Goal: Communication & Community: Answer question/provide support

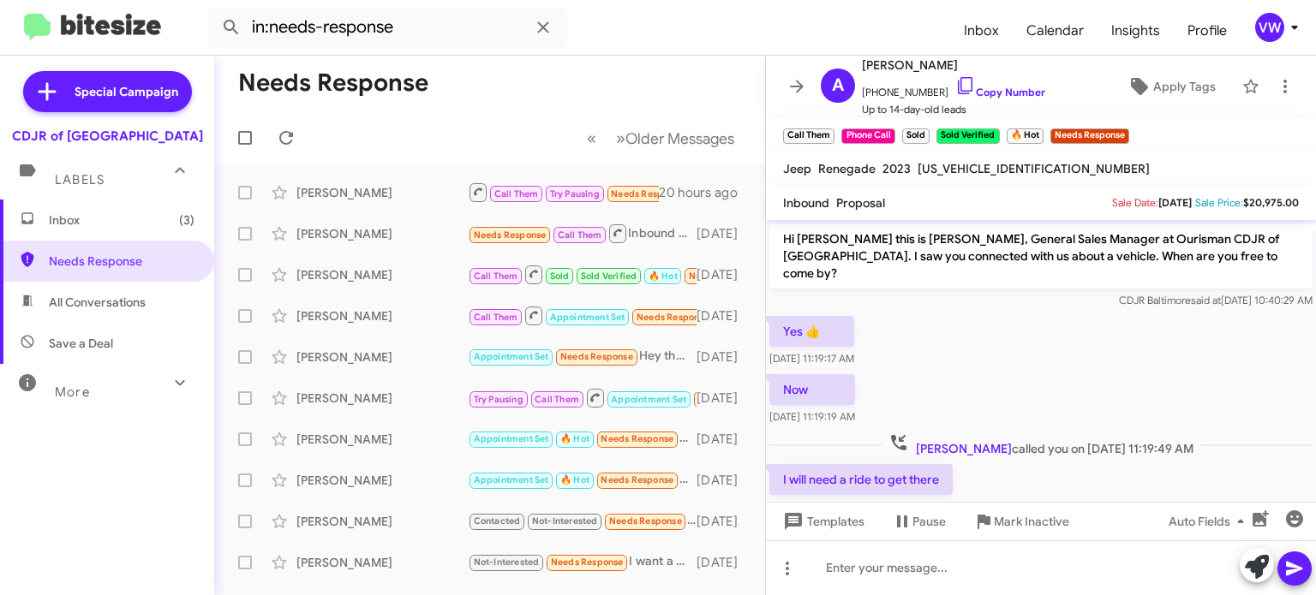
scroll to position [629, 0]
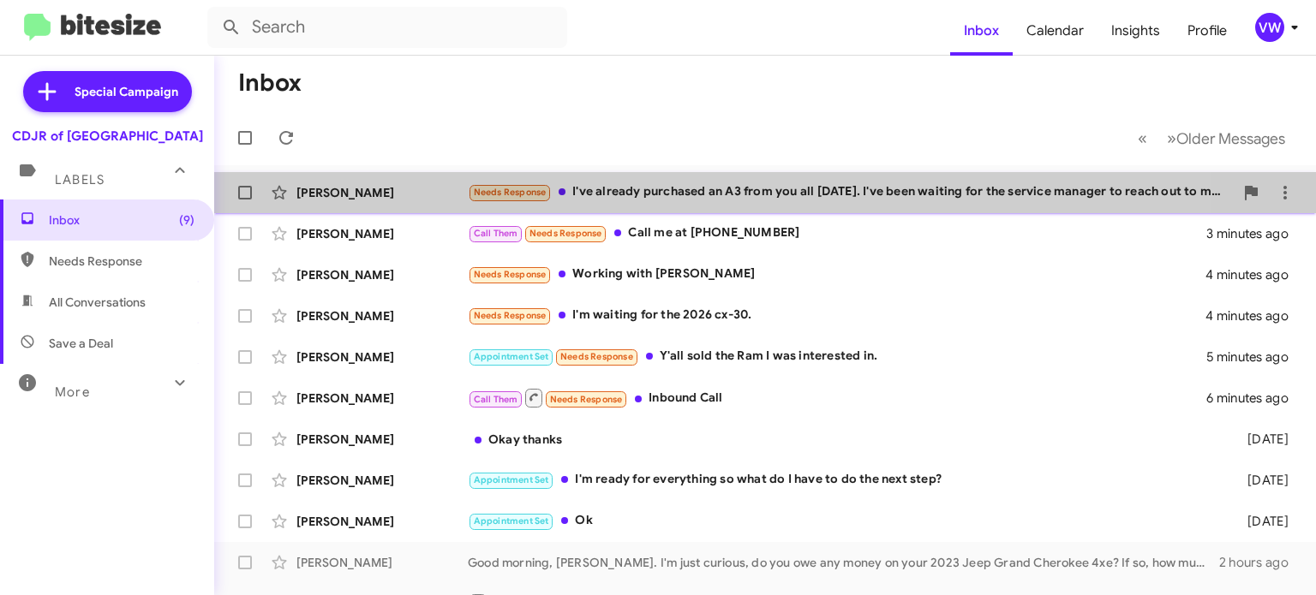
click at [501, 184] on span "Needs Response" at bounding box center [510, 192] width 84 height 20
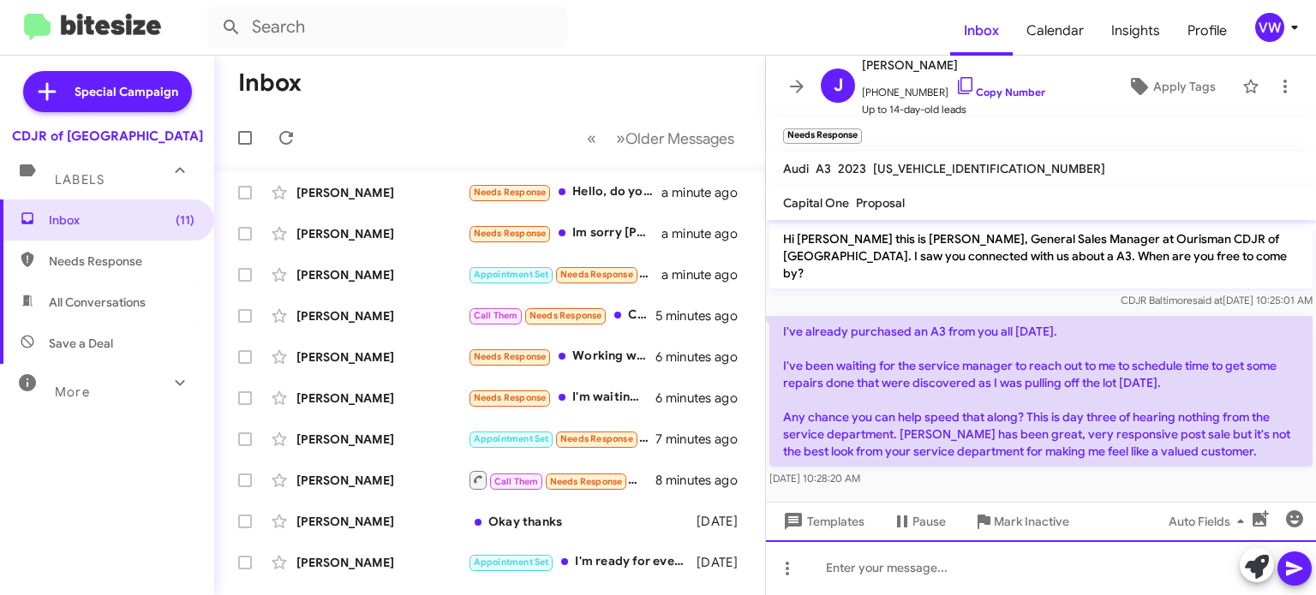
drag, startPoint x: 838, startPoint y: 574, endPoint x: 908, endPoint y: 594, distance: 73.2
click at [838, 573] on div at bounding box center [1041, 568] width 550 height 55
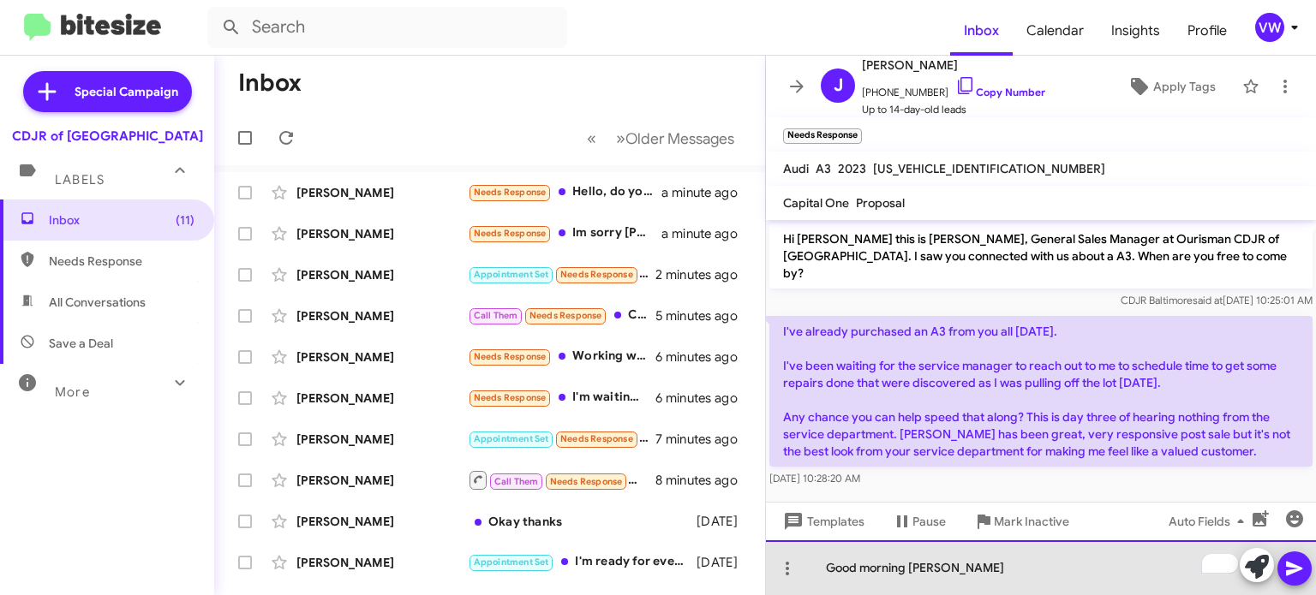
click at [935, 591] on div "Good morning Josh" at bounding box center [1041, 568] width 550 height 55
click at [1084, 573] on div "Good morning Josh i'm trying to get my car" at bounding box center [1041, 568] width 550 height 55
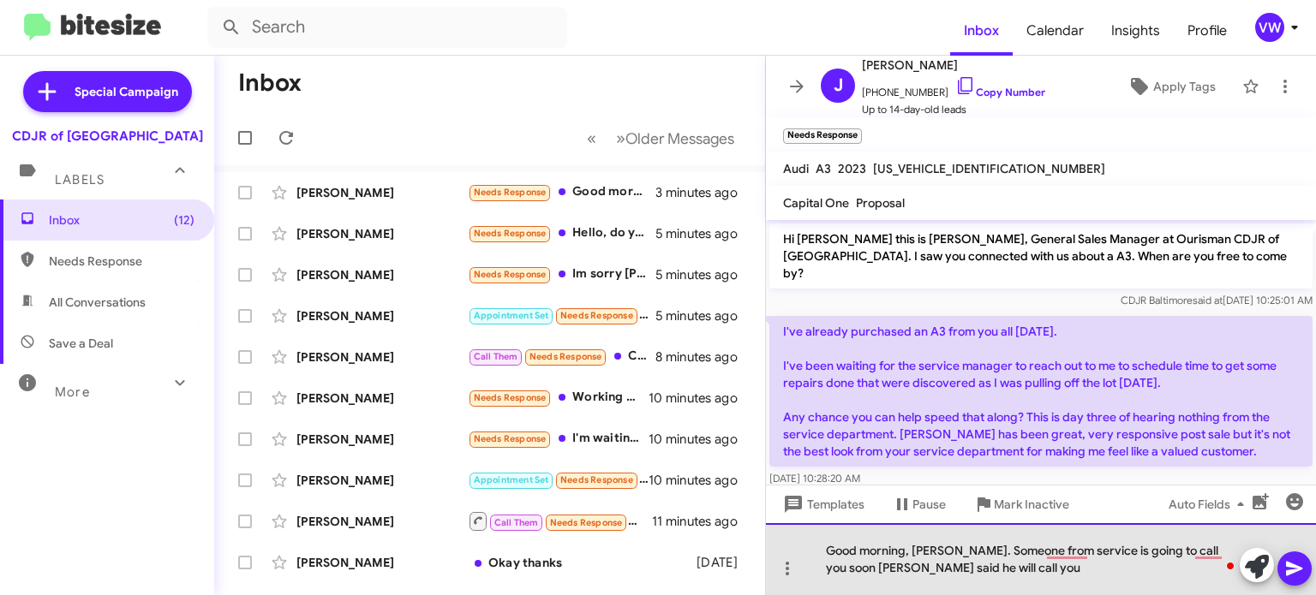
click at [984, 573] on div "Good morning, Joshua. Someone from service is going to call you soon Mike said …" at bounding box center [1041, 559] width 550 height 72
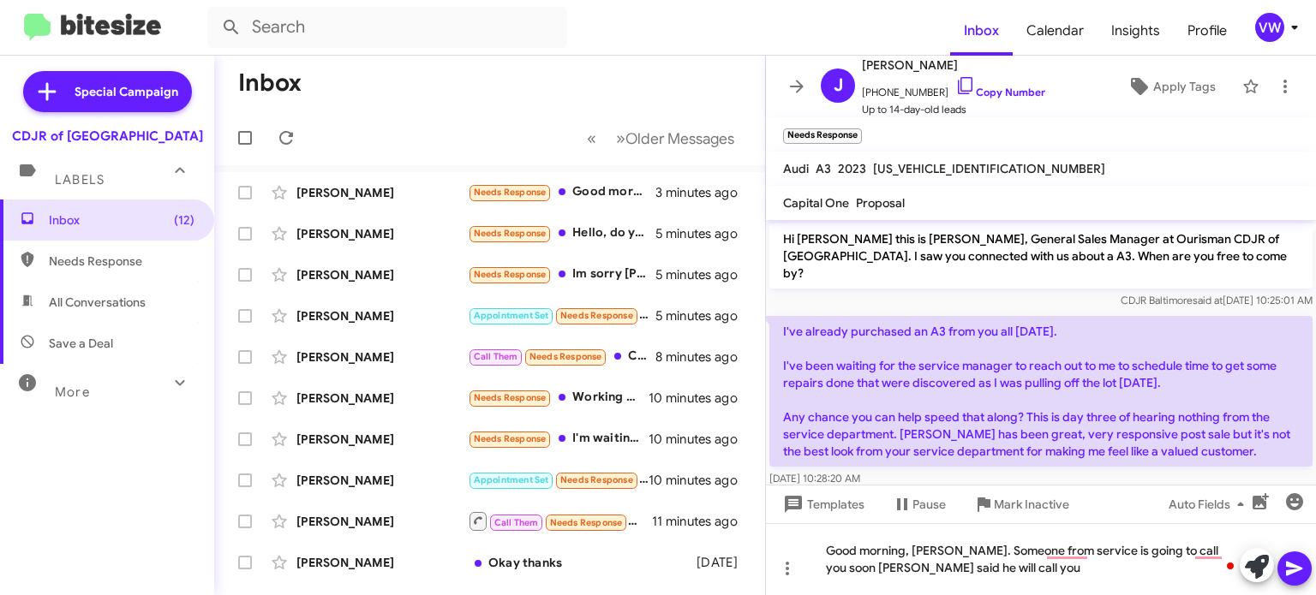
click at [1290, 568] on icon at bounding box center [1294, 568] width 21 height 21
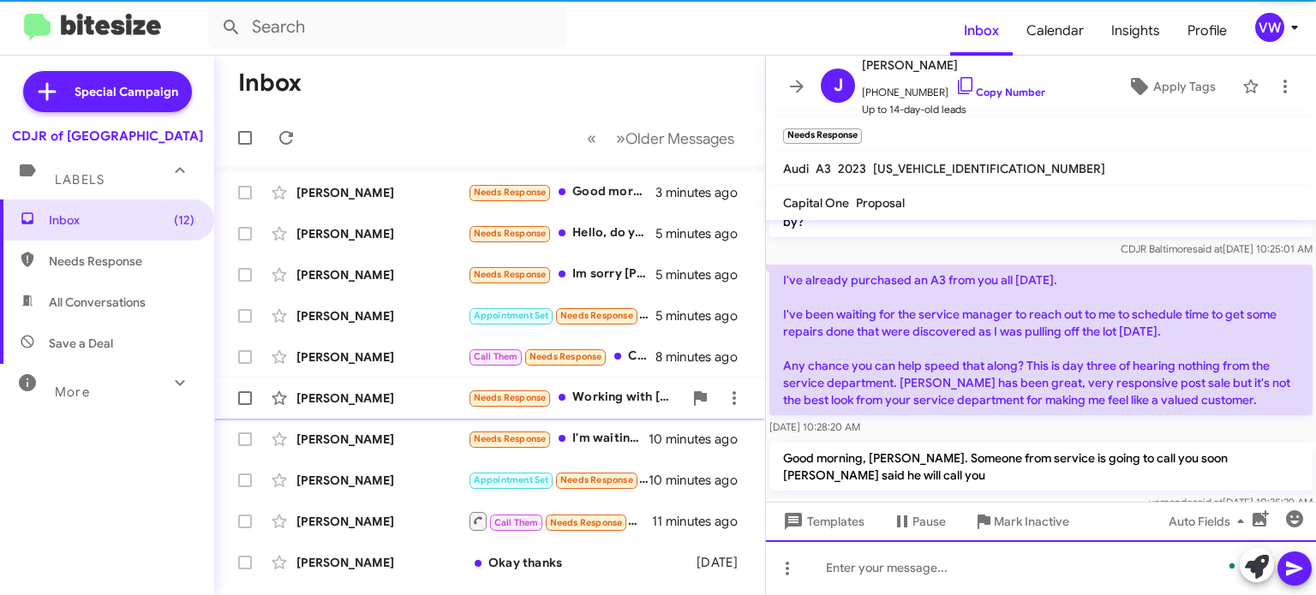
scroll to position [59, 0]
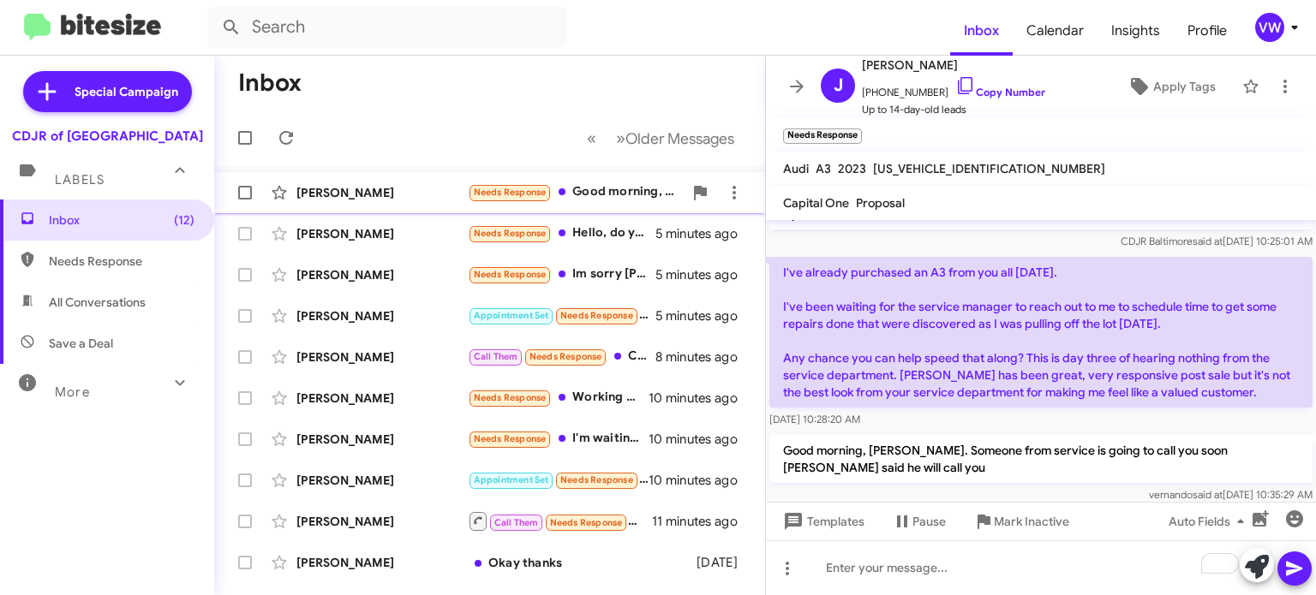
click at [529, 187] on span "Needs Response" at bounding box center [510, 192] width 73 height 11
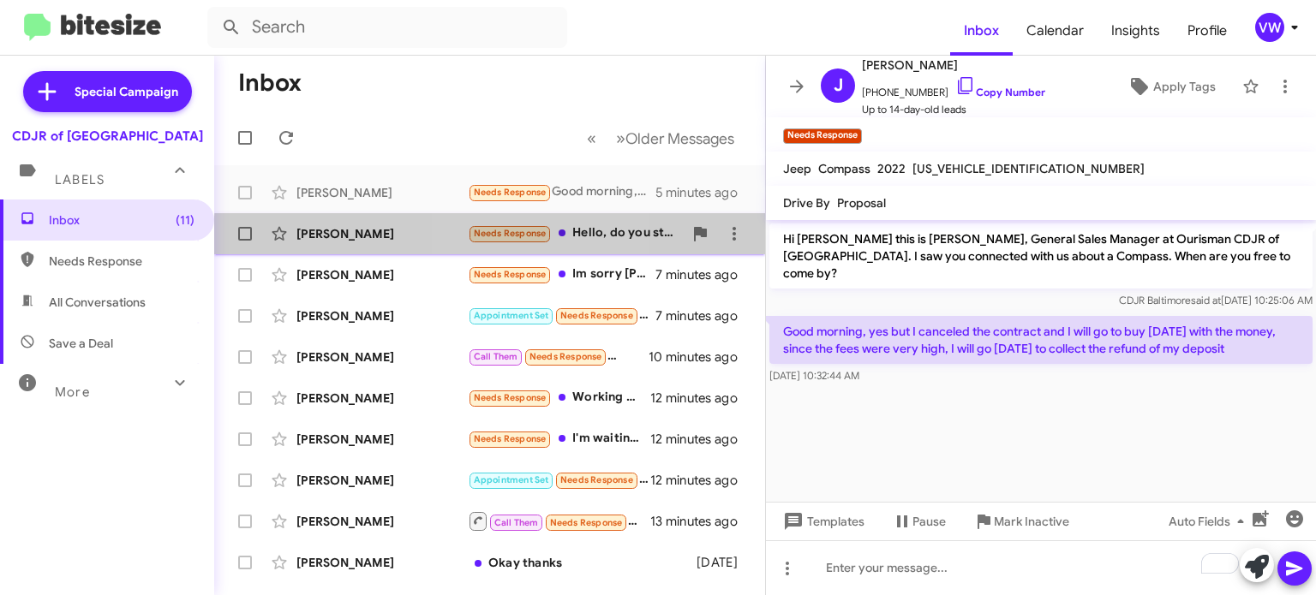
click at [490, 237] on span "Needs Response" at bounding box center [510, 233] width 73 height 11
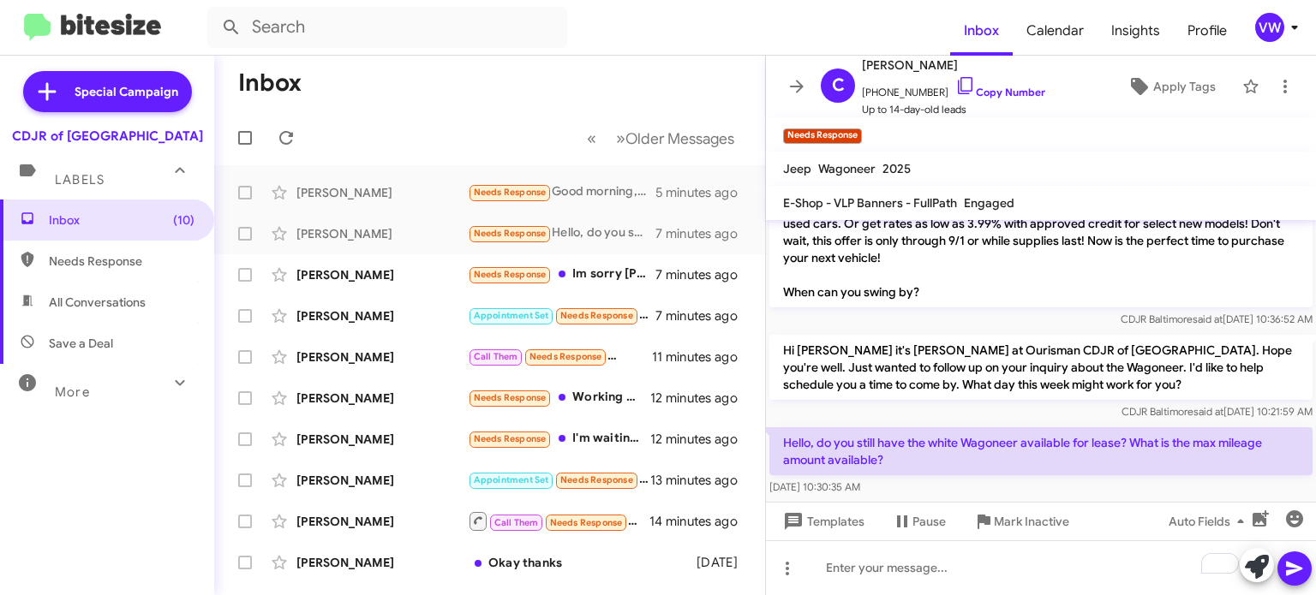
scroll to position [77, 0]
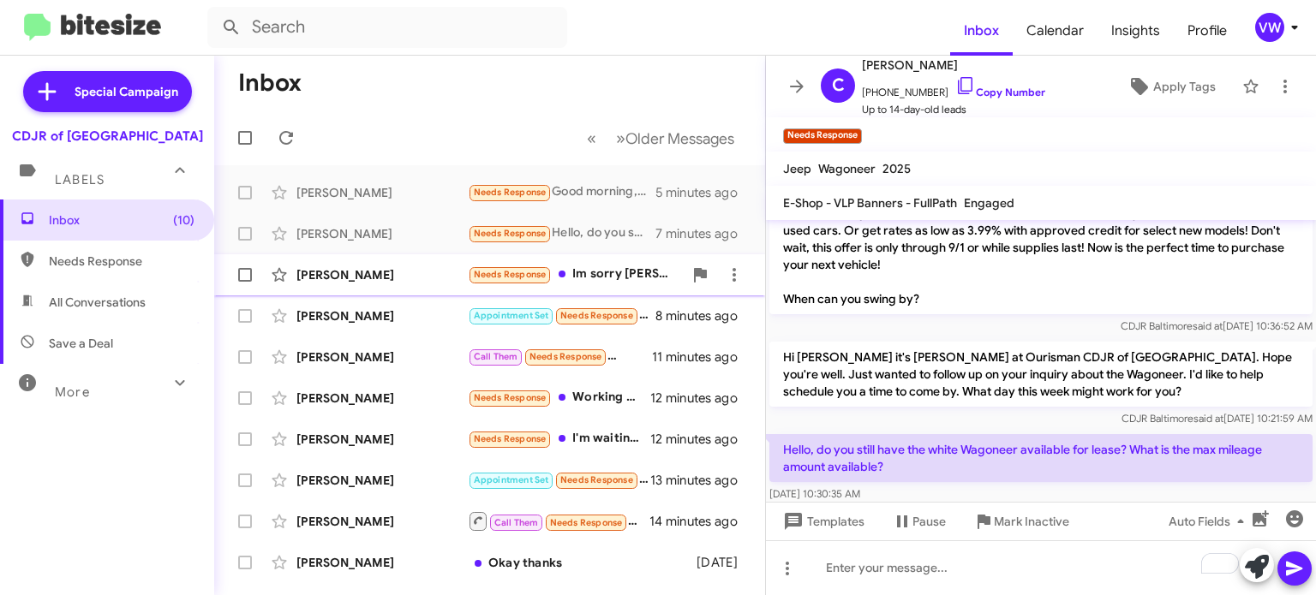
click at [508, 272] on span "Needs Response" at bounding box center [510, 274] width 73 height 11
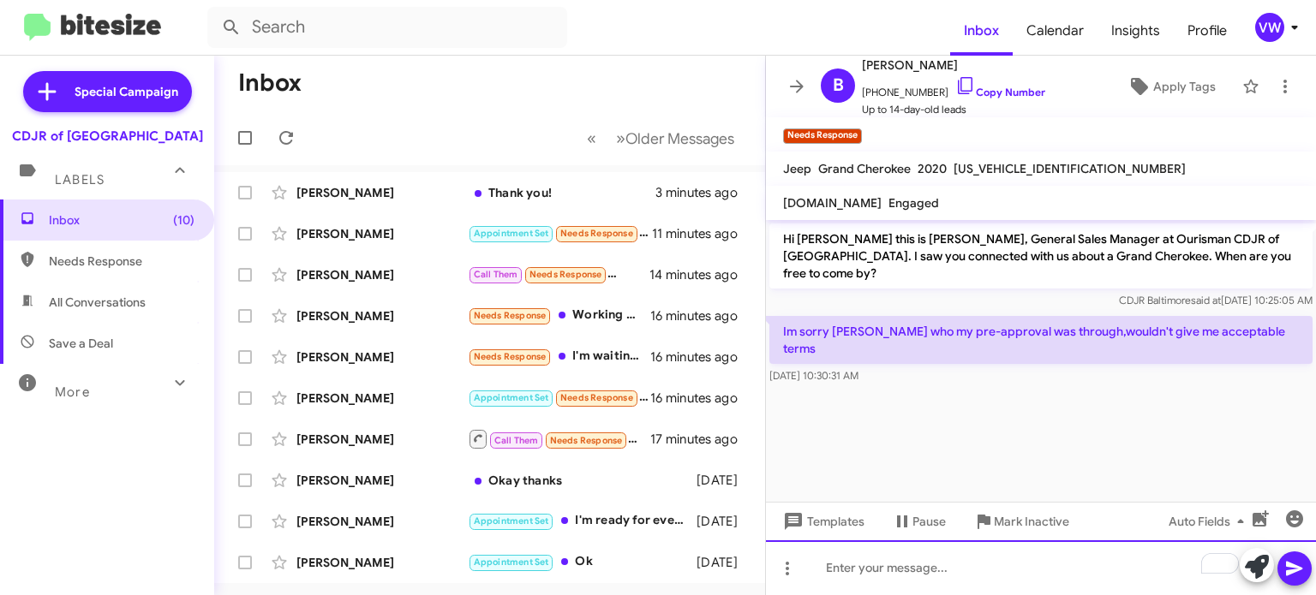
click at [910, 571] on div "To enrich screen reader interactions, please activate Accessibility in Grammarl…" at bounding box center [1041, 568] width 550 height 55
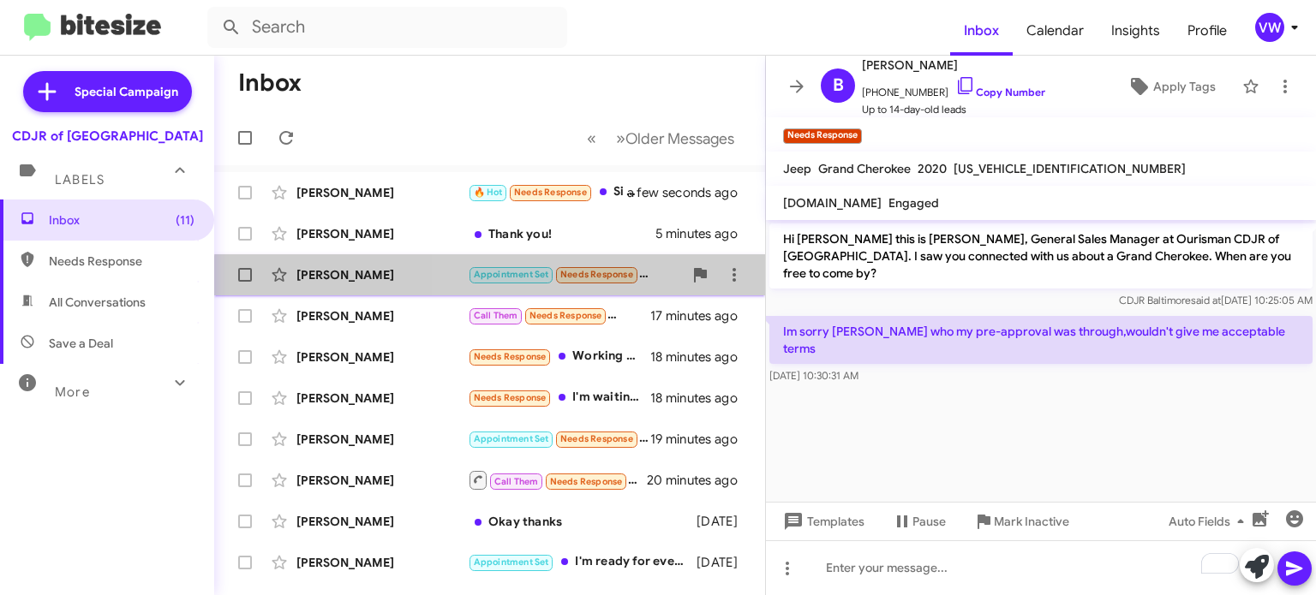
click at [609, 281] on small "Needs Response" at bounding box center [596, 275] width 81 height 16
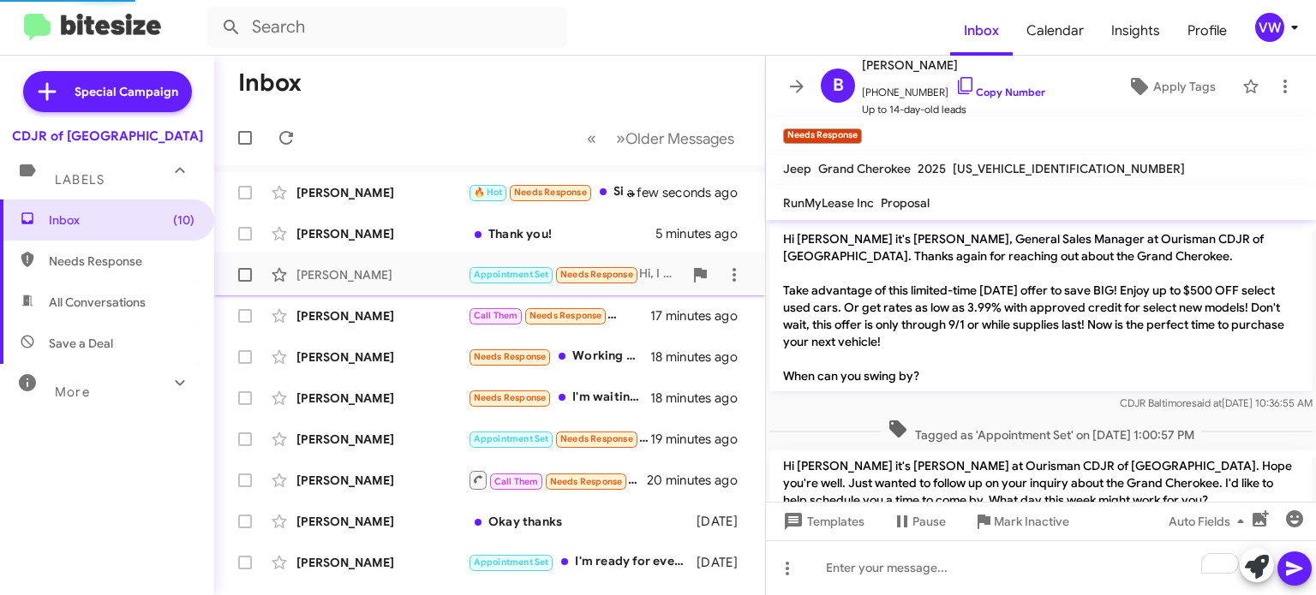
scroll to position [113, 0]
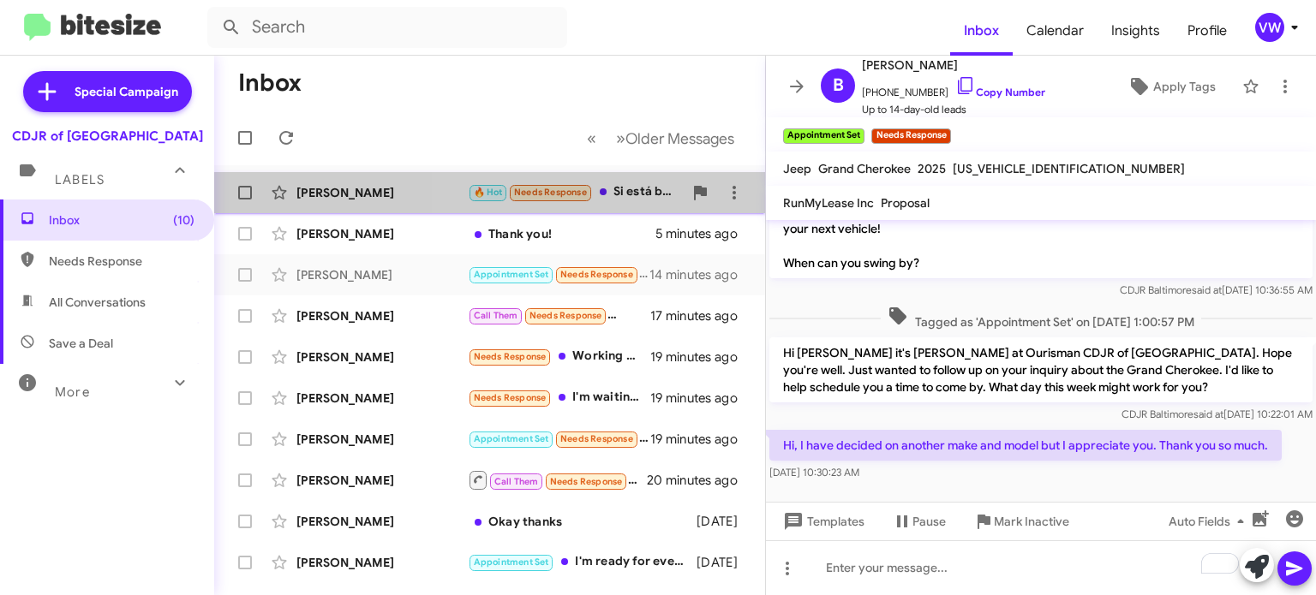
click at [582, 197] on span "Needs Response" at bounding box center [550, 192] width 73 height 11
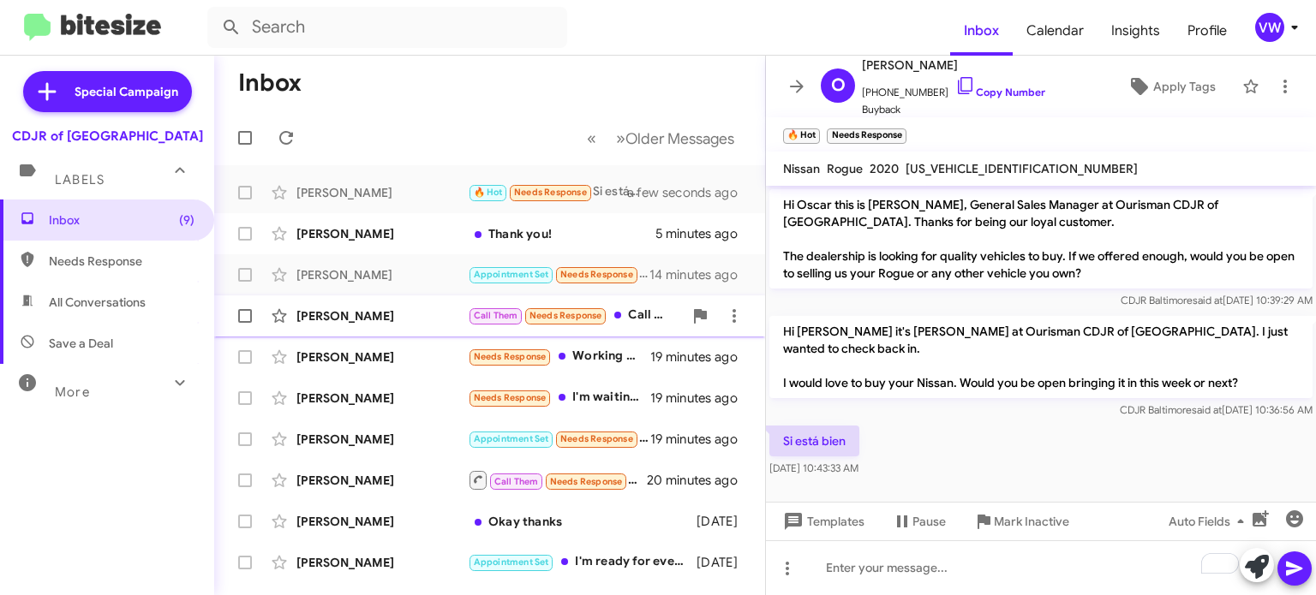
click at [570, 323] on small "Needs Response" at bounding box center [565, 316] width 81 height 16
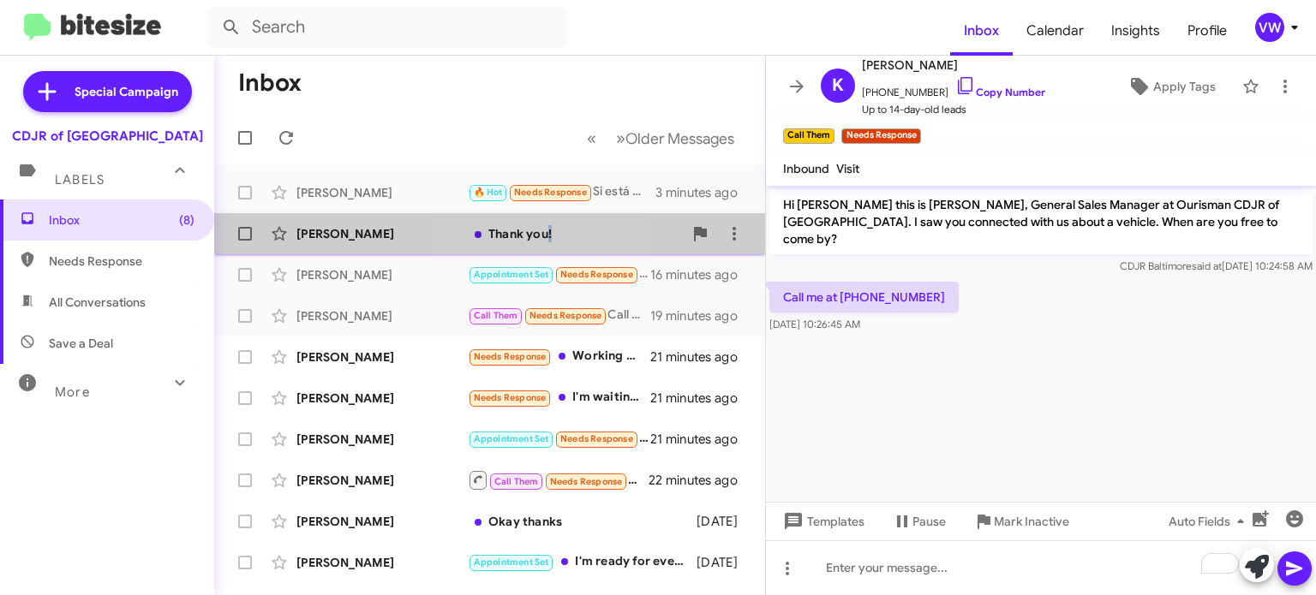
click at [543, 236] on div "Thank you!" at bounding box center [575, 233] width 215 height 17
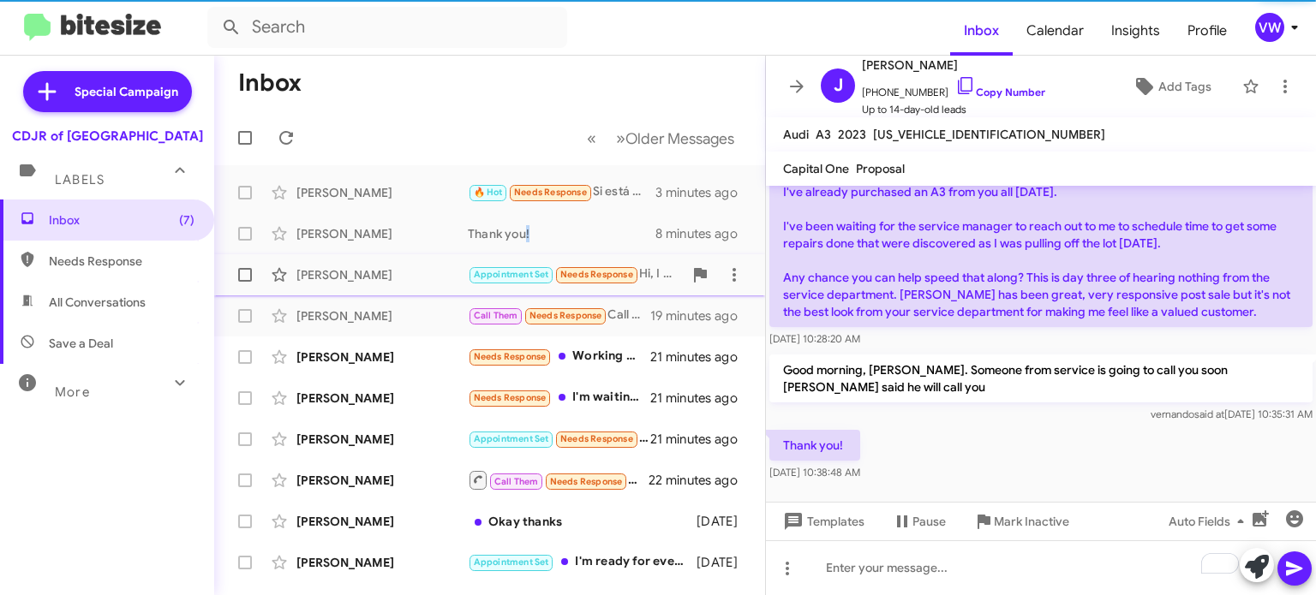
scroll to position [87, 0]
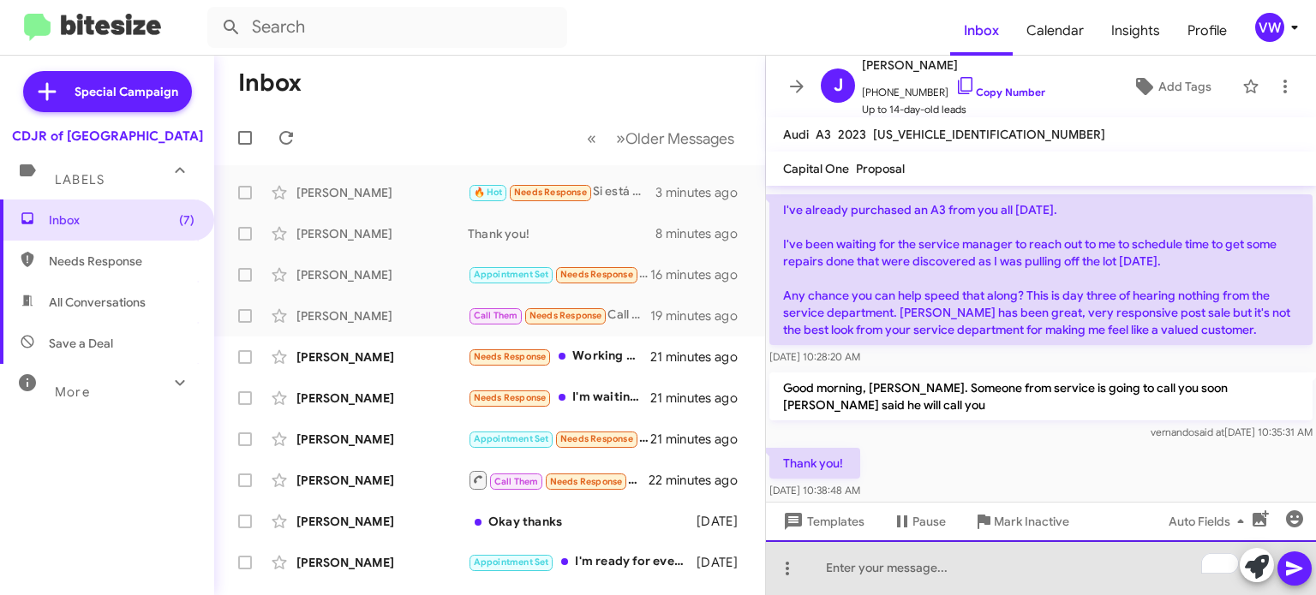
click at [1013, 571] on div "To enrich screen reader interactions, please activate Accessibility in Grammarl…" at bounding box center [1041, 568] width 550 height 55
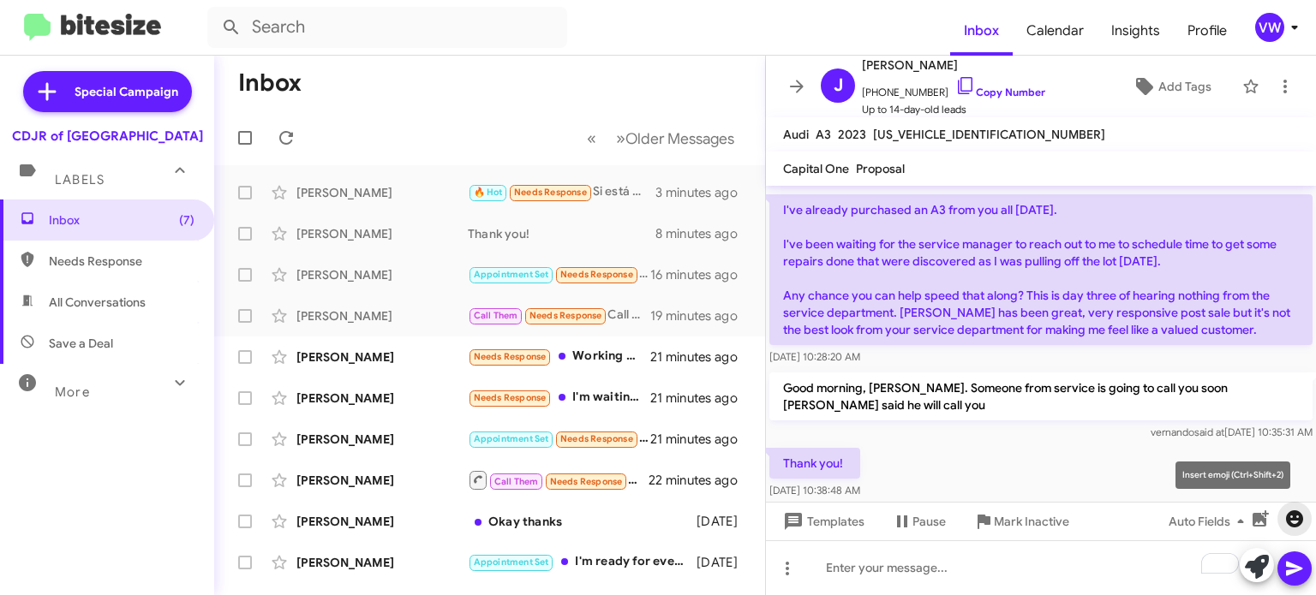
drag, startPoint x: 1291, startPoint y: 518, endPoint x: 1281, endPoint y: 515, distance: 10.0
click at [1291, 519] on icon "button" at bounding box center [1294, 519] width 17 height 17
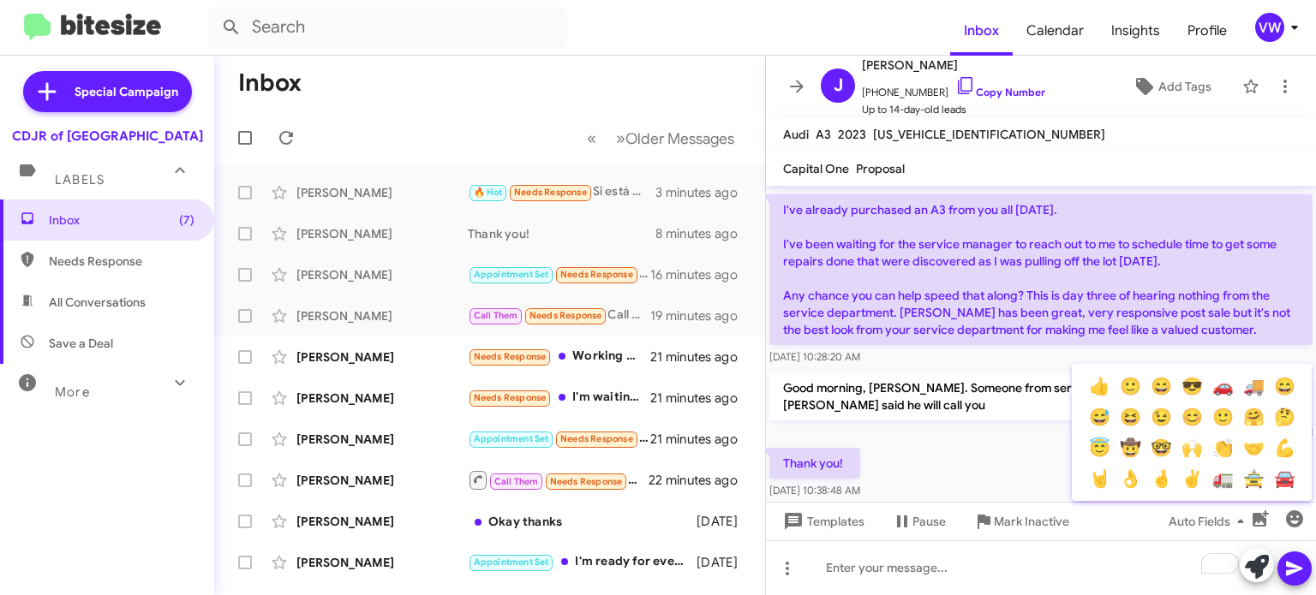
click at [1095, 392] on button "👍" at bounding box center [1099, 386] width 31 height 31
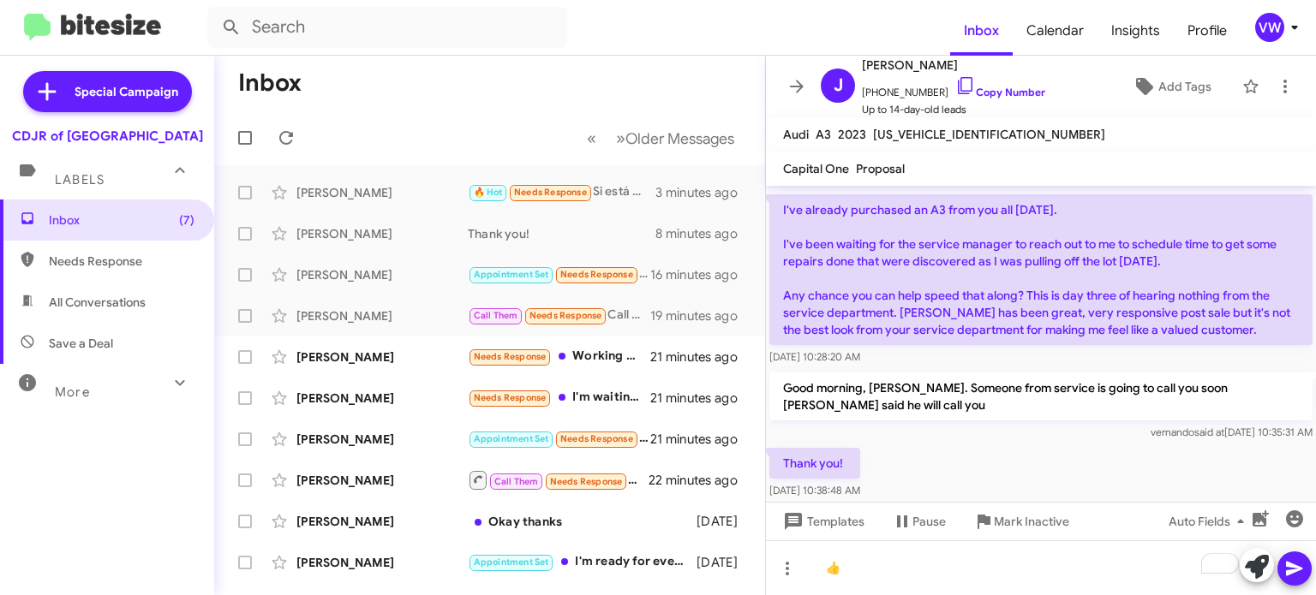
click at [1298, 568] on icon at bounding box center [1294, 569] width 16 height 15
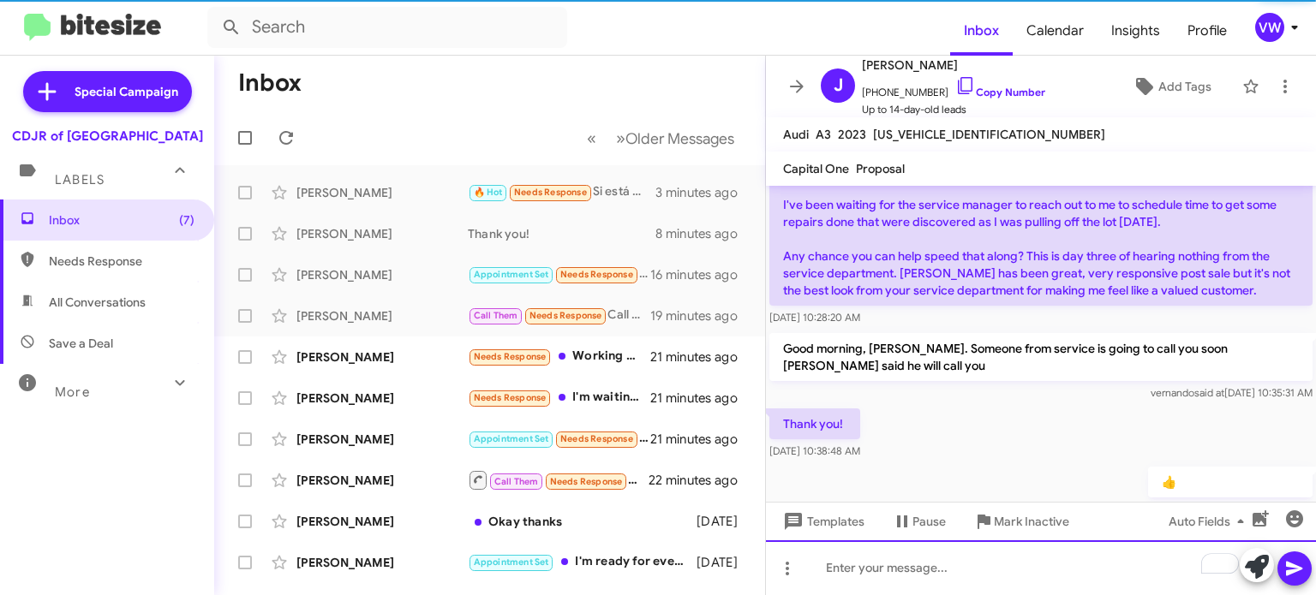
scroll to position [150, 0]
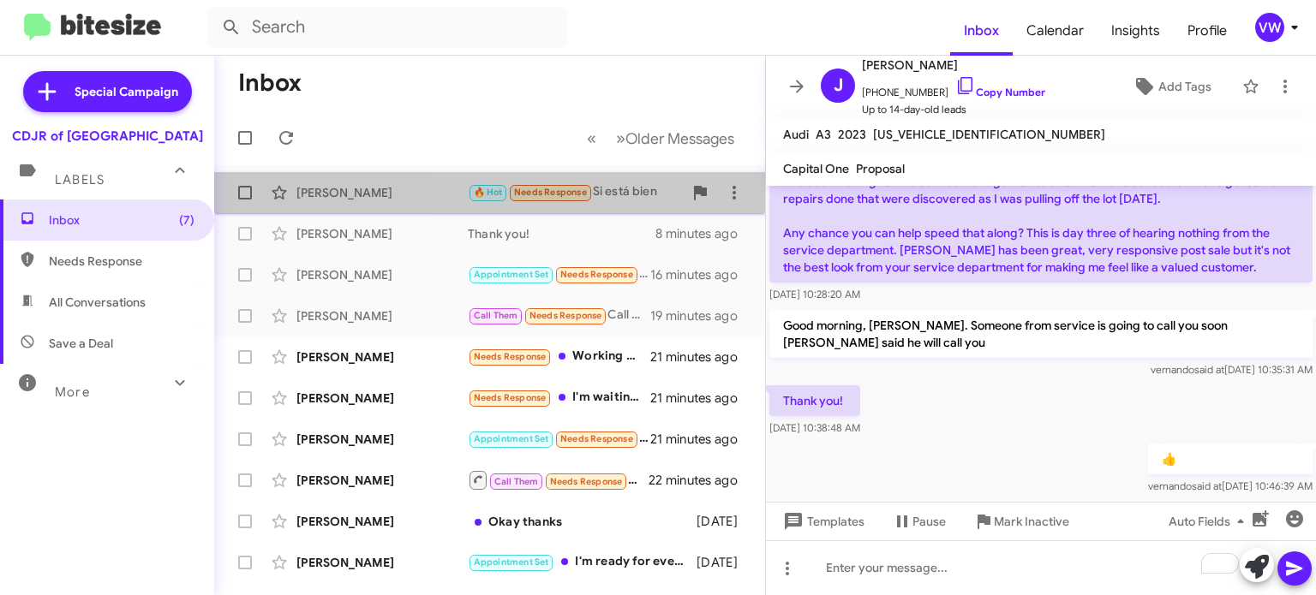
click at [563, 195] on span "Needs Response" at bounding box center [550, 192] width 73 height 11
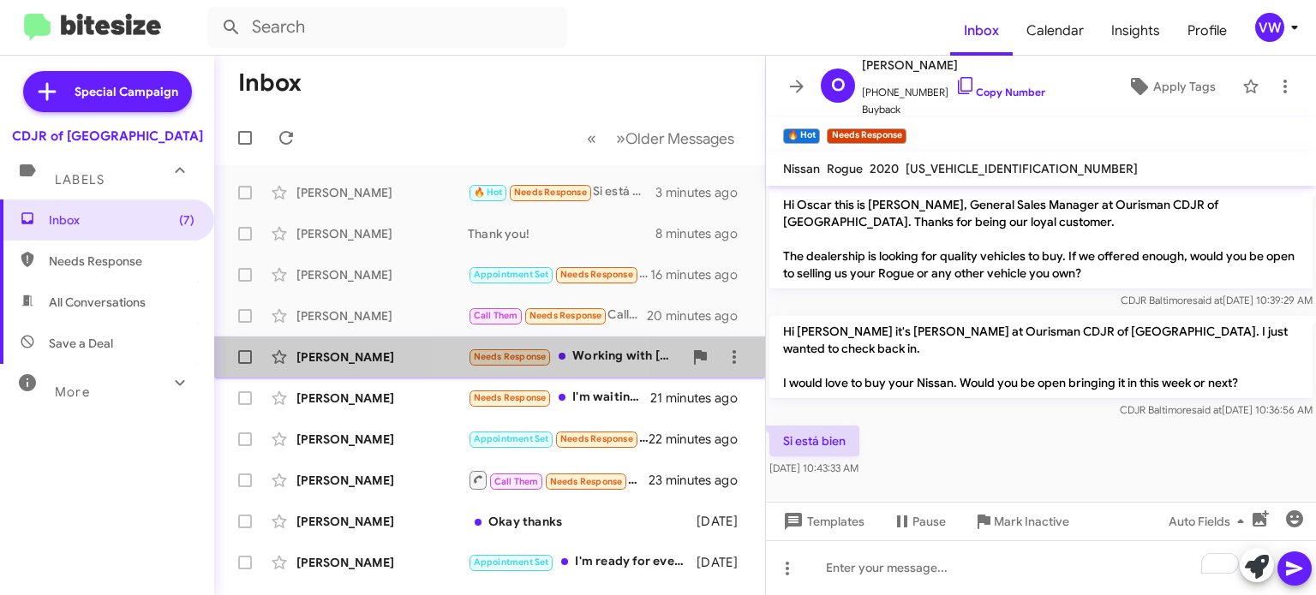
click at [514, 358] on span "Needs Response" at bounding box center [510, 356] width 73 height 11
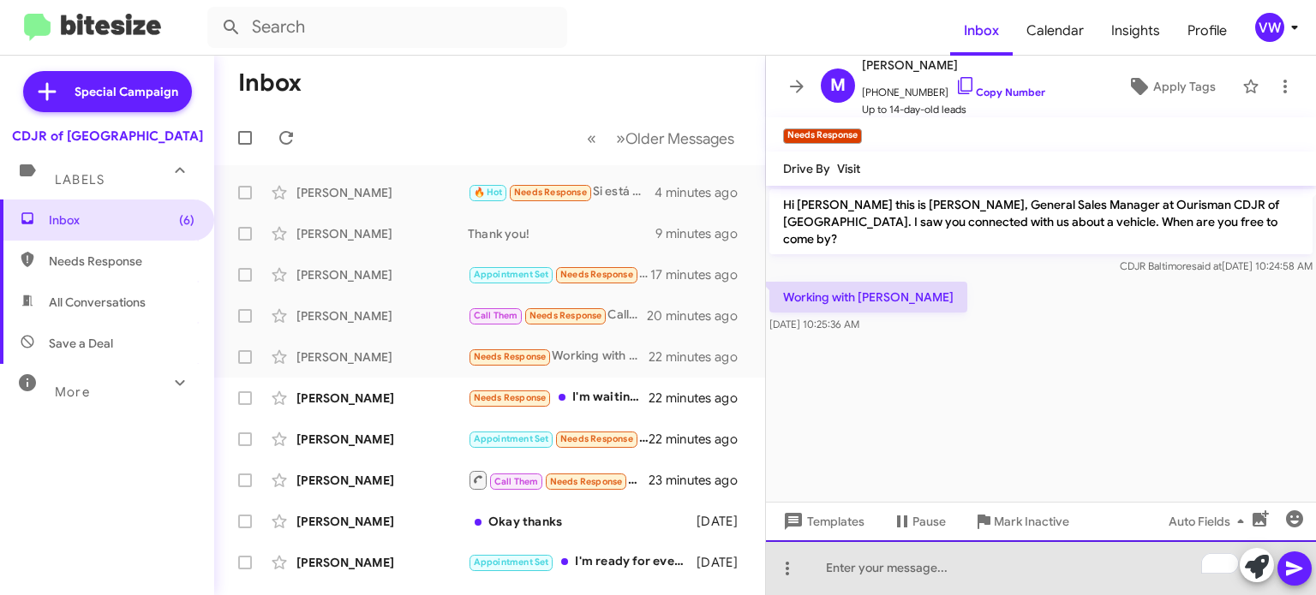
click at [863, 566] on div "To enrich screen reader interactions, please activate Accessibility in Grammarl…" at bounding box center [1041, 568] width 550 height 55
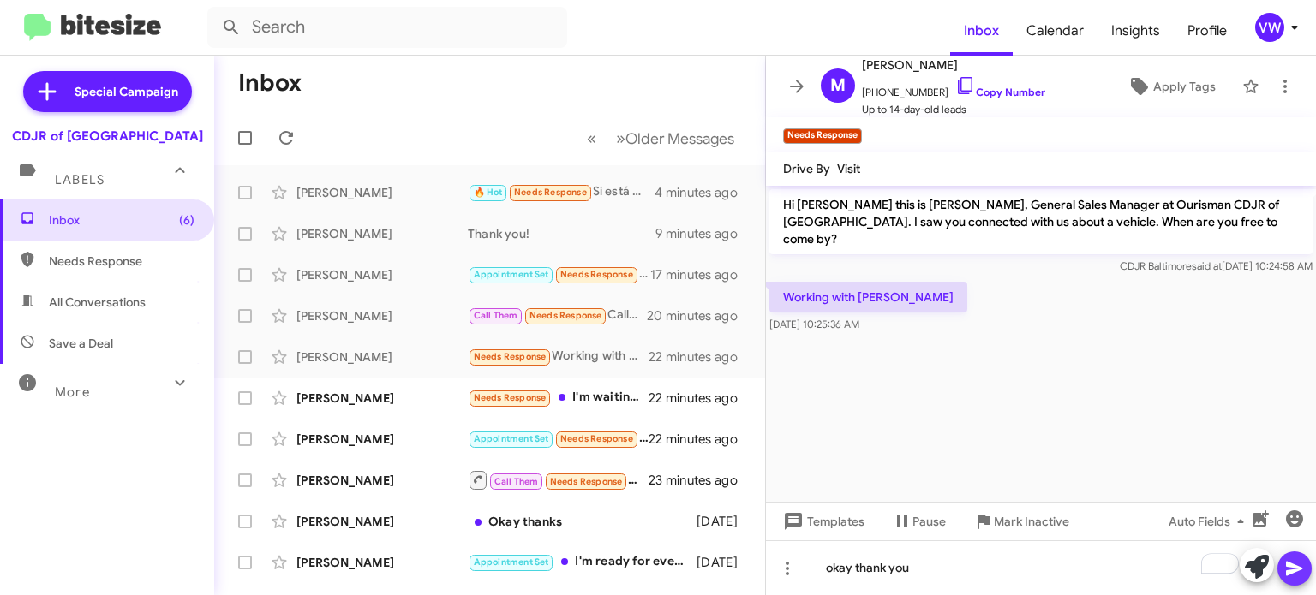
click at [1291, 564] on icon at bounding box center [1294, 569] width 16 height 15
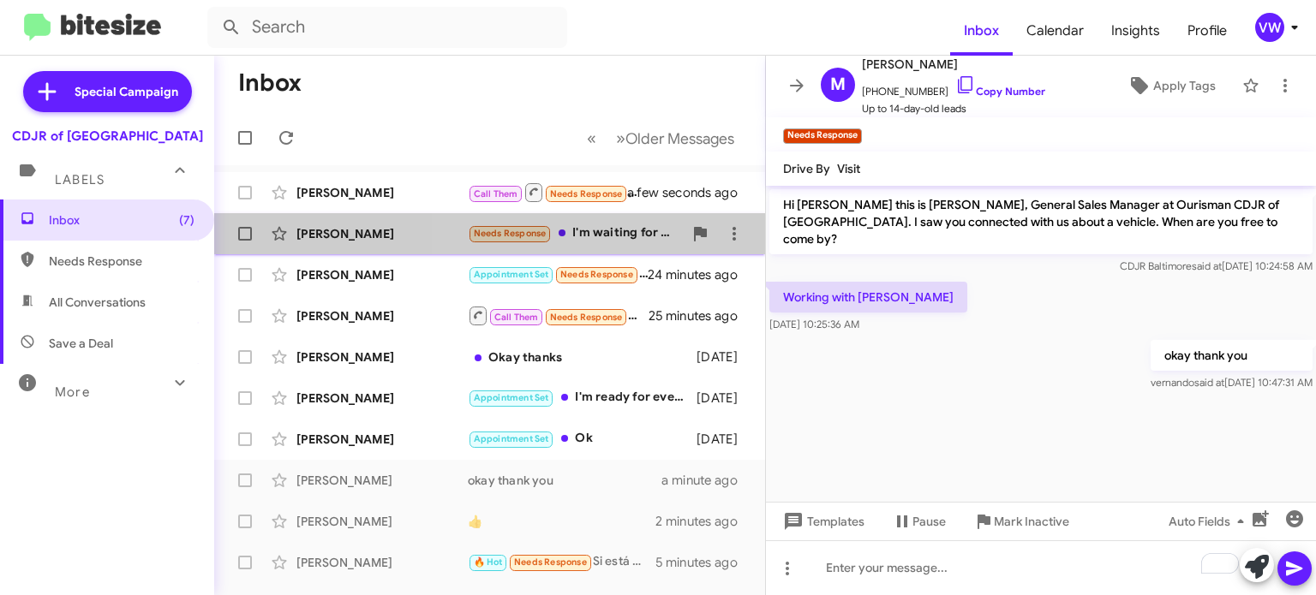
click at [597, 235] on div "Needs Response I'm waiting for the 2026 cx-30." at bounding box center [575, 234] width 215 height 20
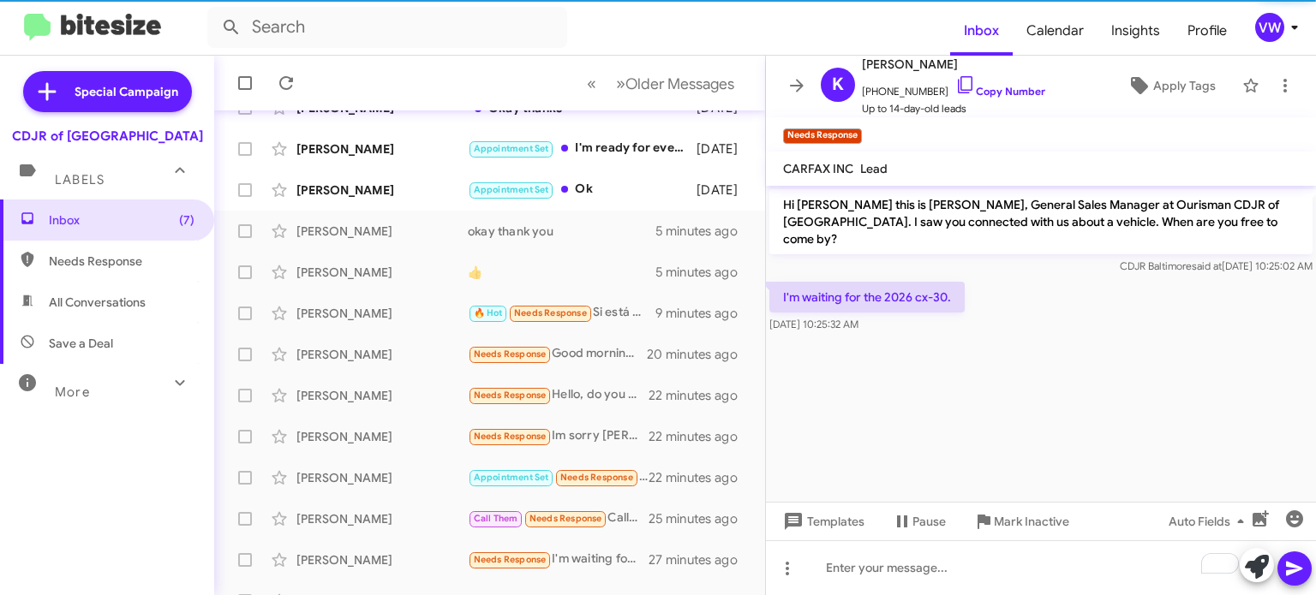
scroll to position [290, 0]
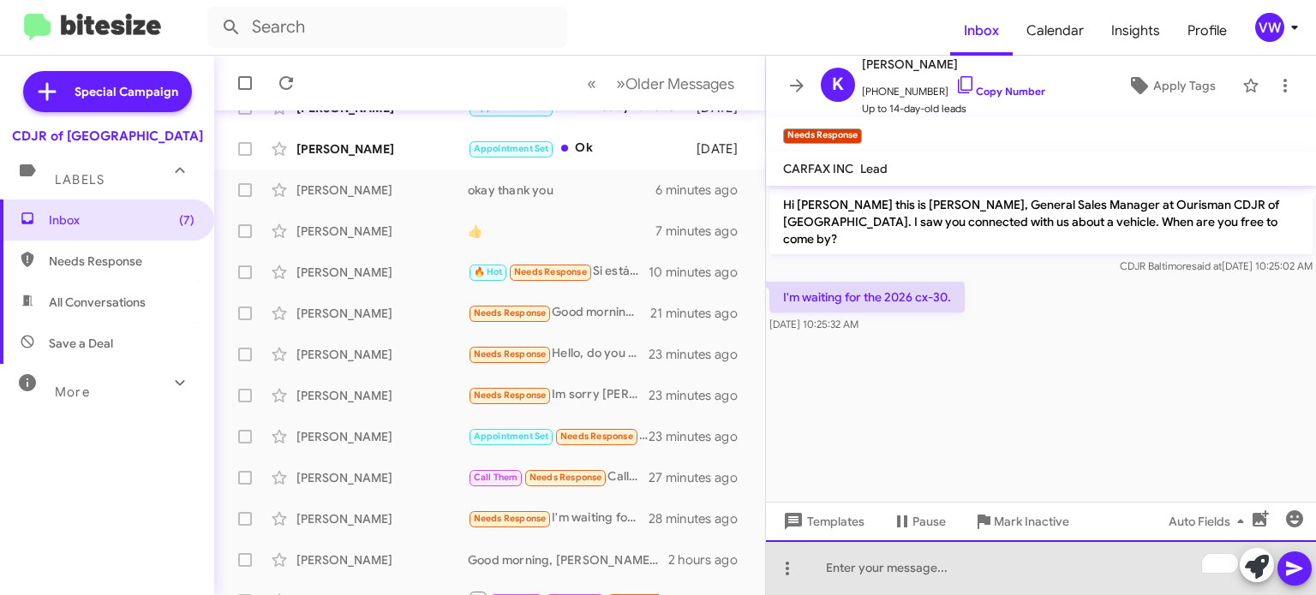
click at [954, 582] on div "To enrich screen reader interactions, please activate Accessibility in Grammarl…" at bounding box center [1041, 568] width 550 height 55
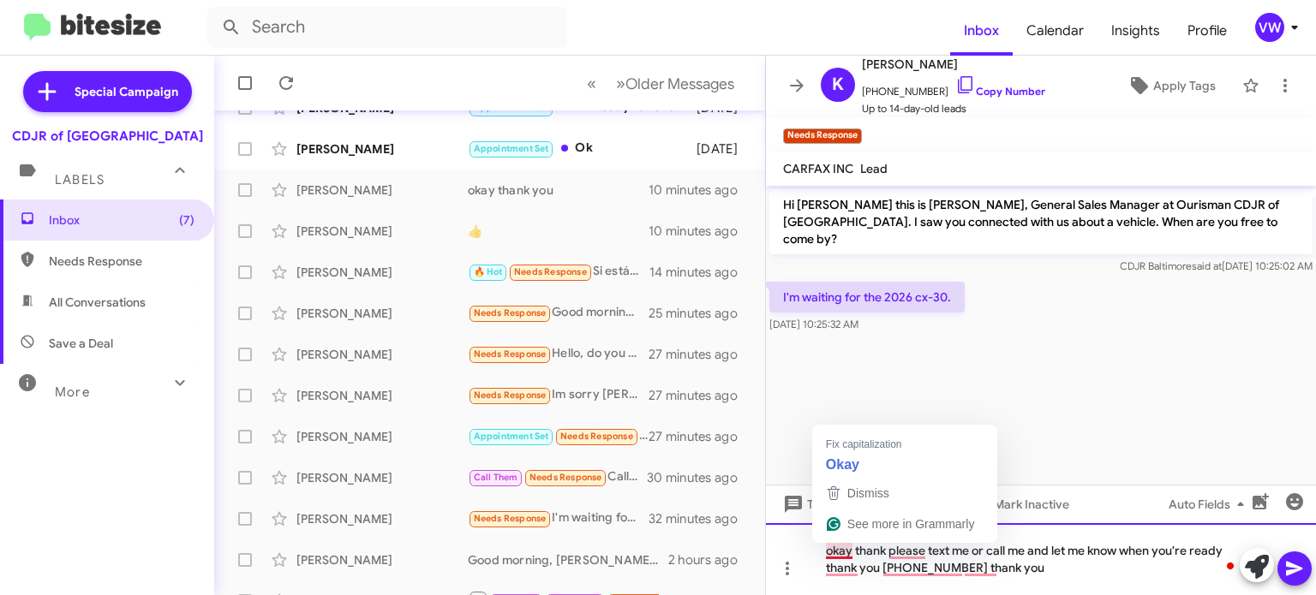
click at [834, 549] on div "okay thank please text me or call me and let me know when you're ready thank yo…" at bounding box center [1041, 559] width 550 height 72
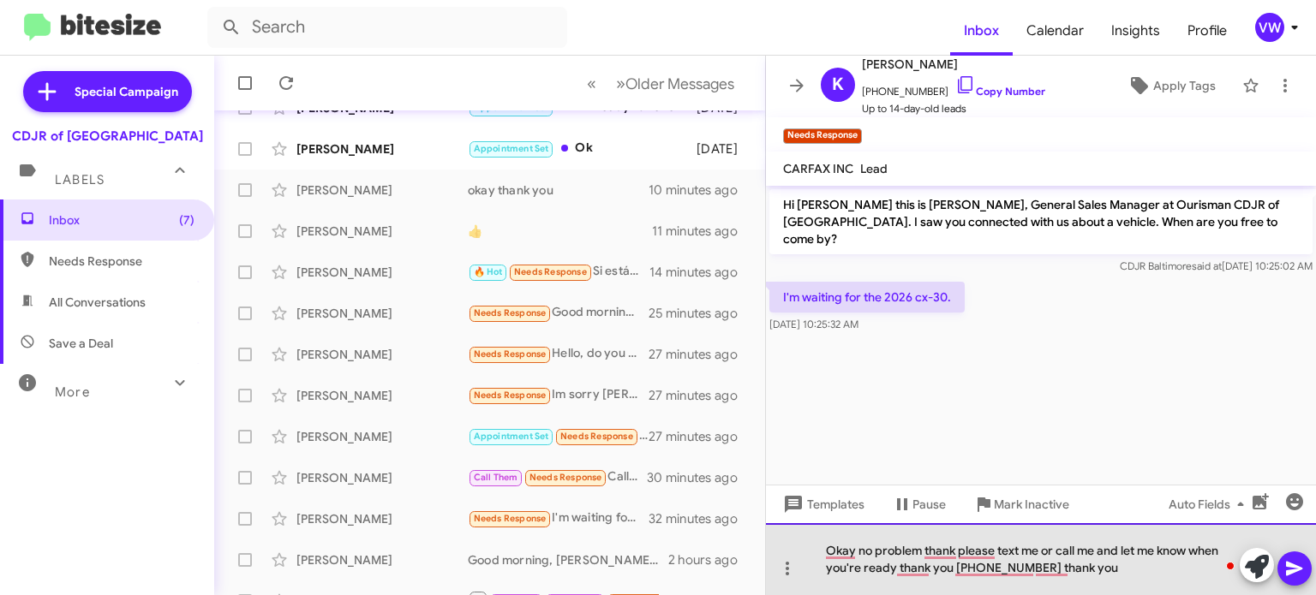
click at [818, 547] on div "Okay no problem thank please text me or call me and let me know when you're rea…" at bounding box center [1041, 559] width 550 height 72
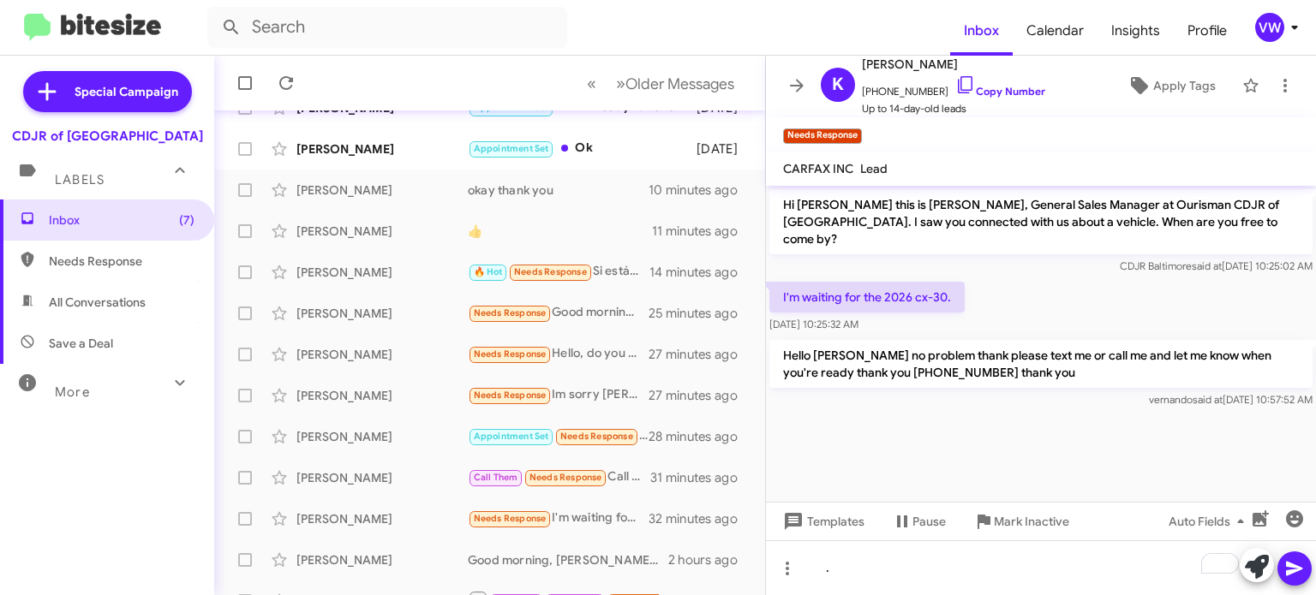
click at [842, 340] on p "Hello Kate Okay no problem thank please text me or call me and let me know when…" at bounding box center [1040, 364] width 543 height 48
click at [839, 343] on p "Hello Kate Okay no problem thank please text me or call me and let me know when…" at bounding box center [1040, 364] width 543 height 48
click at [839, 340] on p "Hello Kate Okay no problem thank please text me or call me and let me know when…" at bounding box center [1040, 364] width 543 height 48
click at [844, 340] on p "Hello Kate Okay no problem thank please text me or call me and let me know when…" at bounding box center [1040, 364] width 543 height 48
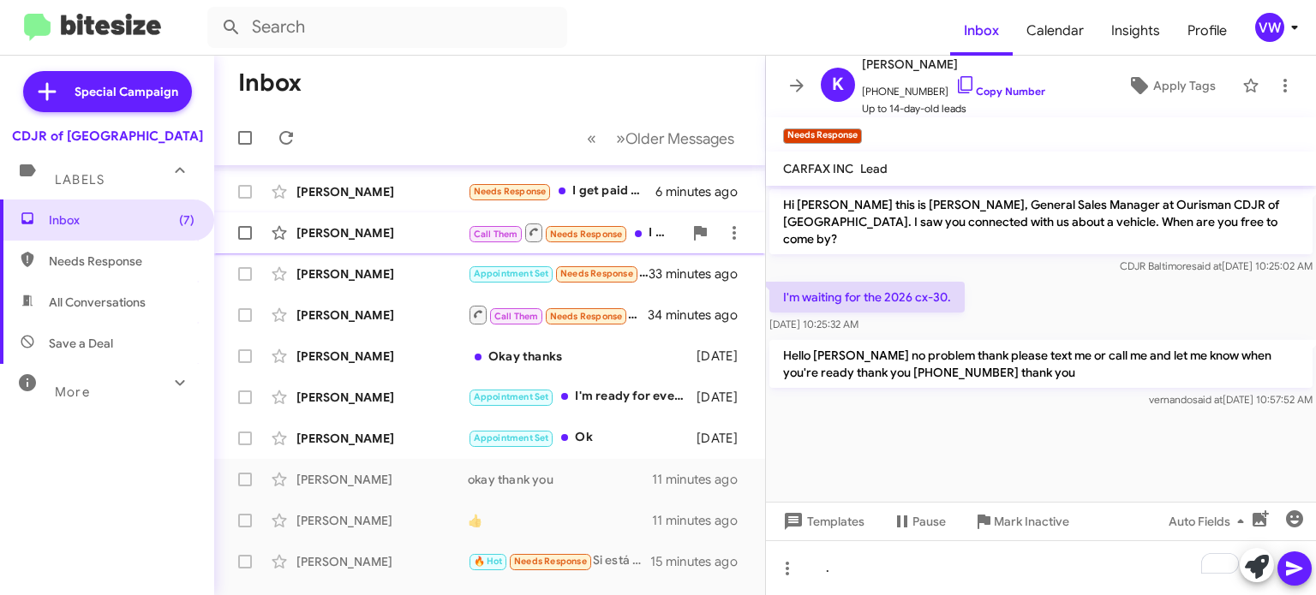
scroll to position [0, 0]
click at [518, 189] on span "Needs Response" at bounding box center [510, 192] width 73 height 11
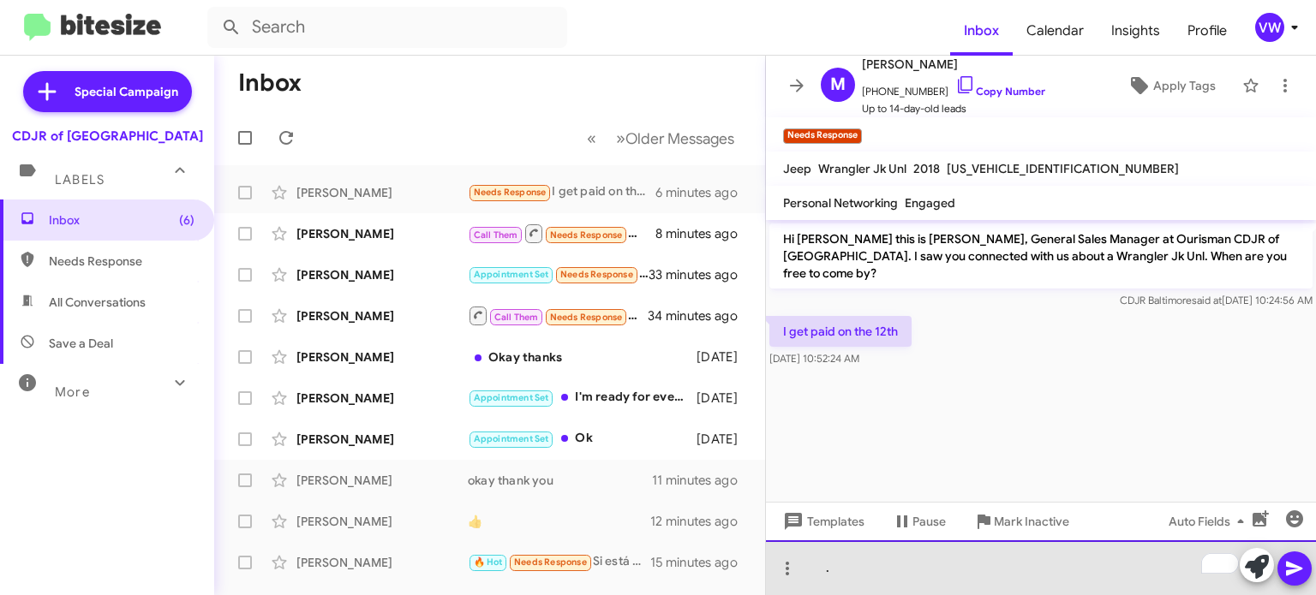
click at [877, 547] on div "." at bounding box center [1041, 568] width 550 height 55
click at [876, 570] on div "To enrich screen reader interactions, please activate Accessibility in Grammarl…" at bounding box center [1041, 568] width 550 height 55
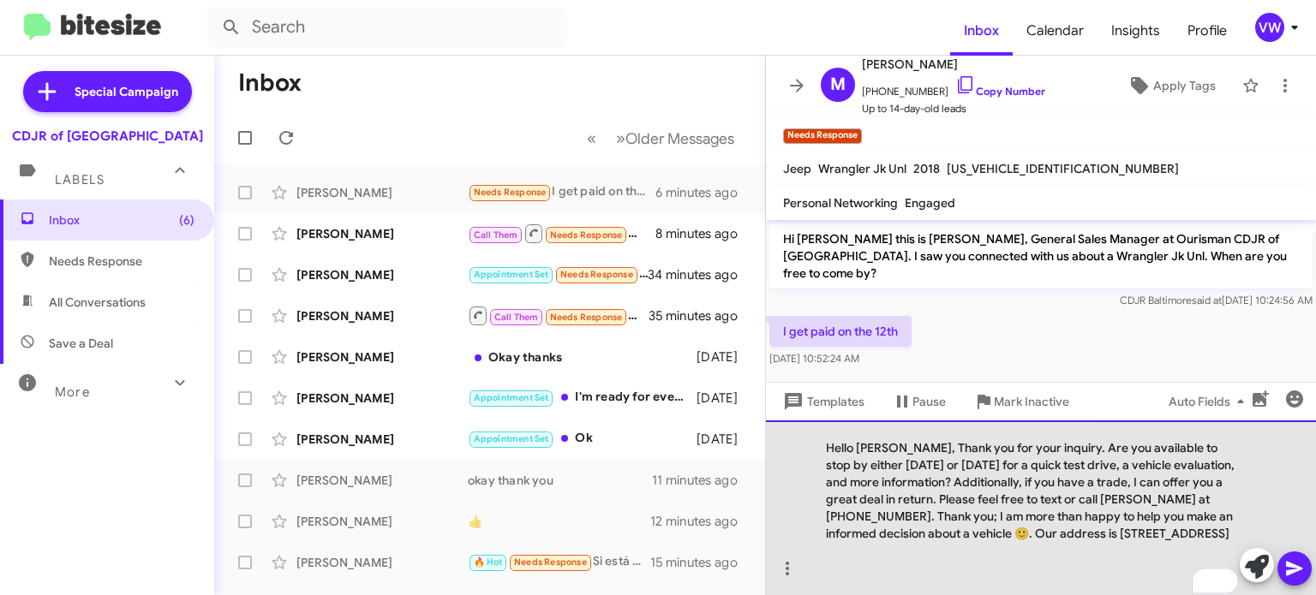
click at [895, 428] on div "Hello [PERSON_NAME], Thank you for your inquiry. Are you available to stop by e…" at bounding box center [1041, 508] width 550 height 175
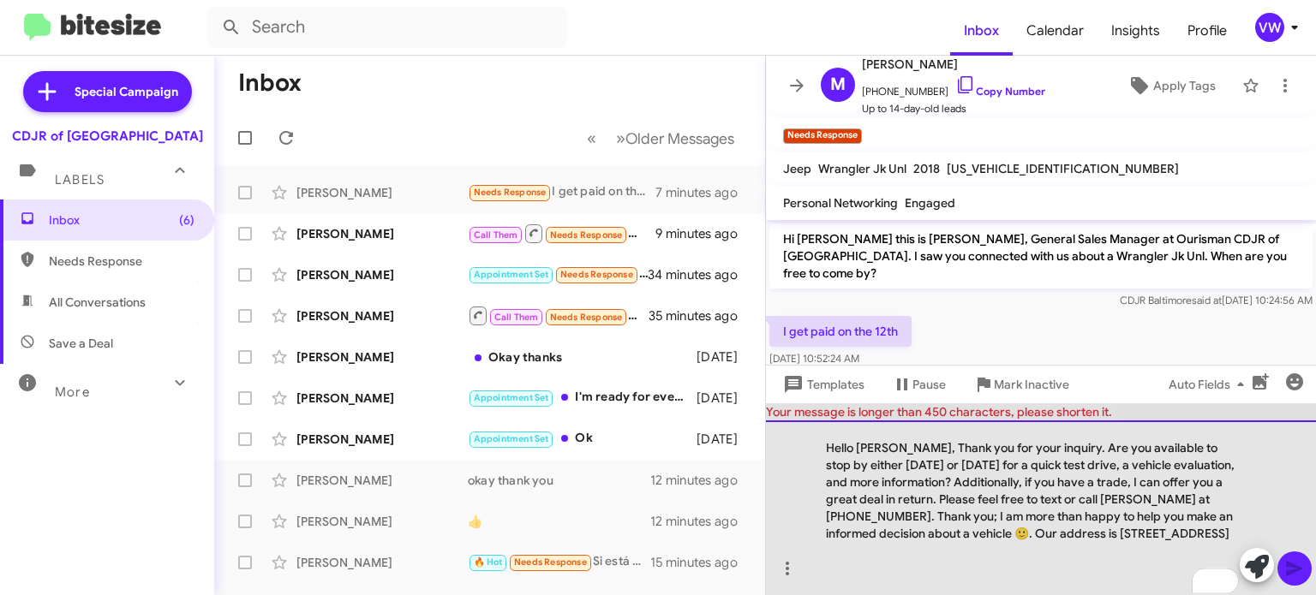
click at [907, 431] on div "Hello [PERSON_NAME], Thank you for your inquiry. Are you available to stop by e…" at bounding box center [1041, 508] width 550 height 175
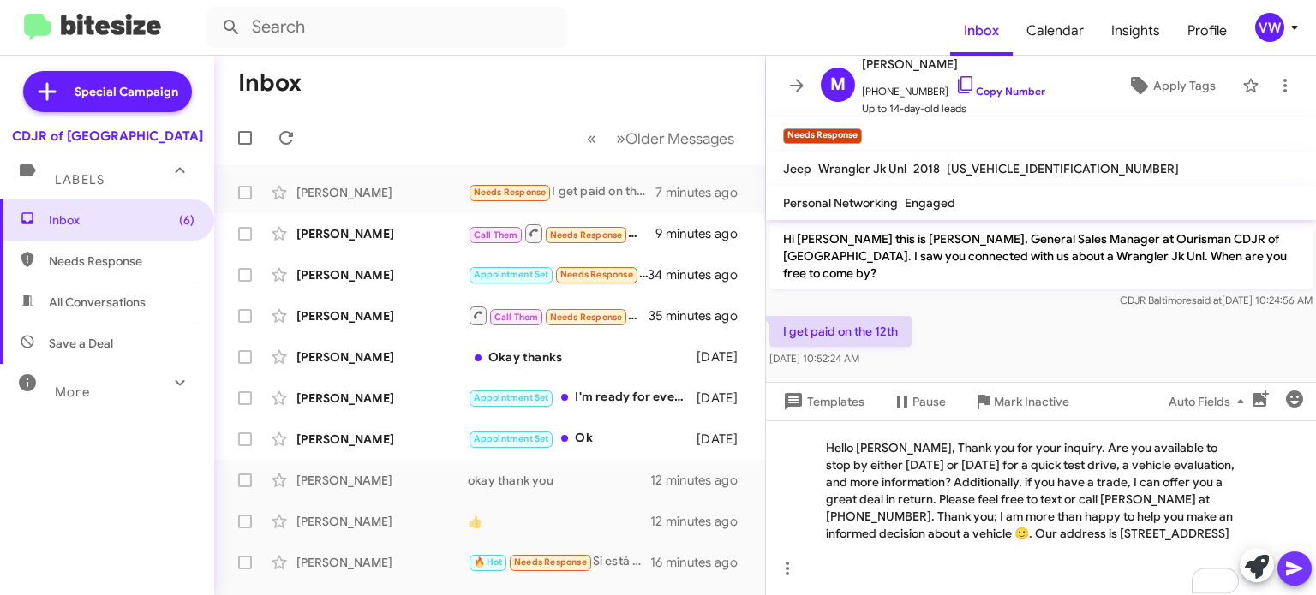
click at [1303, 580] on span at bounding box center [1294, 569] width 21 height 34
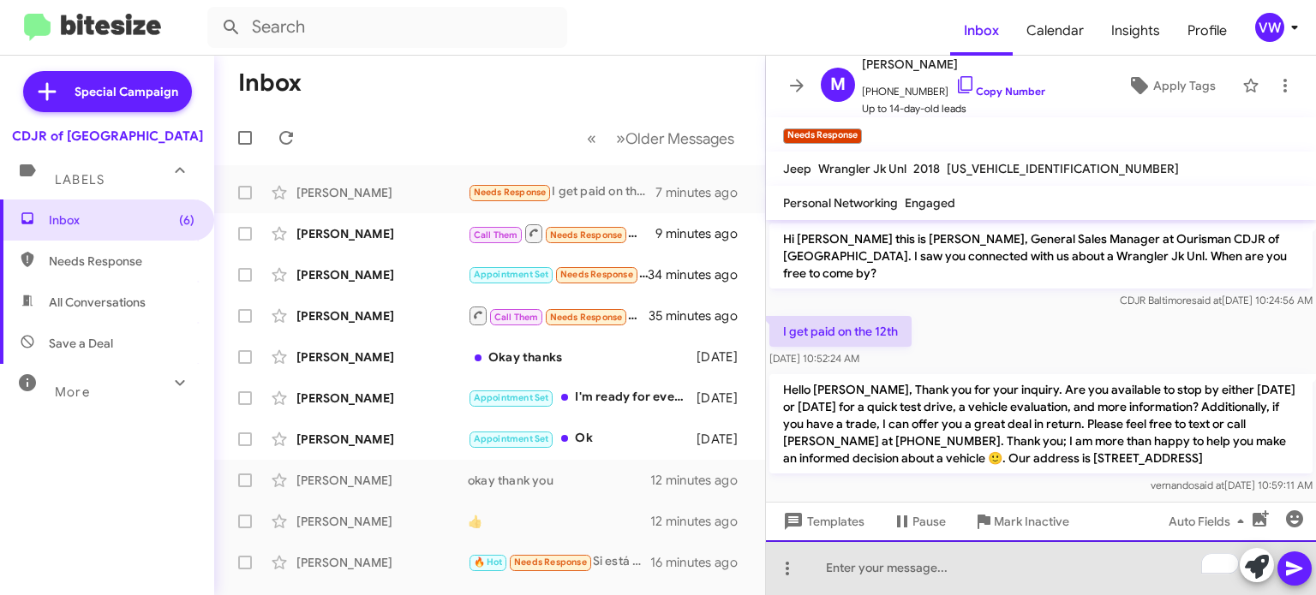
drag, startPoint x: 1002, startPoint y: 588, endPoint x: 996, endPoint y: 580, distance: 9.8
click at [998, 582] on div "To enrich screen reader interactions, please activate Accessibility in Grammarl…" at bounding box center [1041, 568] width 550 height 55
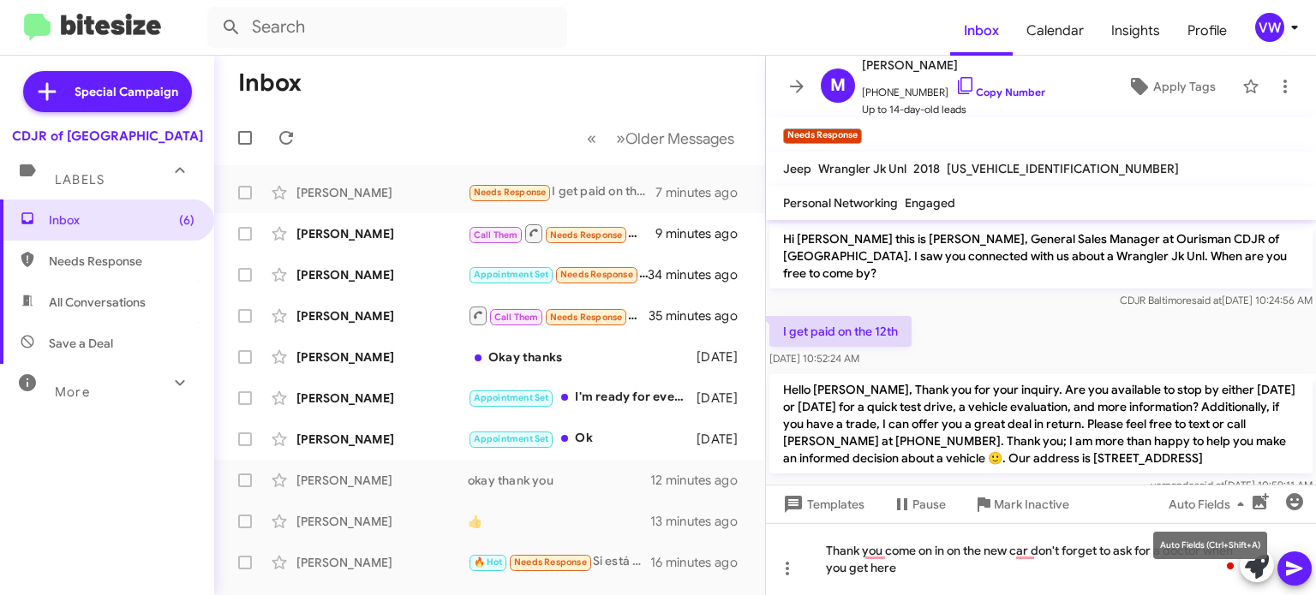
scroll to position [1, 0]
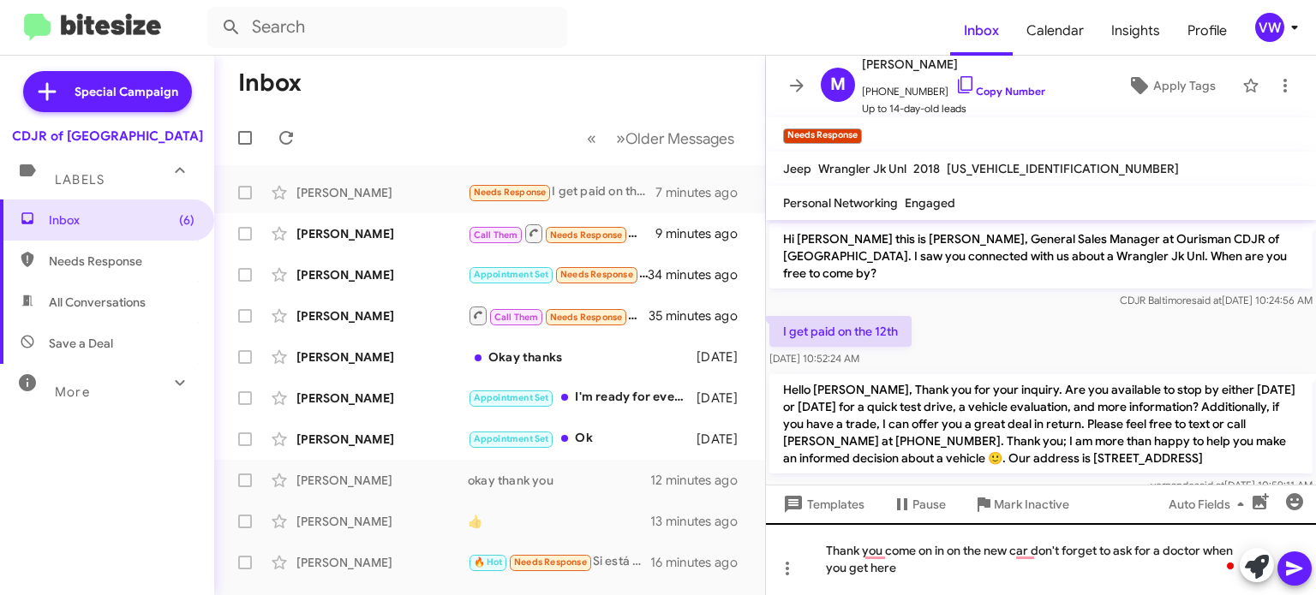
click at [1211, 546] on div "Thank you come on in on the new car don't forget to ask for a doctor when you g…" at bounding box center [1041, 559] width 550 height 72
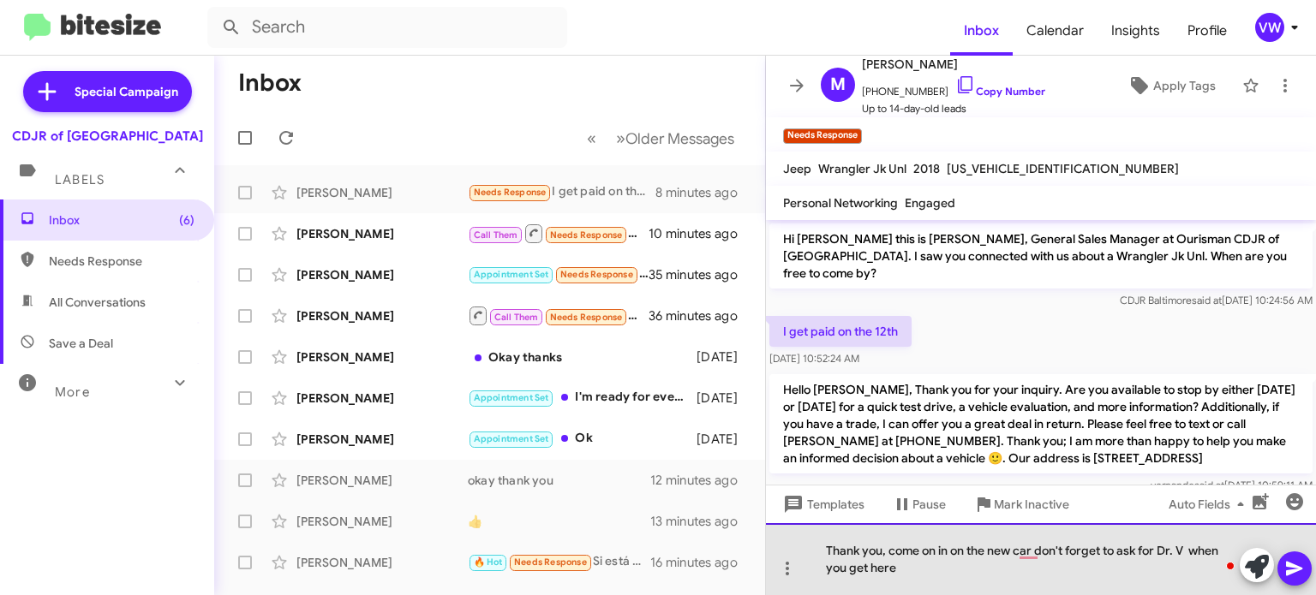
click at [992, 546] on div "Thank you, come on in on the new car don't forget to ask for Dr. V when you get…" at bounding box center [1041, 559] width 550 height 72
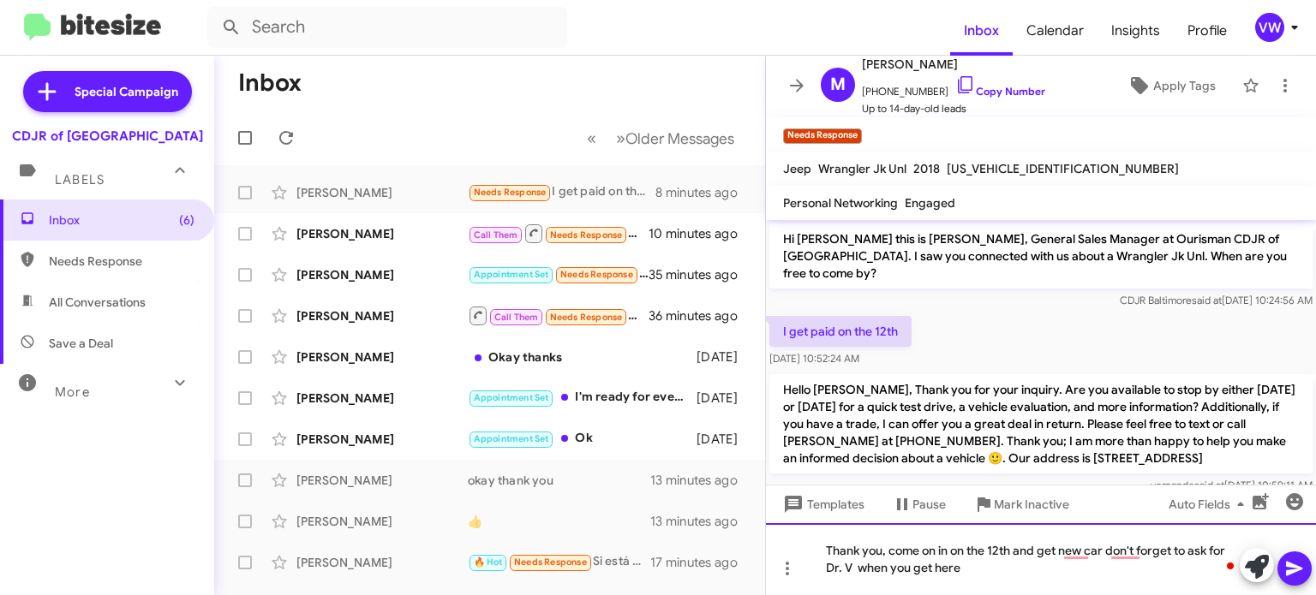
click at [1090, 552] on div "Thank you, come on in on the 12th and get new car don't forget to ask for Dr. V…" at bounding box center [1041, 559] width 550 height 72
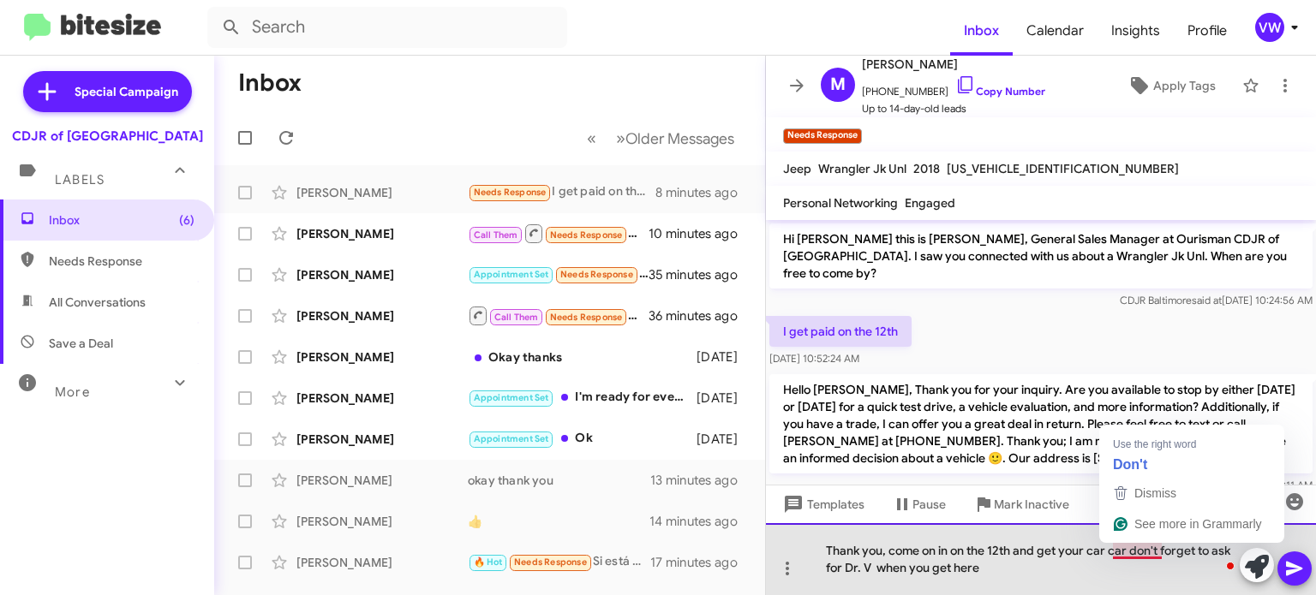
click at [1138, 546] on div "Thank you, come on in on the 12th and get your car car don't forget to ask for …" at bounding box center [1041, 559] width 550 height 72
click at [1127, 553] on div "Thank you, come on in on the 12th and get your car car don't forget to ask for …" at bounding box center [1041, 559] width 550 height 72
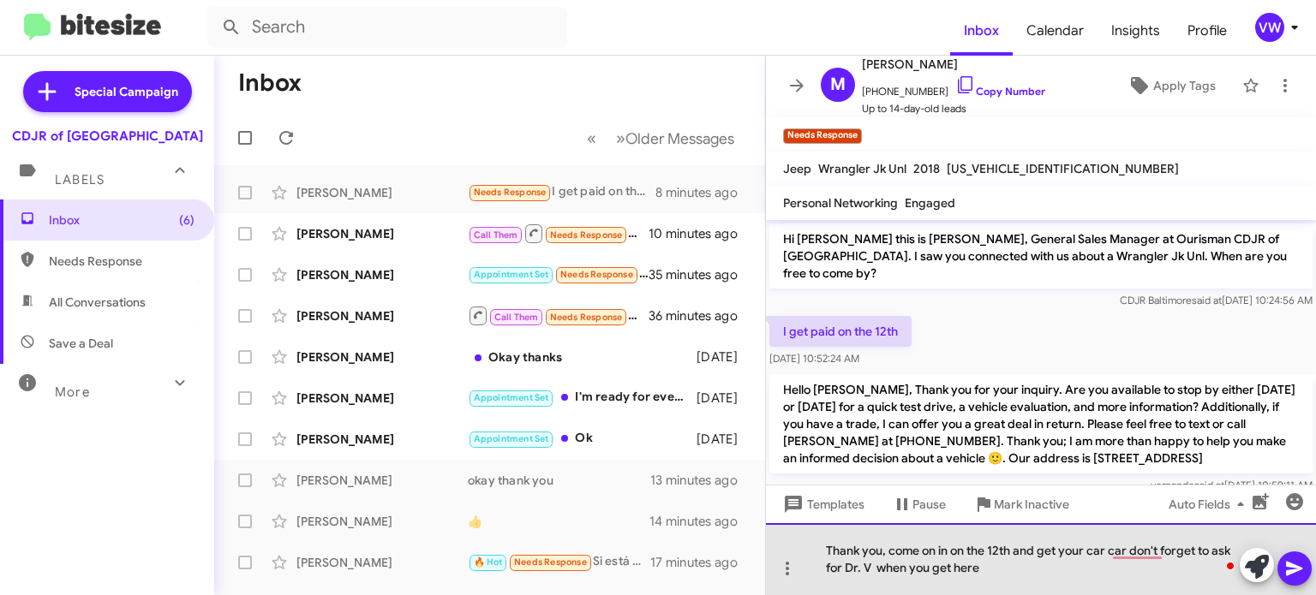
click at [1094, 590] on div "Thank you, come on in on the 12th and get your car car don't forget to ask for …" at bounding box center [1041, 559] width 550 height 72
click at [885, 553] on div "Thank you, come on in on the 12th and get your car Don't forget to ask for Dr. …" at bounding box center [1041, 559] width 550 height 72
click at [937, 548] on div "Thank you, [PERSON_NAME], come on in on the 12th and get your car Don't forget …" at bounding box center [1041, 559] width 550 height 72
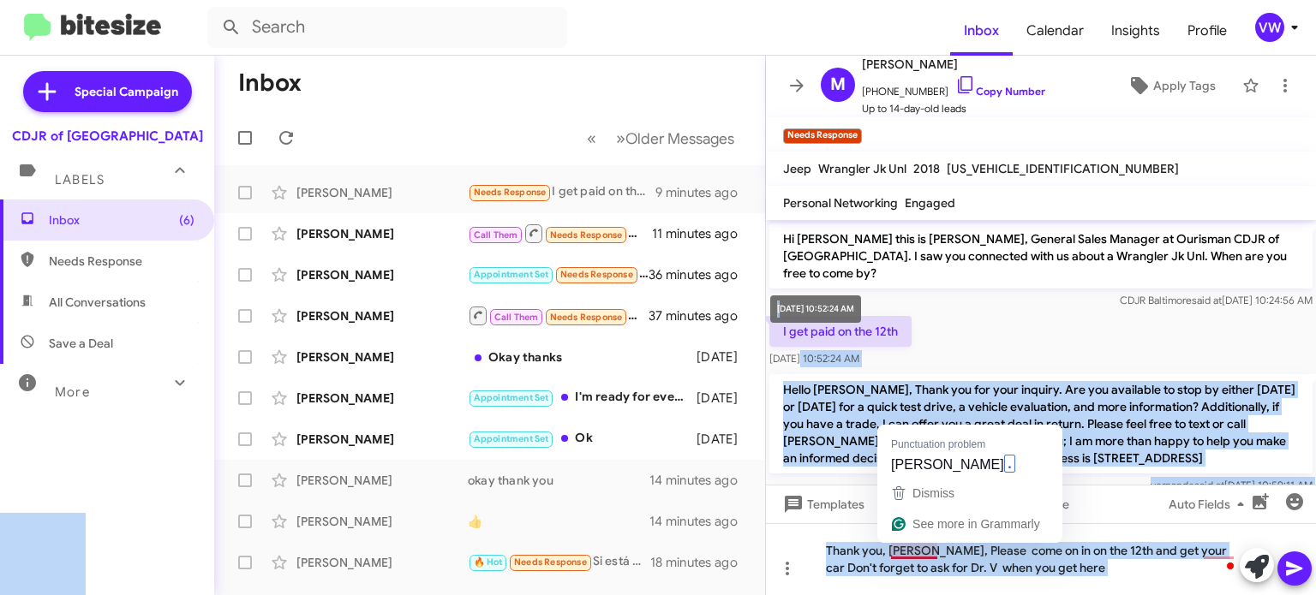
drag, startPoint x: 794, startPoint y: 345, endPoint x: 816, endPoint y: 361, distance: 27.1
click at [811, 360] on body "Inbox Calendar Insights Profile vw Special Campaign CDJR of Baltimore Labels In…" at bounding box center [658, 297] width 1316 height 595
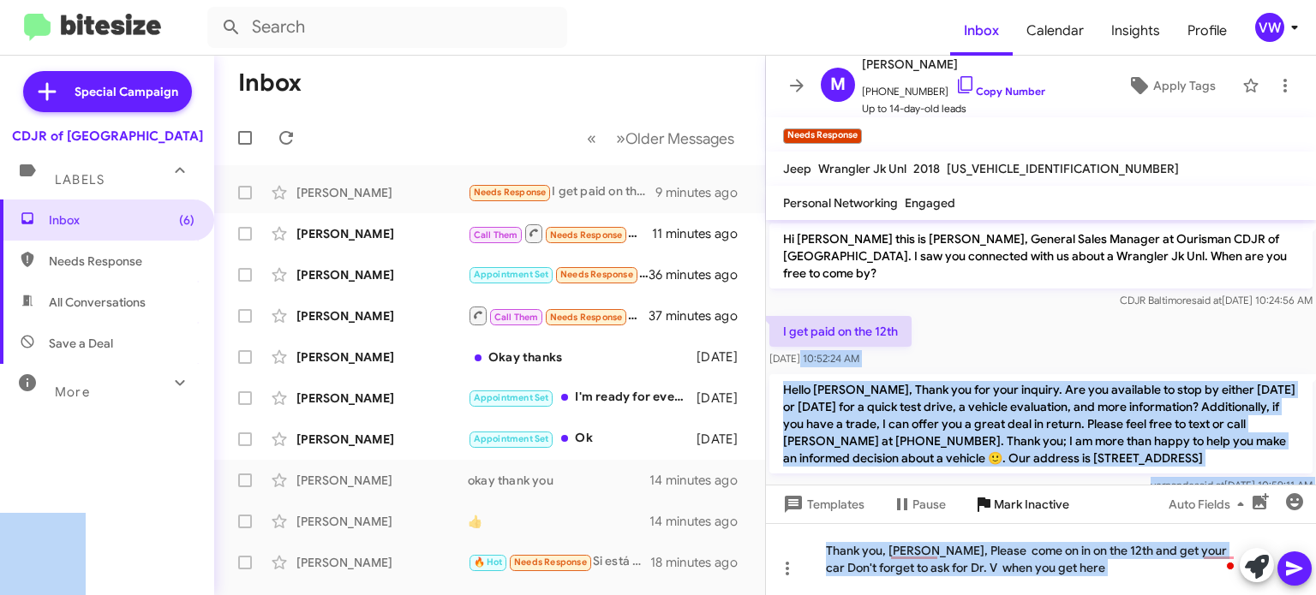
click at [1071, 512] on button "Mark Inactive" at bounding box center [1020, 504] width 123 height 31
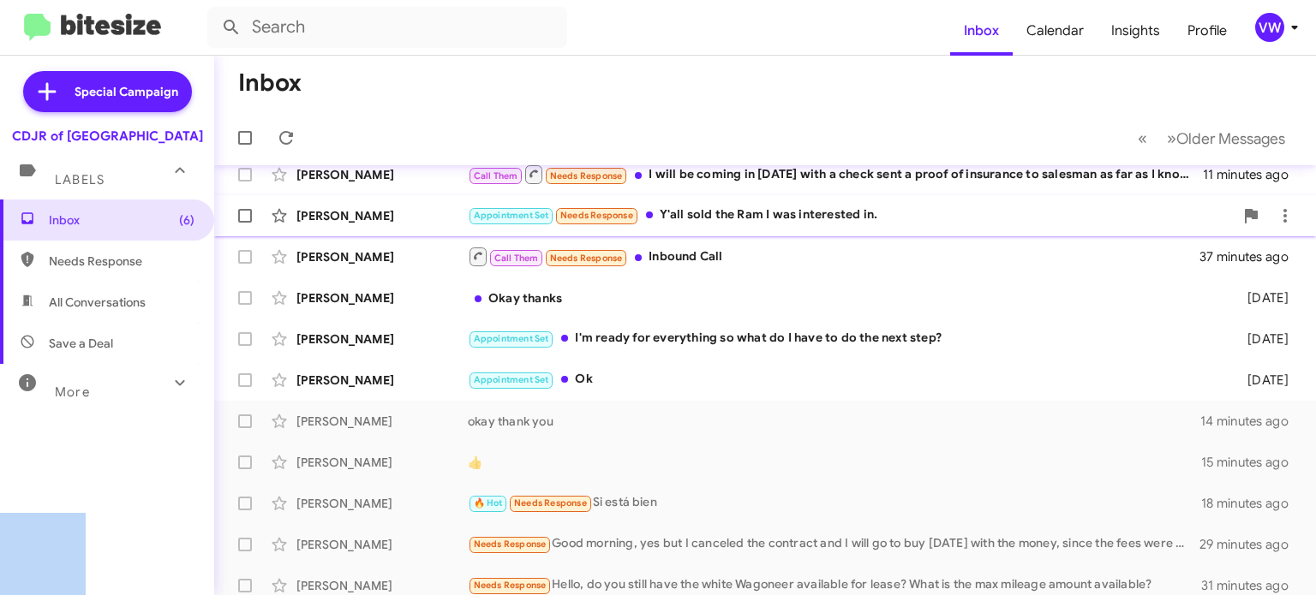
scroll to position [9, 0]
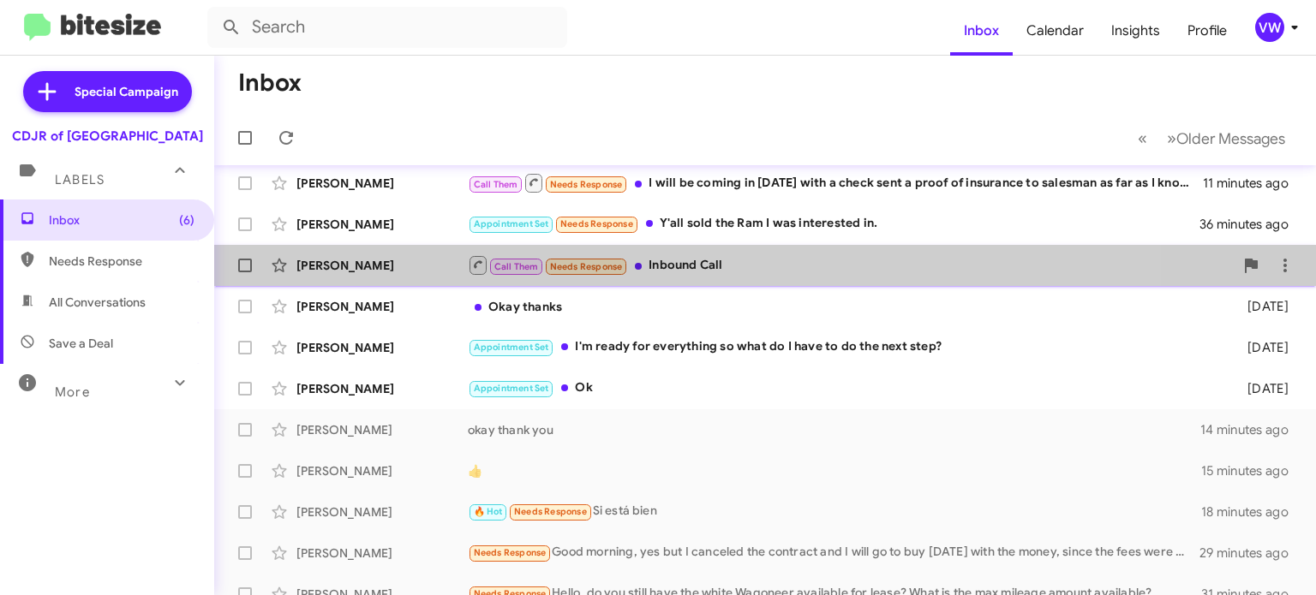
click at [367, 272] on div "[PERSON_NAME] Call Them Needs Response Inbound Call 37 minutes ago" at bounding box center [765, 265] width 1074 height 34
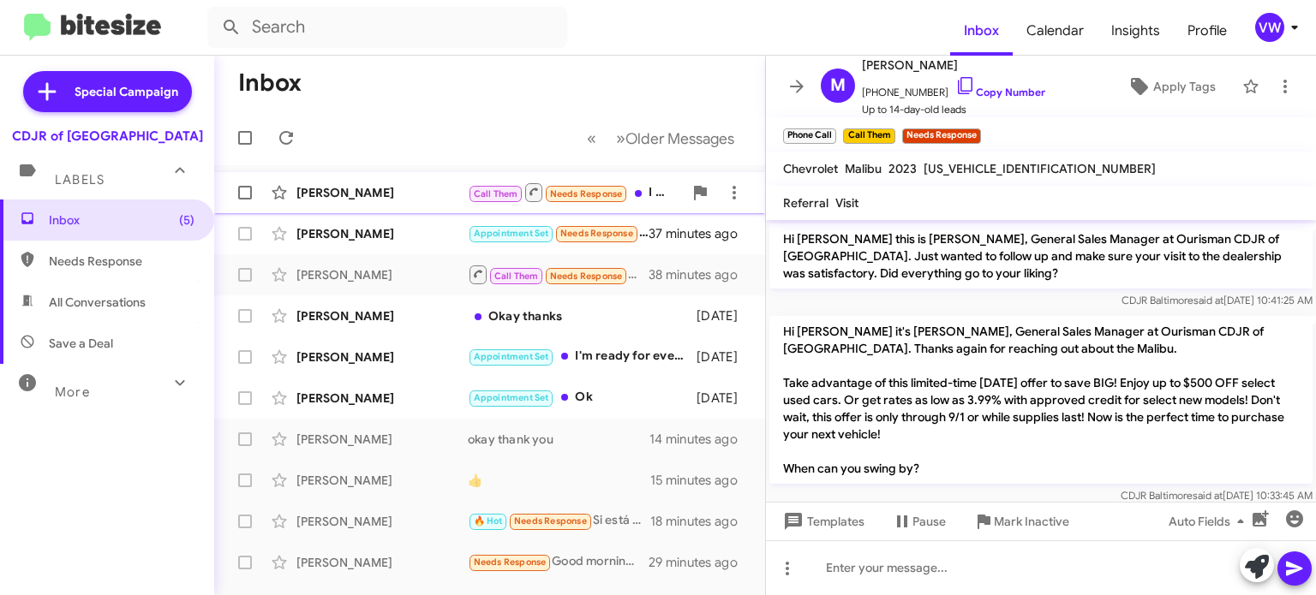
drag, startPoint x: 583, startPoint y: 192, endPoint x: 592, endPoint y: 191, distance: 8.6
click at [586, 192] on span "Needs Response" at bounding box center [586, 193] width 73 height 11
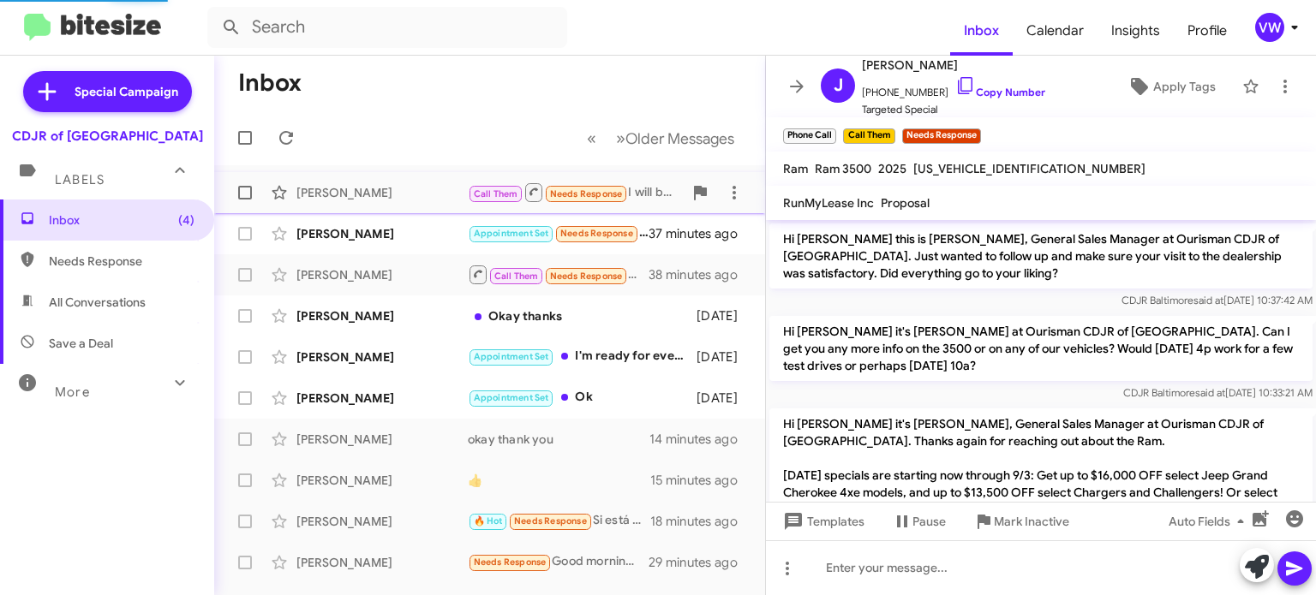
scroll to position [2234, 0]
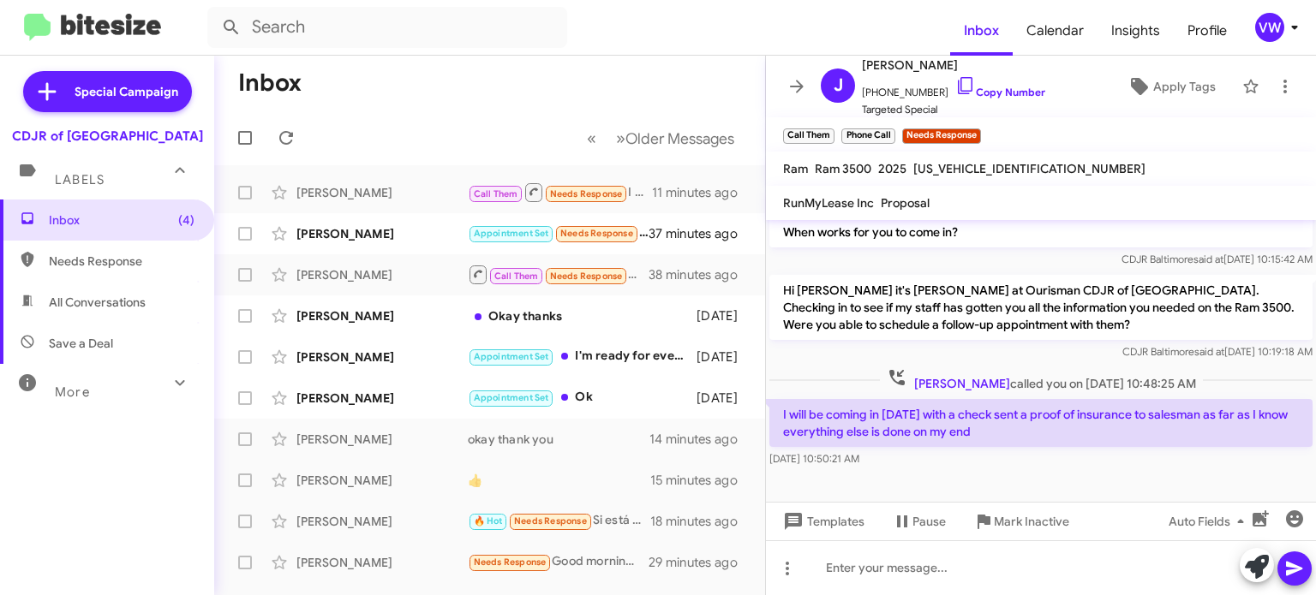
click at [105, 257] on span "Needs Response" at bounding box center [122, 261] width 146 height 17
type input "in:needs-response"
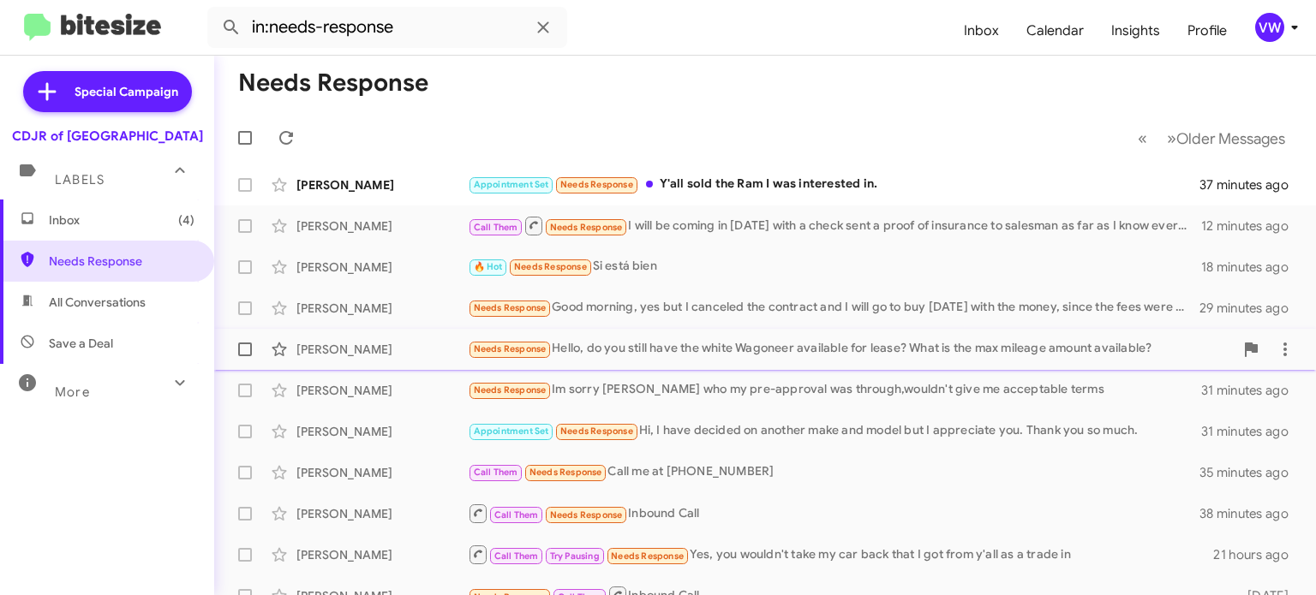
scroll to position [17, 0]
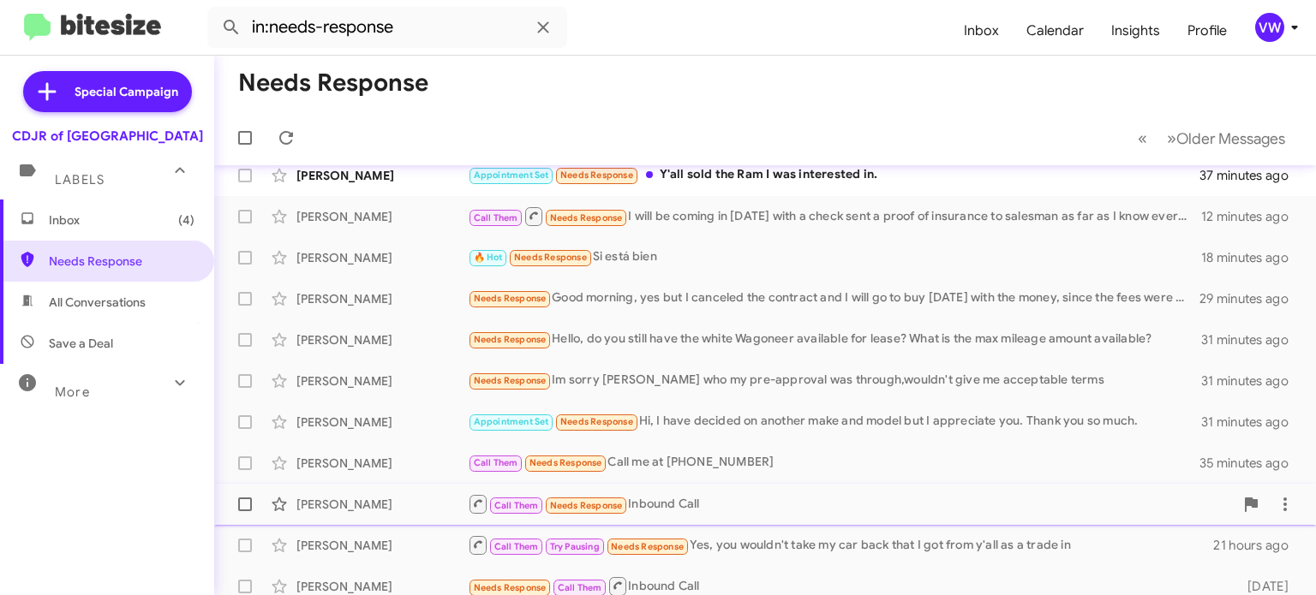
click at [560, 506] on span "Needs Response" at bounding box center [586, 505] width 73 height 11
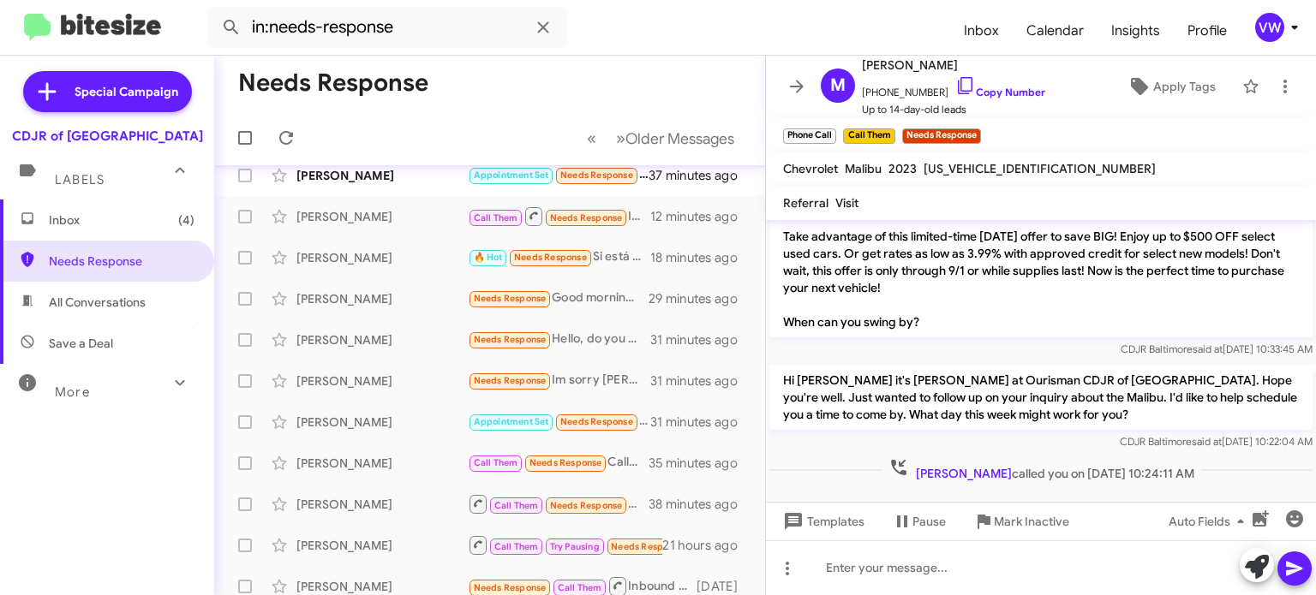
scroll to position [147, 0]
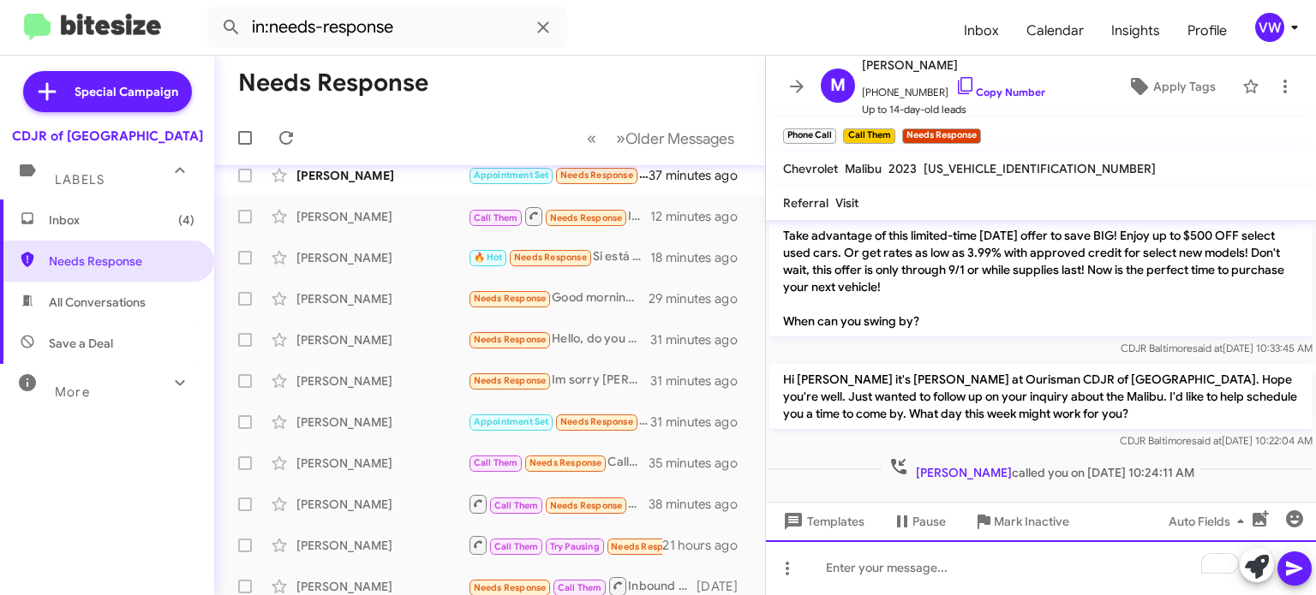
paste div "To enrich screen reader interactions, please activate Accessibility in Grammarl…"
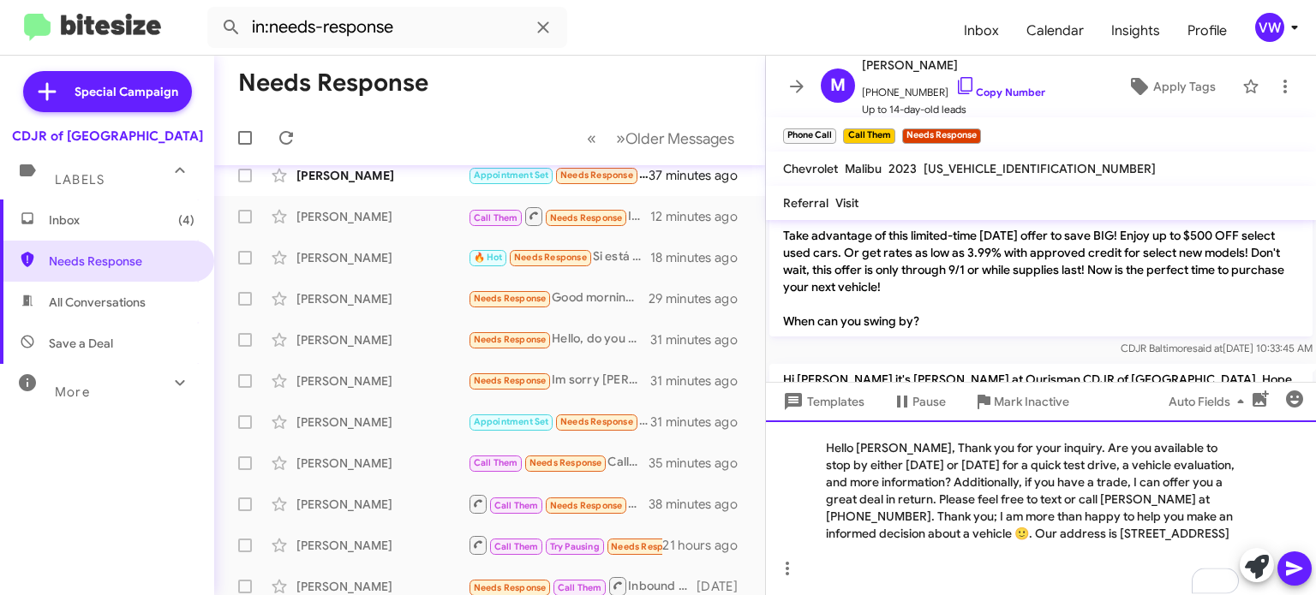
click at [896, 430] on div "Hello [PERSON_NAME], Thank you for your inquiry. Are you available to stop by e…" at bounding box center [1041, 508] width 550 height 175
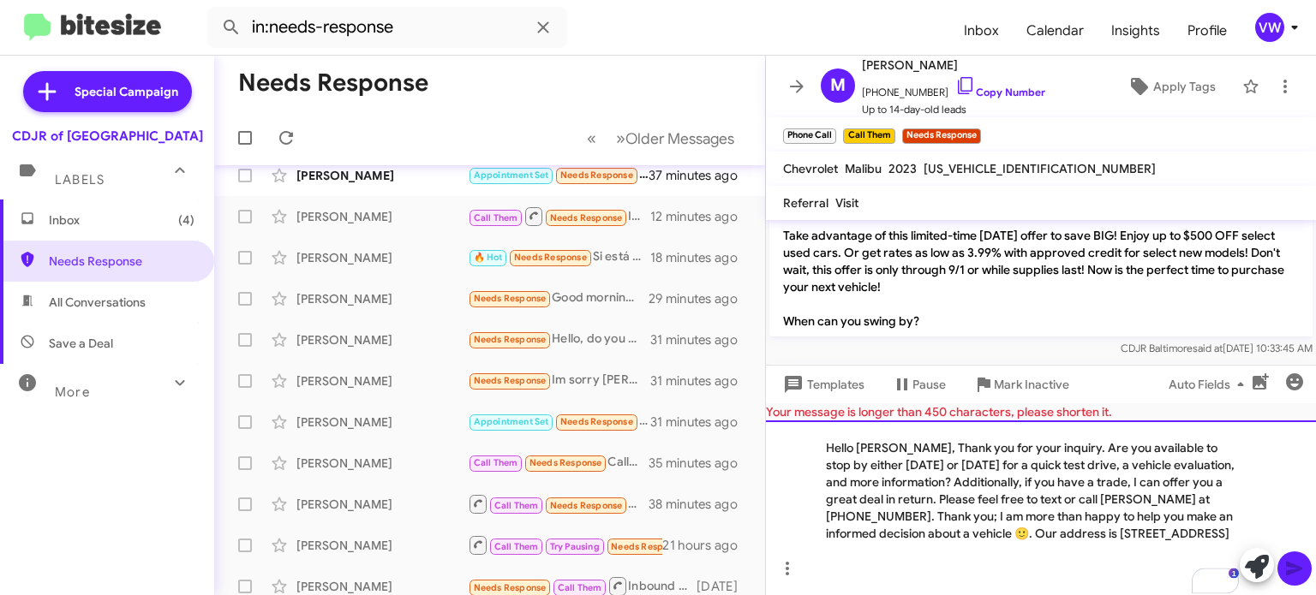
click at [903, 427] on div "Hello [PERSON_NAME], Thank you for your inquiry. Are you available to stop by e…" at bounding box center [1041, 508] width 550 height 175
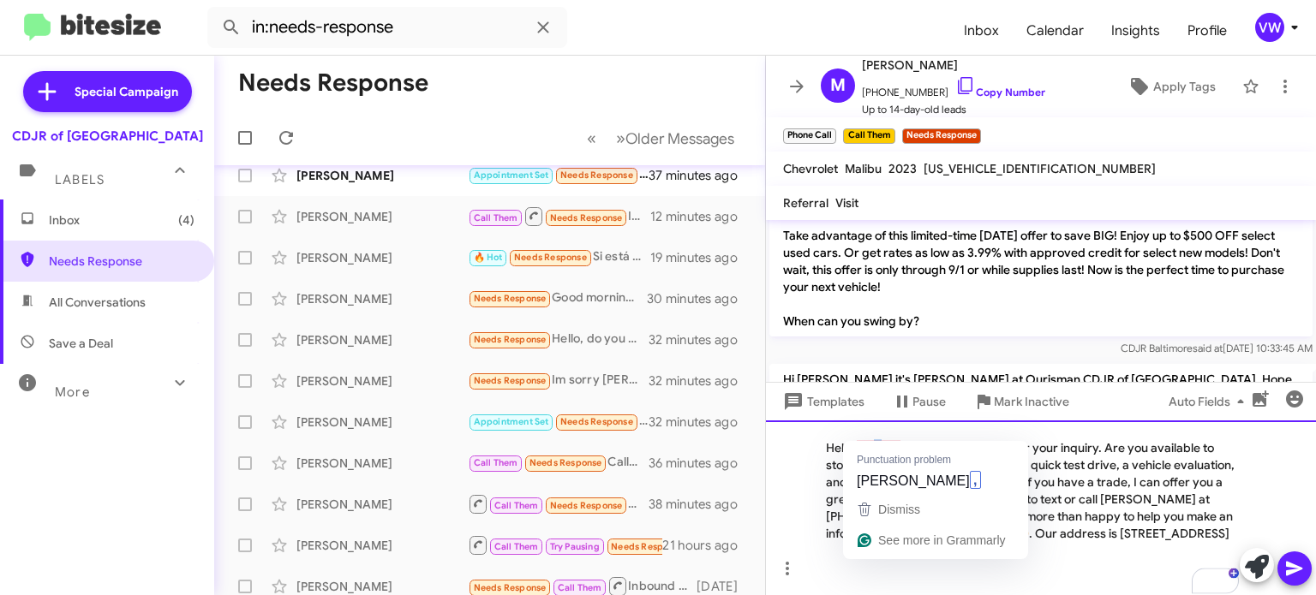
click at [877, 436] on div "Hello [PERSON_NAME] Thank you for your inquiry. Are you available to stop by ei…" at bounding box center [1041, 508] width 550 height 175
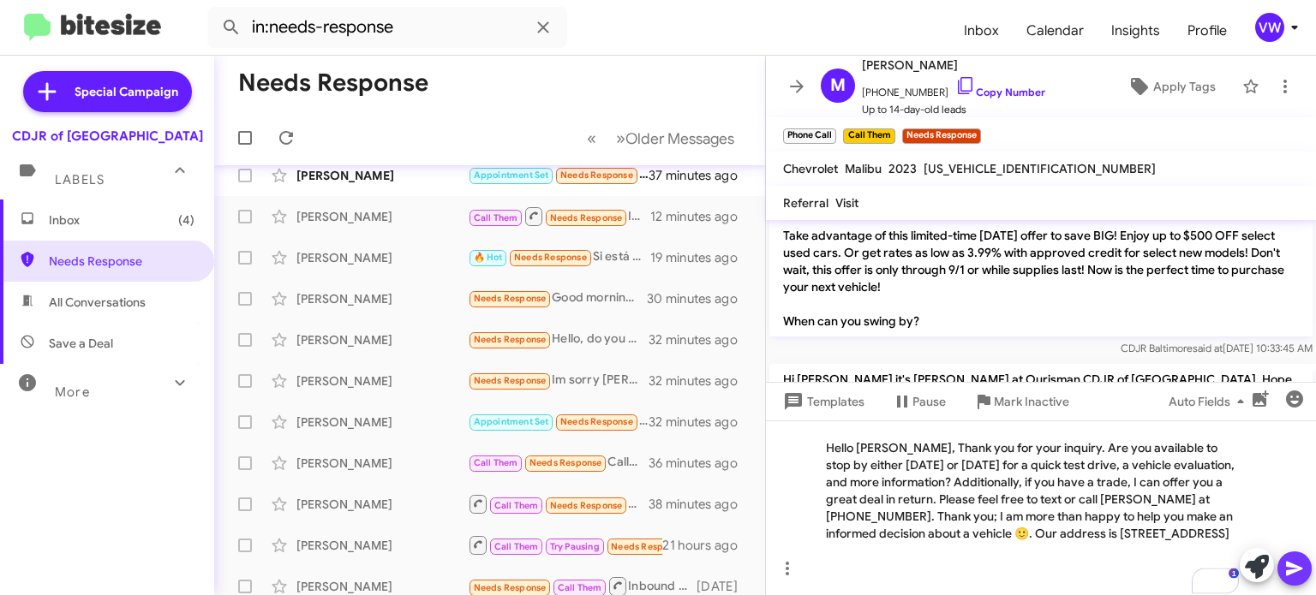
click at [1292, 578] on icon at bounding box center [1294, 568] width 21 height 21
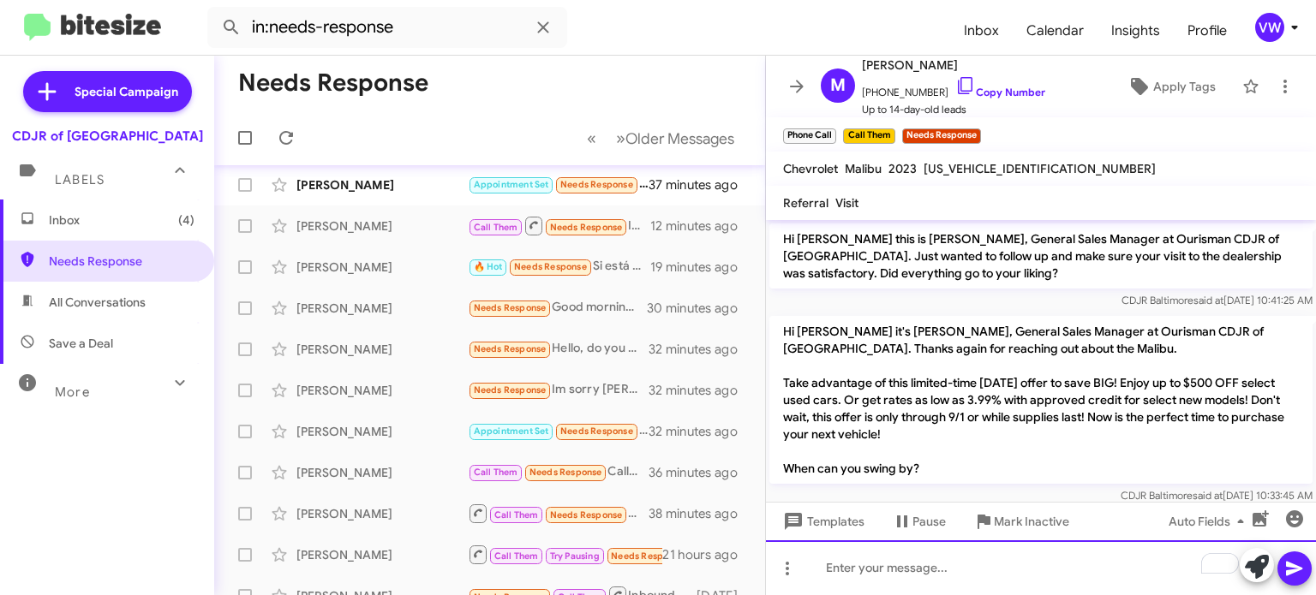
scroll to position [0, 0]
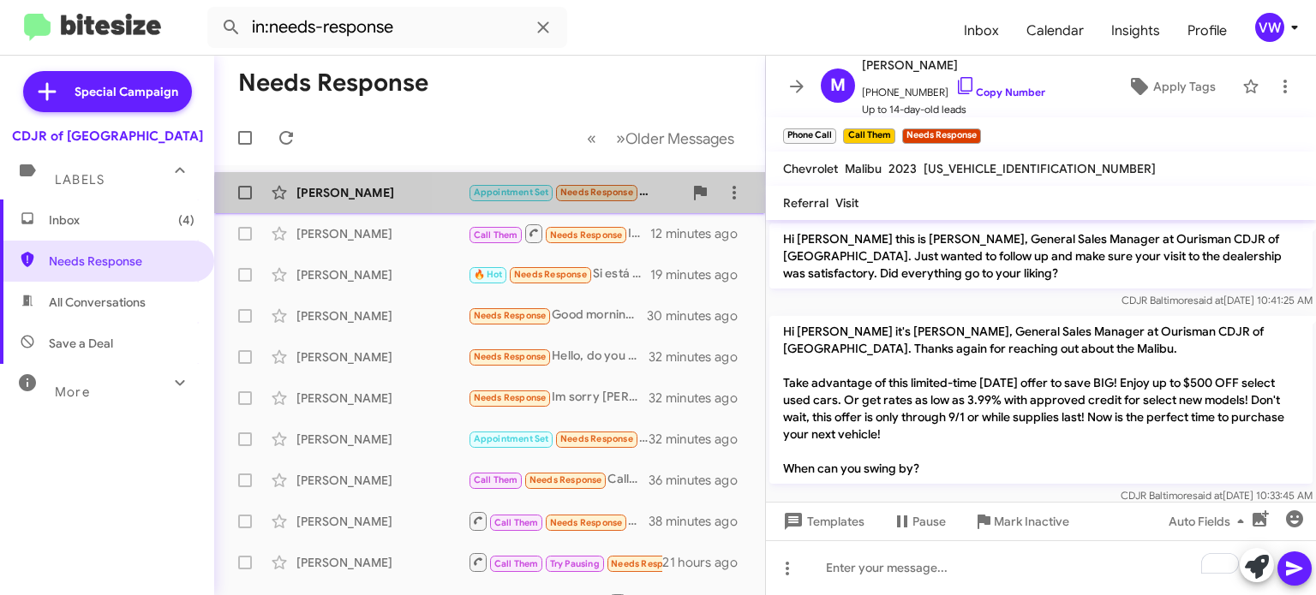
click at [593, 200] on span "Appointment Set Needs Response" at bounding box center [553, 192] width 171 height 20
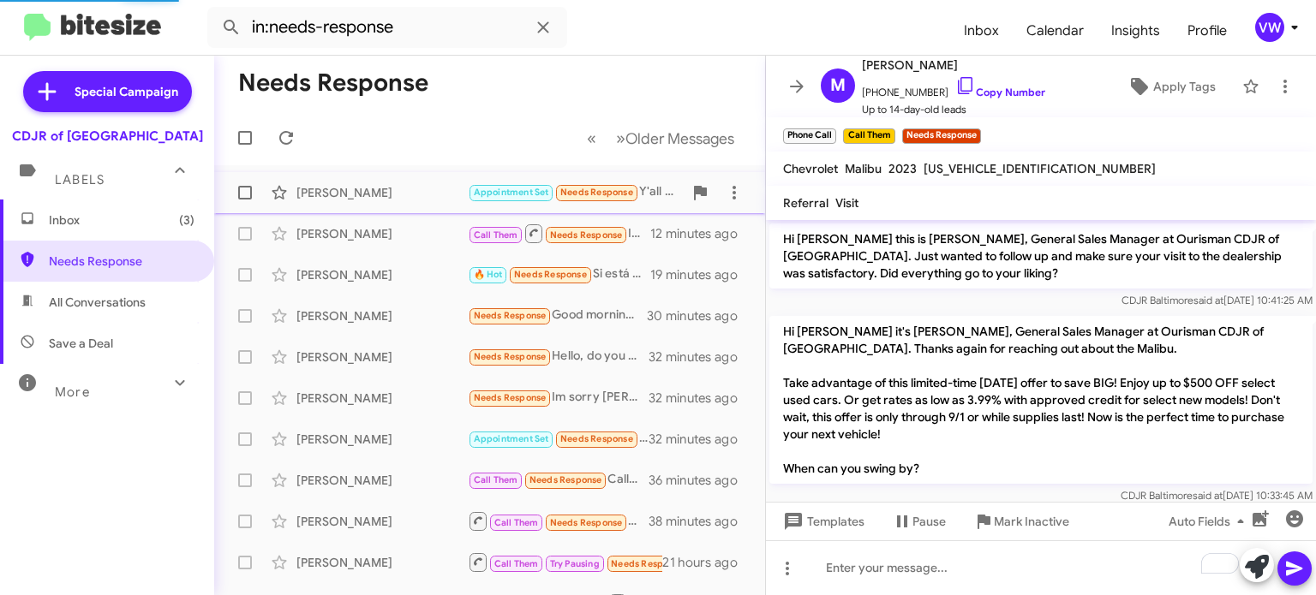
scroll to position [113, 0]
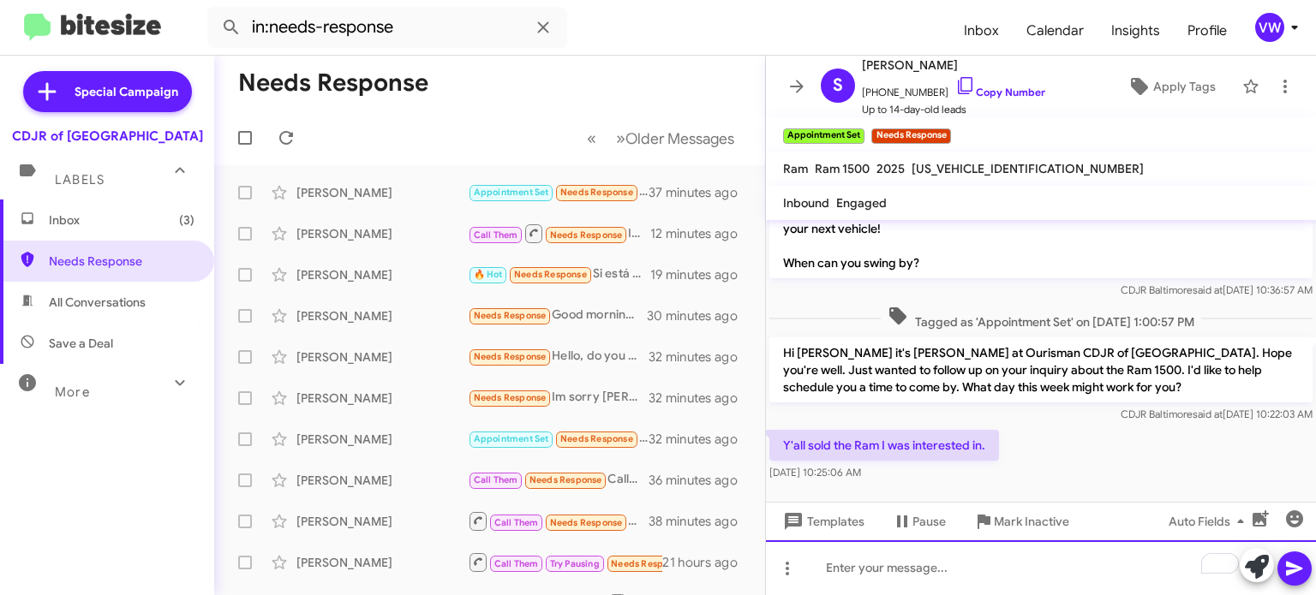
click at [913, 584] on div "To enrich screen reader interactions, please activate Accessibility in Grammarl…" at bounding box center [1041, 568] width 550 height 55
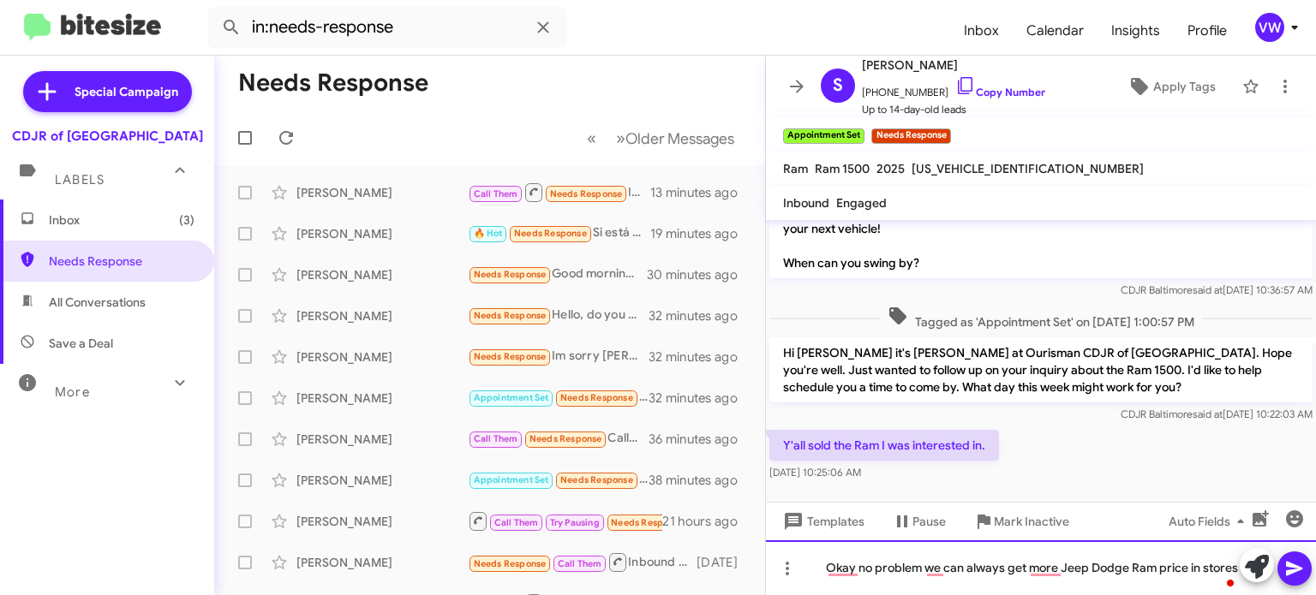
click at [1042, 557] on div "Okay no problem we can always get more Jeep Dodge Ram price in stores" at bounding box center [1041, 568] width 550 height 55
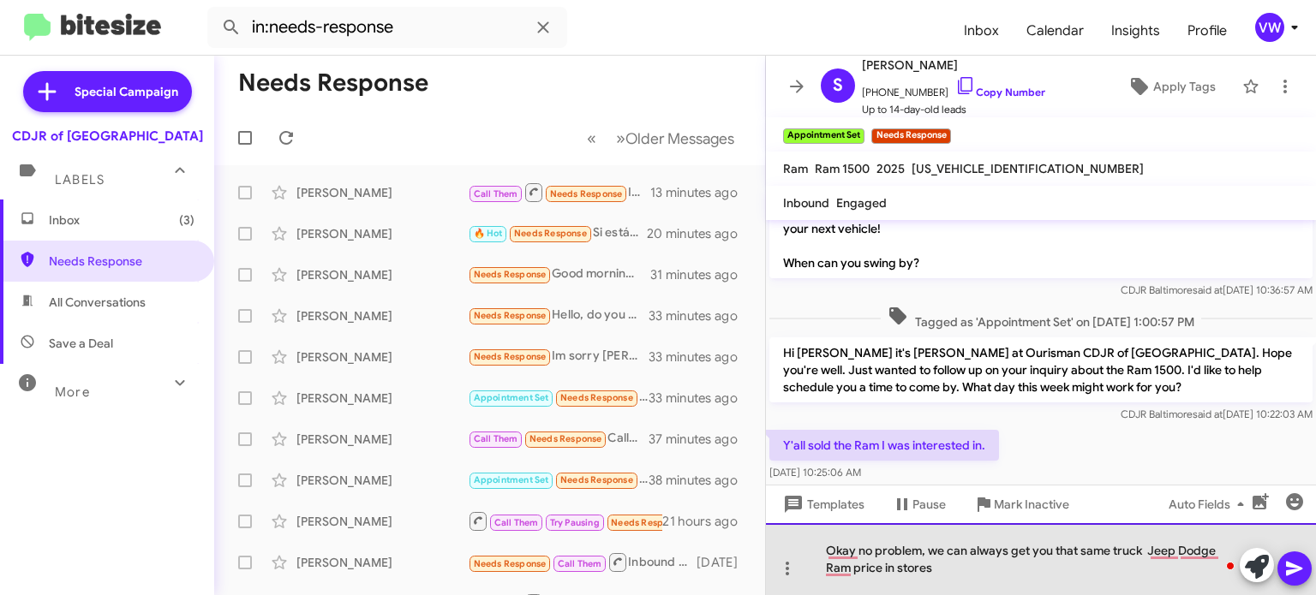
click at [1148, 549] on div "Okay no problem, we can always get you that same truck Jeep Dodge Ram price in …" at bounding box center [1041, 559] width 550 height 72
click at [1008, 574] on div "Okay, no problem. We can always get you the same truck. I got 5 other Jeep Dodg…" at bounding box center [1041, 559] width 550 height 72
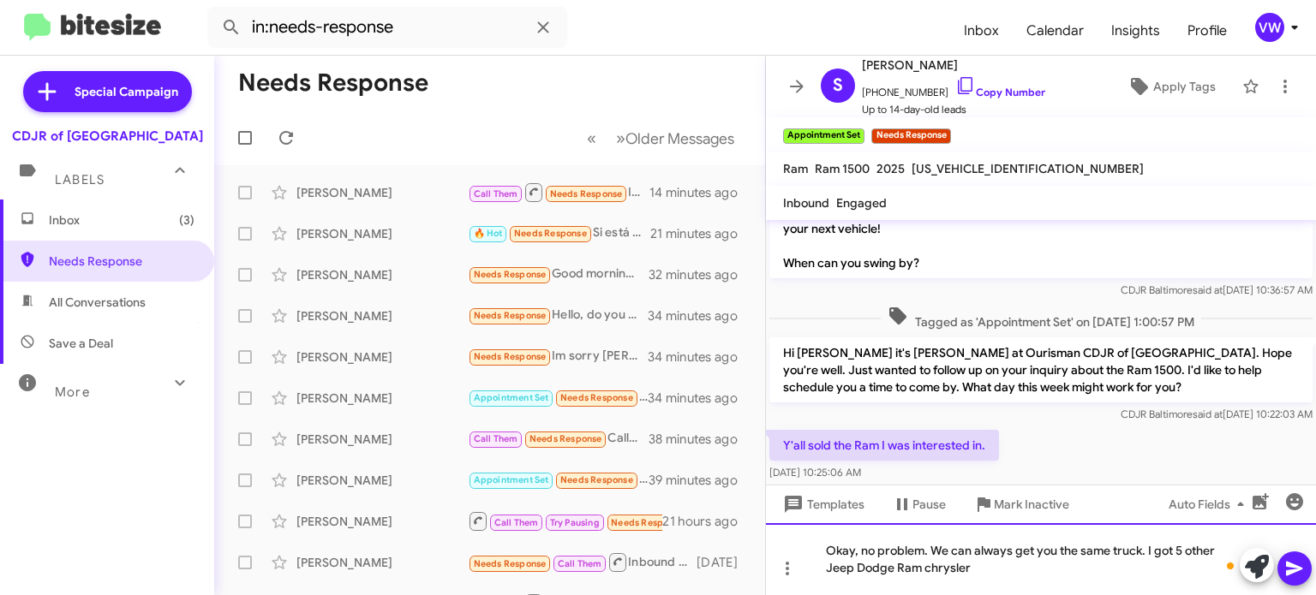
click at [932, 564] on div "Okay, no problem. We can always get you the same truck. I got 5 other Jeep Dodg…" at bounding box center [1041, 559] width 550 height 72
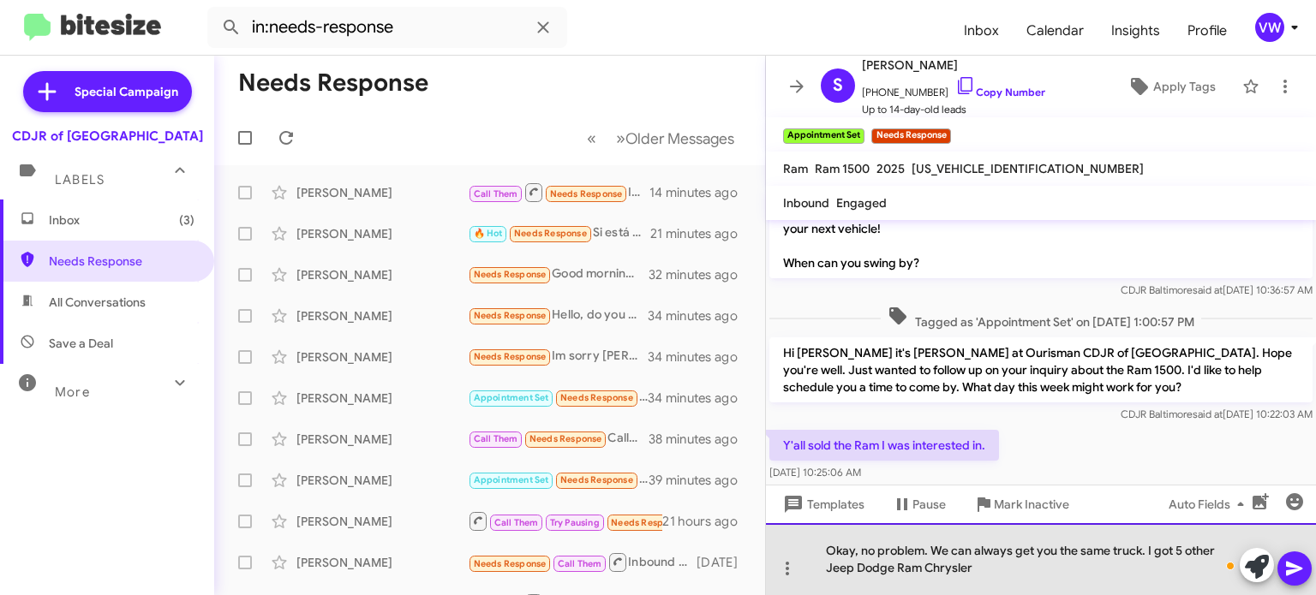
click at [975, 569] on div "Okay, no problem. We can always get you the same truck. I got 5 other Jeep Dodg…" at bounding box center [1041, 559] width 550 height 72
click at [925, 567] on div "Okay, no problem. We can always get you the same truck. I got 5 other Jeep, Dod…" at bounding box center [1041, 559] width 550 height 72
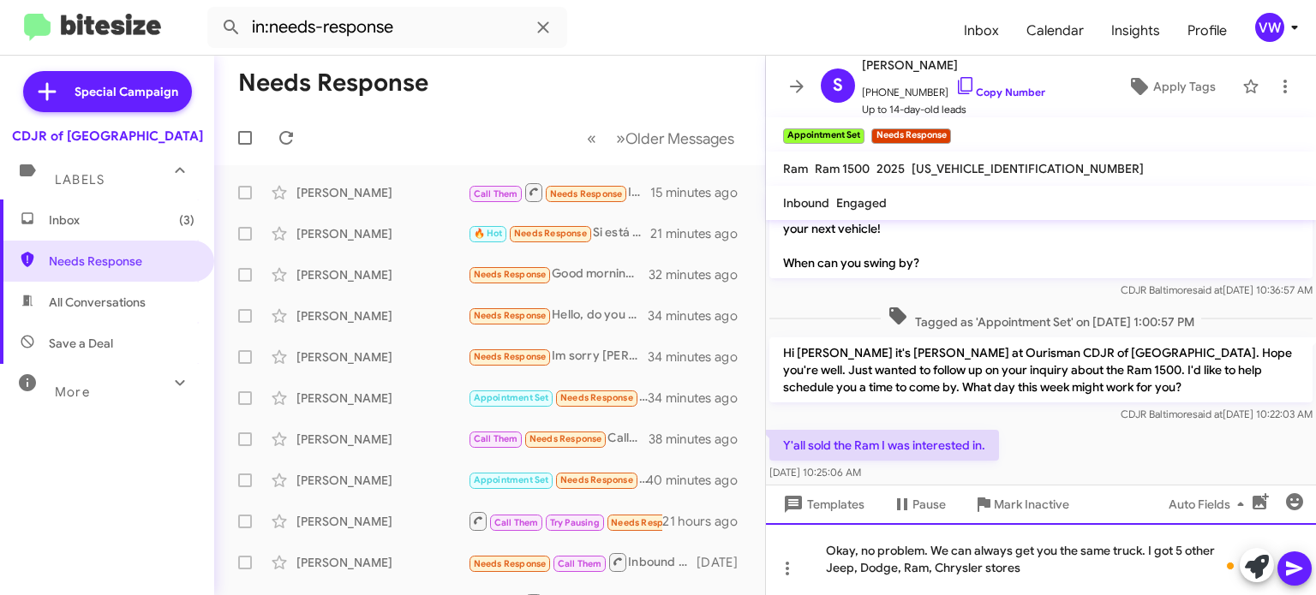
click at [1039, 573] on div "Okay, no problem. We can always get you the same truck. I got 5 other Jeep, Dod…" at bounding box center [1041, 559] width 550 height 72
click at [1204, 569] on div "Okay, no problem. We can always get you the same truck. I got 5 other Jeep, Dod…" at bounding box center [1041, 559] width 550 height 72
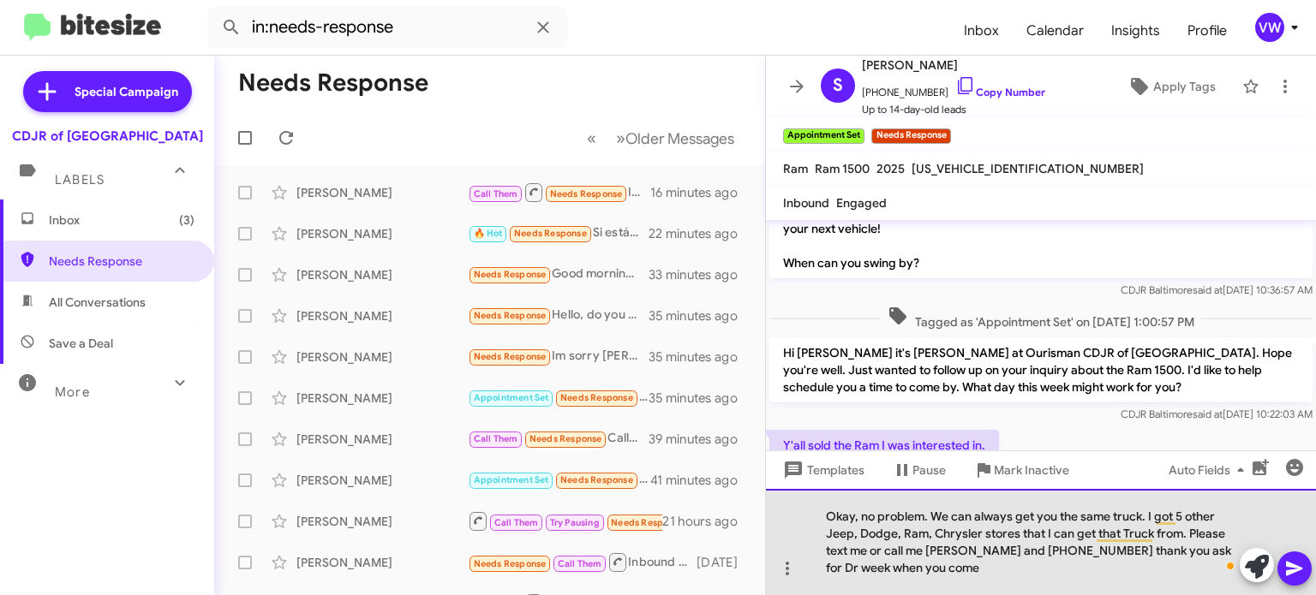
click at [1030, 594] on html "in:needs-response Inbox Calendar Insights Profile vw Special Campaign CDJR of B…" at bounding box center [658, 297] width 1316 height 595
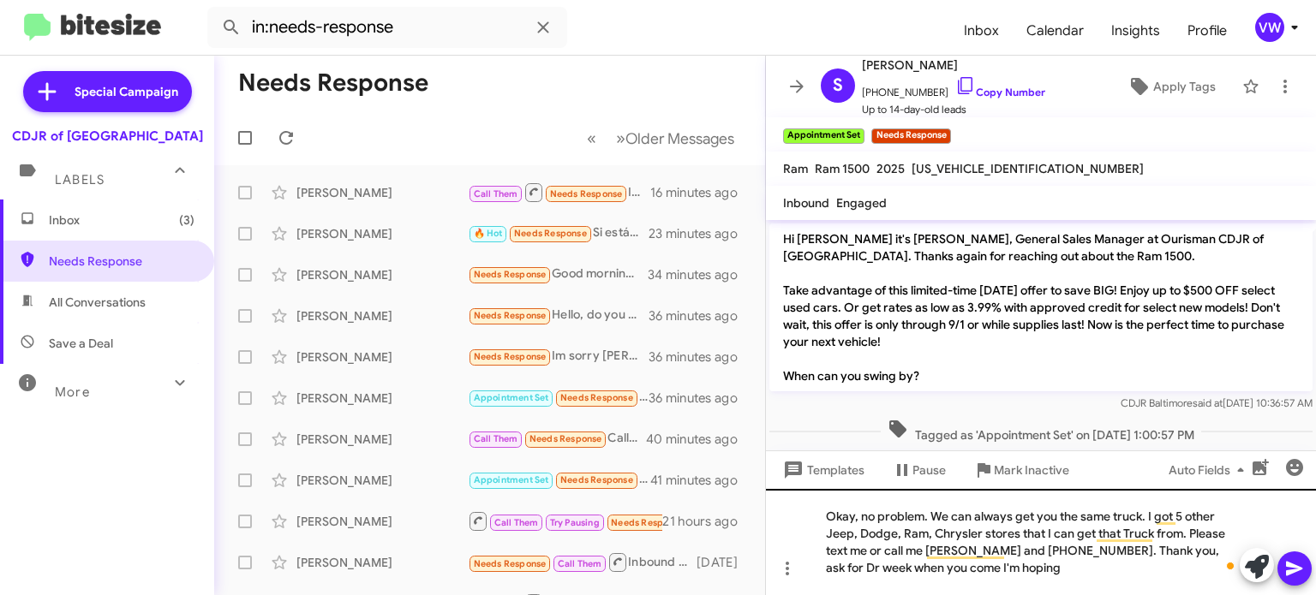
scroll to position [113, 0]
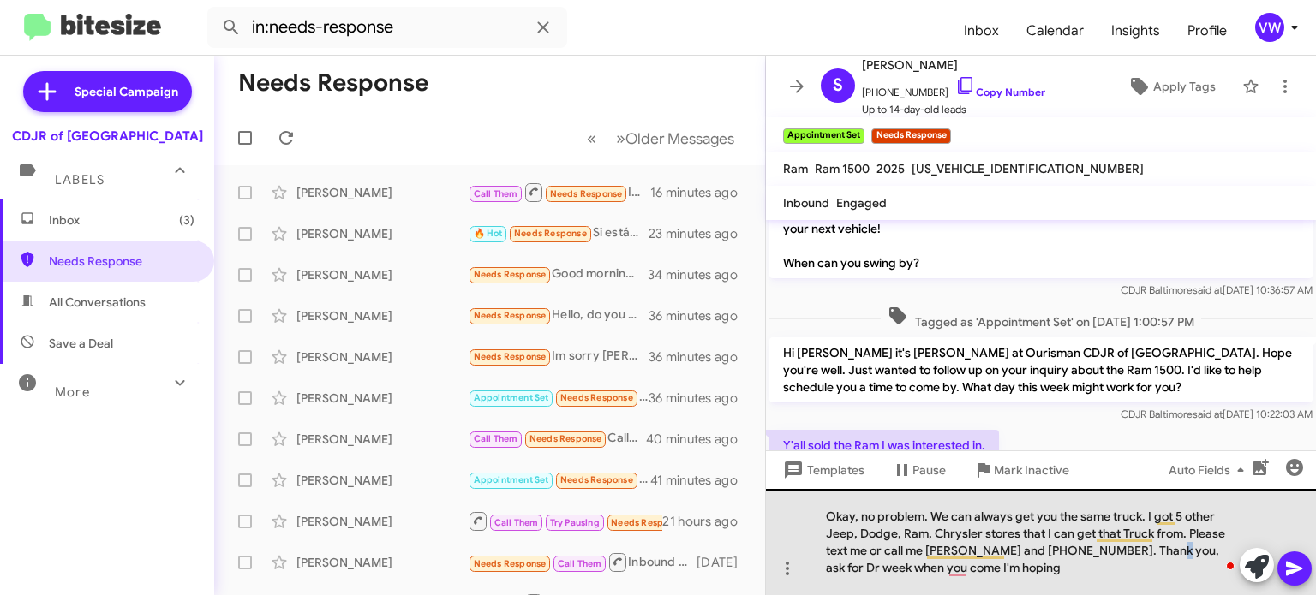
click at [1157, 553] on div "Okay, no problem. We can always get you the same truck. I got 5 other Jeep, Dod…" at bounding box center [1041, 542] width 550 height 106
click at [1147, 550] on div "Okay, no problem. We can always get you the same truck. I got 5 other Jeep, Dod…" at bounding box center [1041, 542] width 550 height 106
click at [1149, 548] on div "Okay, no problem. We can always get you the same truck. I got 5 other Jeep, Dod…" at bounding box center [1041, 542] width 550 height 106
click at [1150, 551] on div "Okay, no problem. We can always get you the same truck. I got 5 other Jeep, Dod…" at bounding box center [1041, 542] width 550 height 106
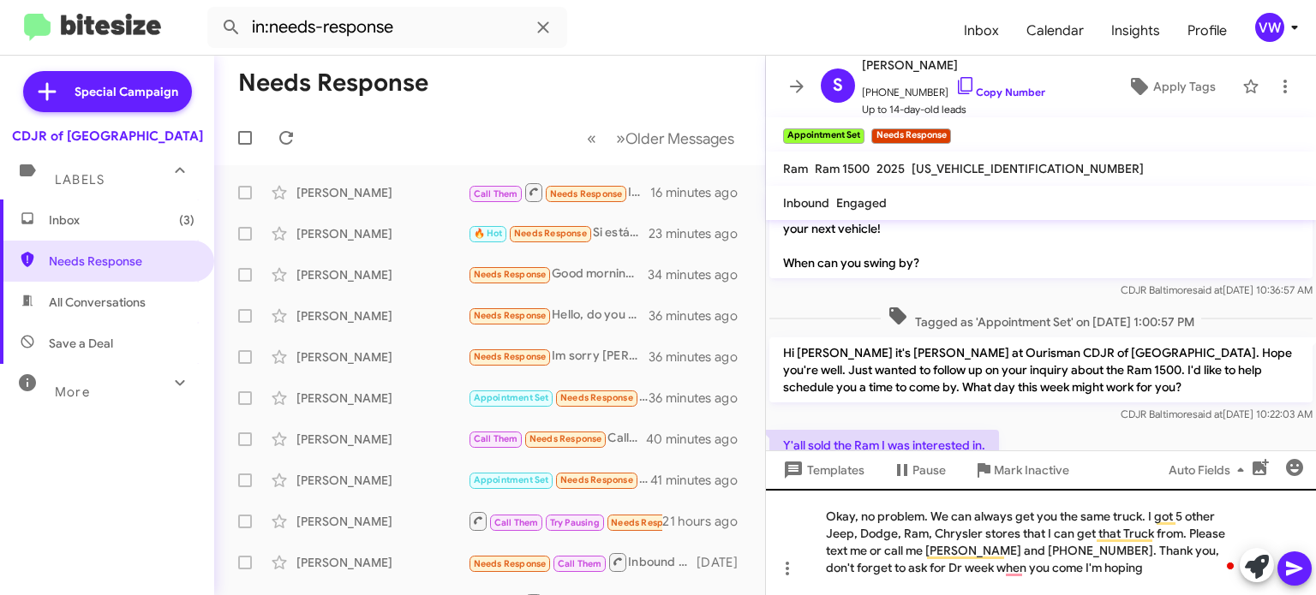
click at [911, 565] on div "Okay, no problem. We can always get you the same truck. I got 5 other Jeep, Dod…" at bounding box center [1041, 542] width 550 height 106
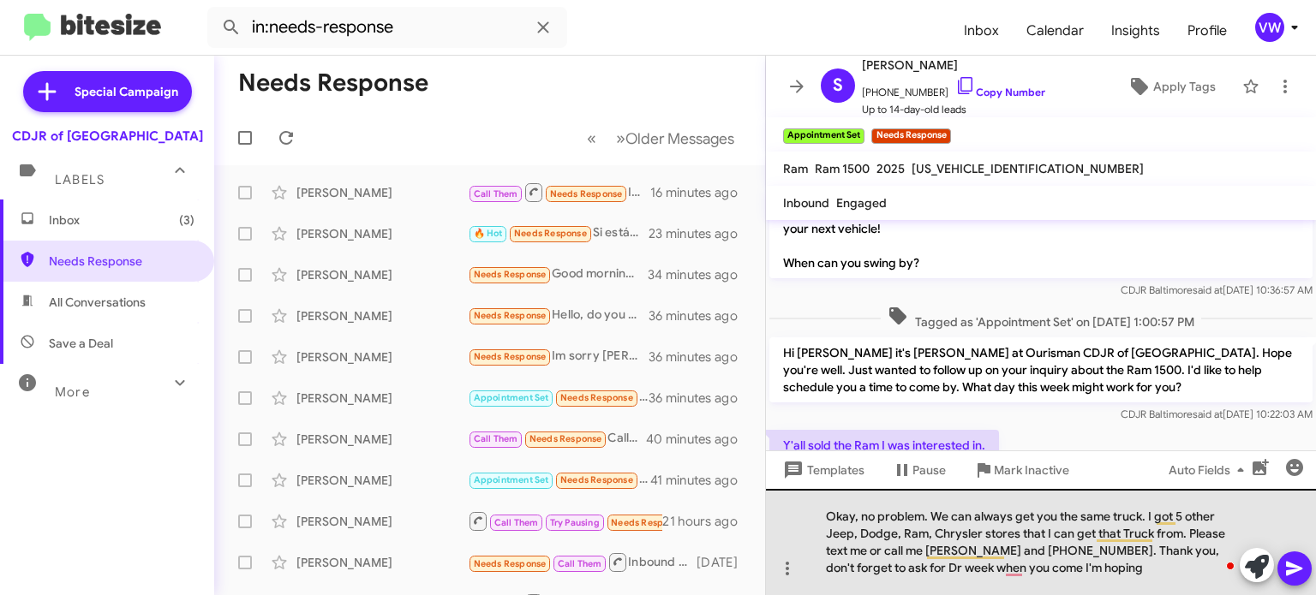
click at [1004, 563] on div "Okay, no problem. We can always get you the same truck. I got 5 other Jeep, Dod…" at bounding box center [1041, 542] width 550 height 106
drag, startPoint x: 1107, startPoint y: 583, endPoint x: 1066, endPoint y: 570, distance: 42.5
click at [1107, 582] on div "Okay, no problem. We can always get you the same truck. I got 5 other Jeep, Dod…" at bounding box center [1041, 542] width 550 height 106
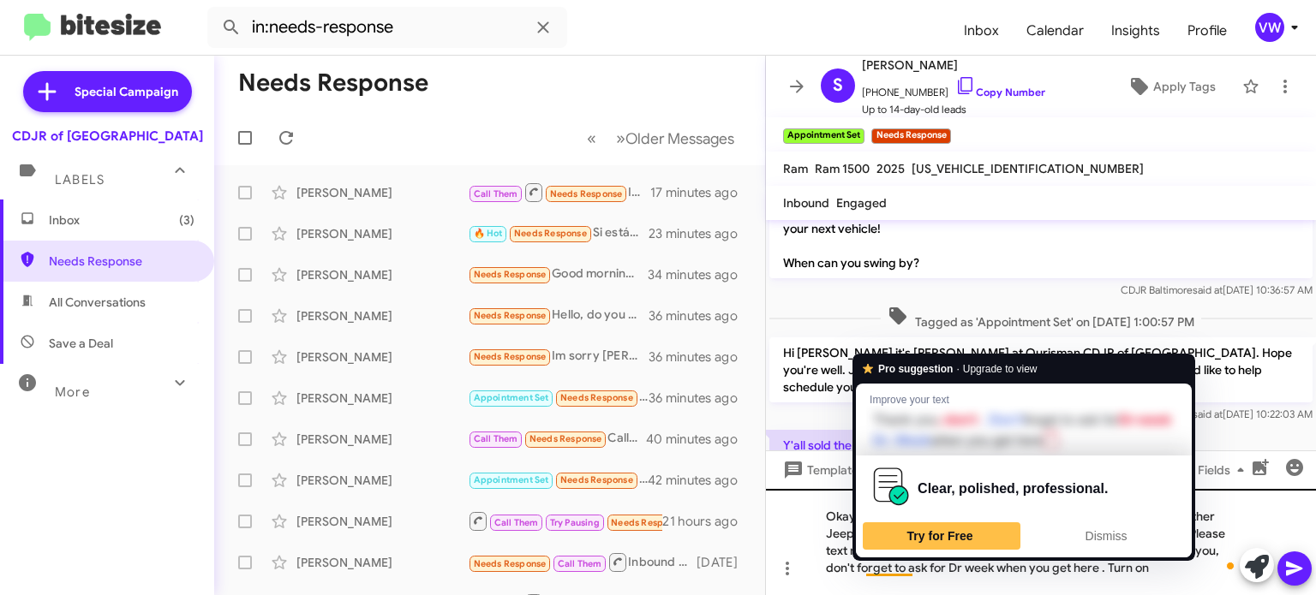
click at [911, 568] on div "Okay, no problem. We can always get you the same truck. I got 5 other Jeep, Dod…" at bounding box center [1041, 542] width 550 height 106
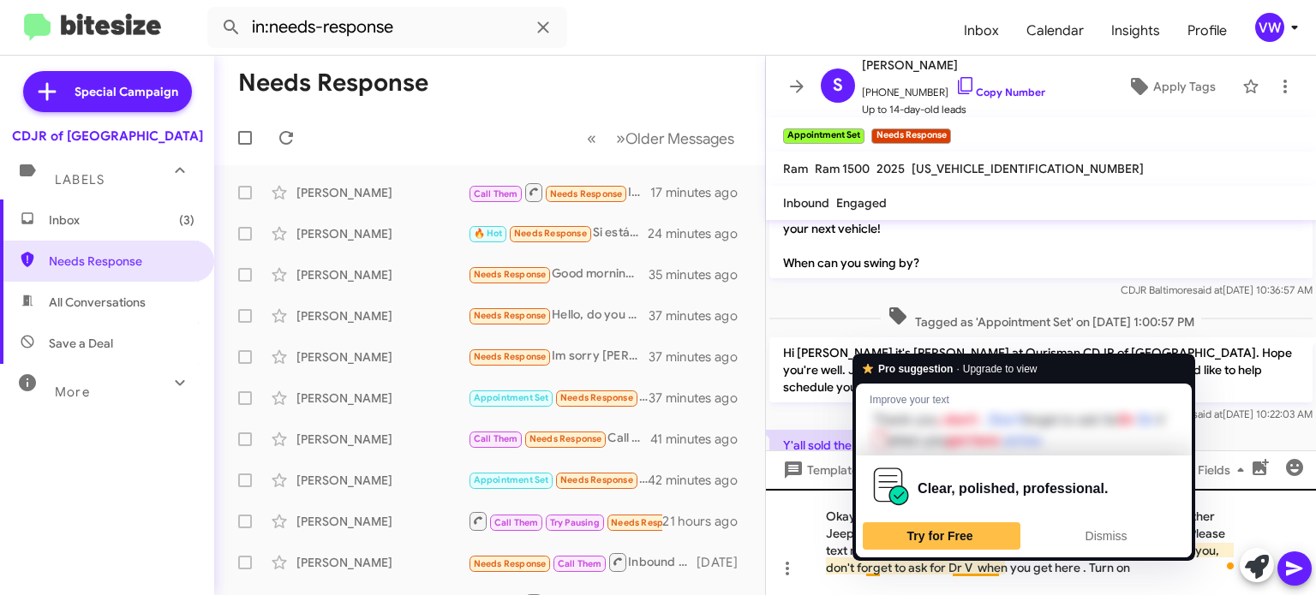
drag, startPoint x: 879, startPoint y: 570, endPoint x: 810, endPoint y: 569, distance: 68.5
click at [879, 570] on div "Okay, no problem. We can always get you the same truck. I got 5 other Jeep, Dod…" at bounding box center [1041, 542] width 550 height 106
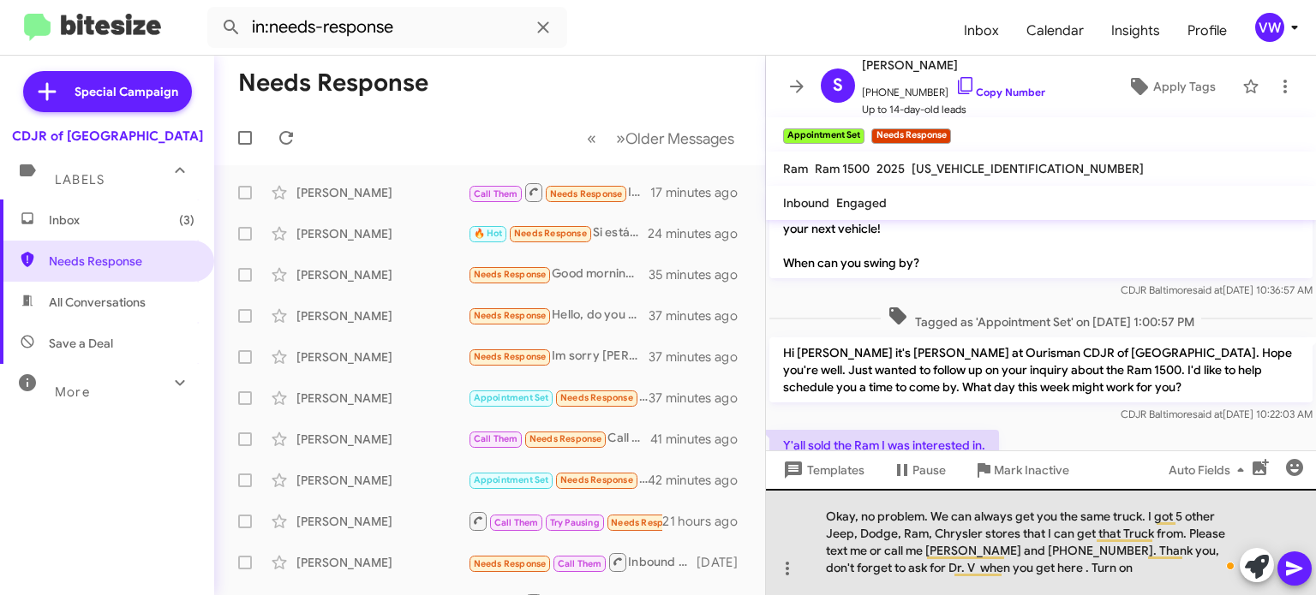
click at [1058, 573] on div "Okay, no problem. We can always get you the same truck. I got 5 other Jeep, Dod…" at bounding box center [1041, 542] width 550 height 106
click at [1144, 517] on div "Okay, no problem. We can always get you the same truck. I got 5 other Jeep, Dod…" at bounding box center [1041, 542] width 550 height 106
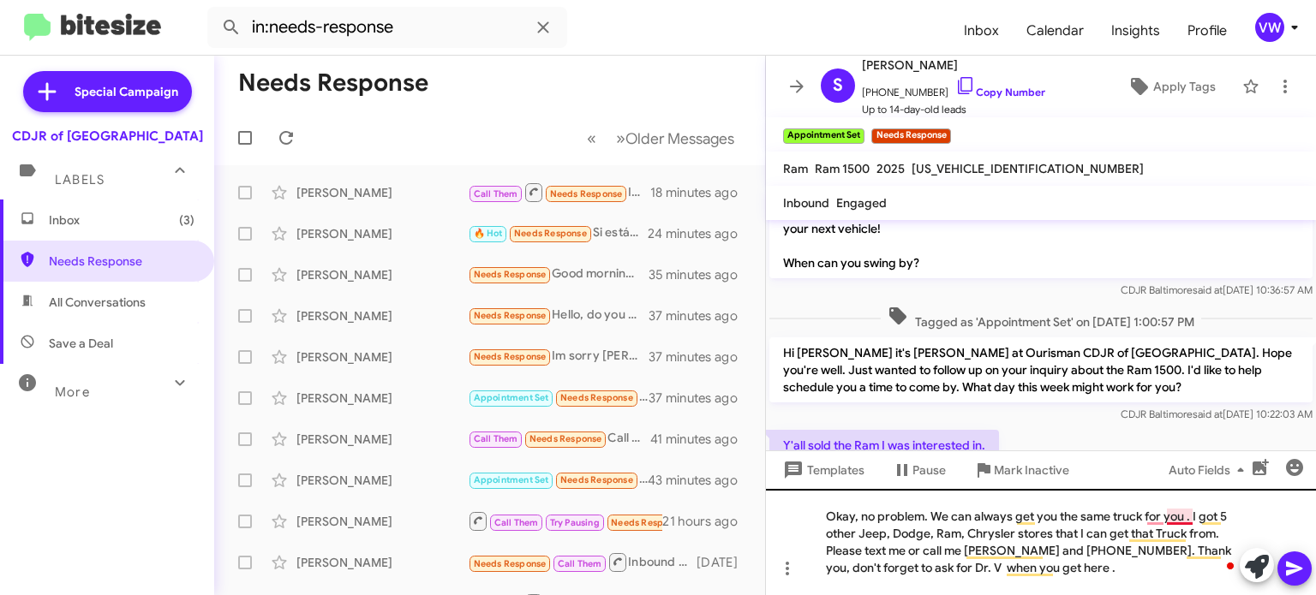
click at [1178, 520] on div "Okay, no problem. We can always get you the same truck for you . I got 5 other …" at bounding box center [1041, 542] width 550 height 106
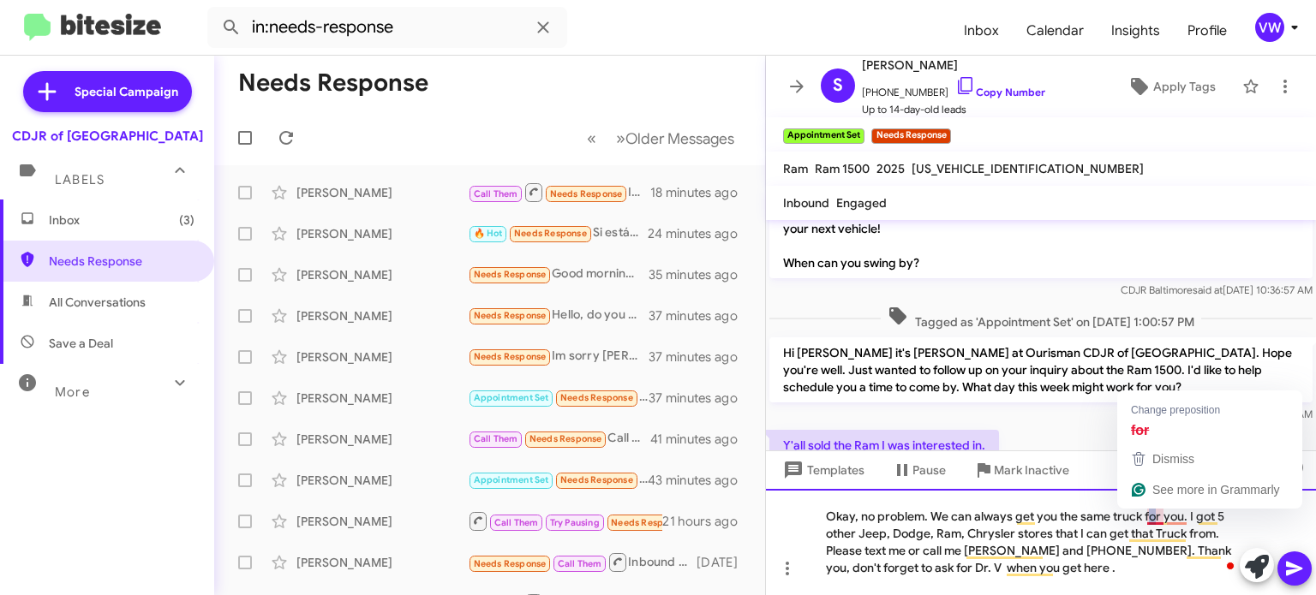
click at [1149, 518] on div "Okay, no problem. We can always get you the same truck for you. I got 5 other J…" at bounding box center [1041, 542] width 550 height 106
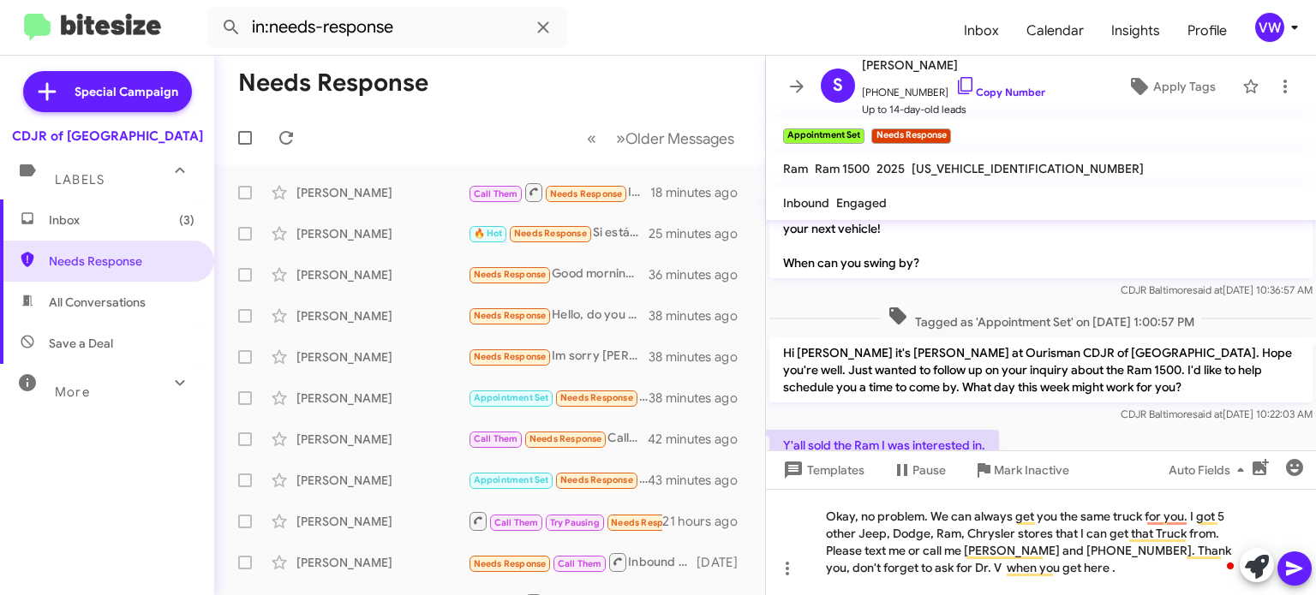
click at [1303, 573] on icon at bounding box center [1294, 568] width 21 height 21
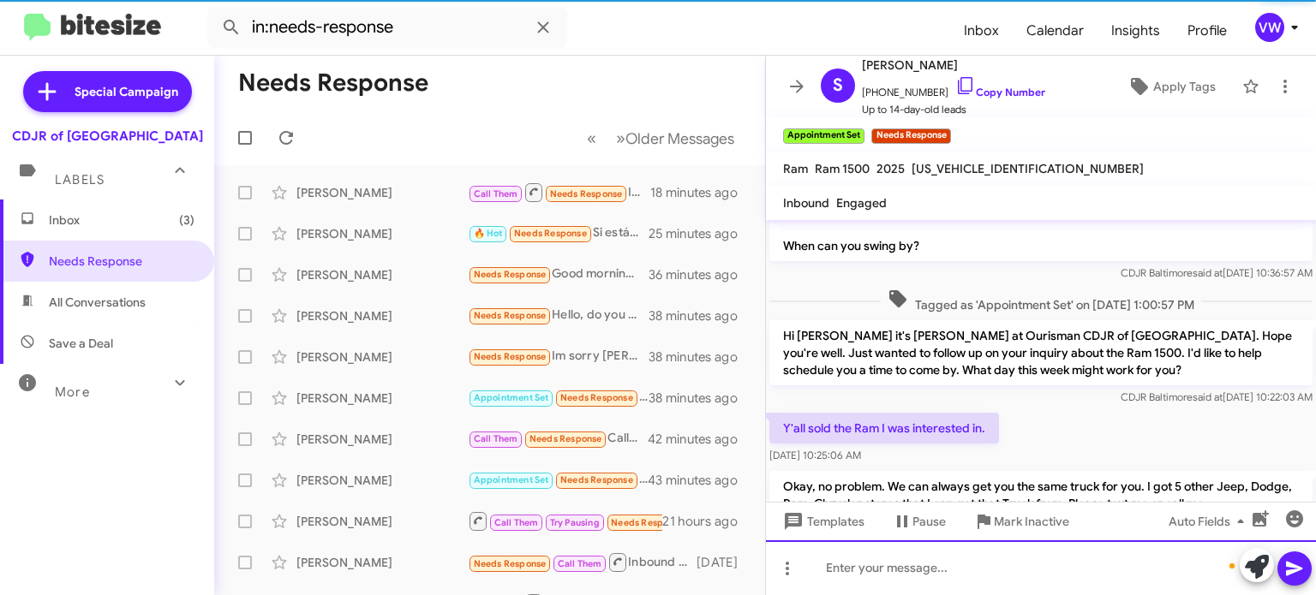
scroll to position [210, 0]
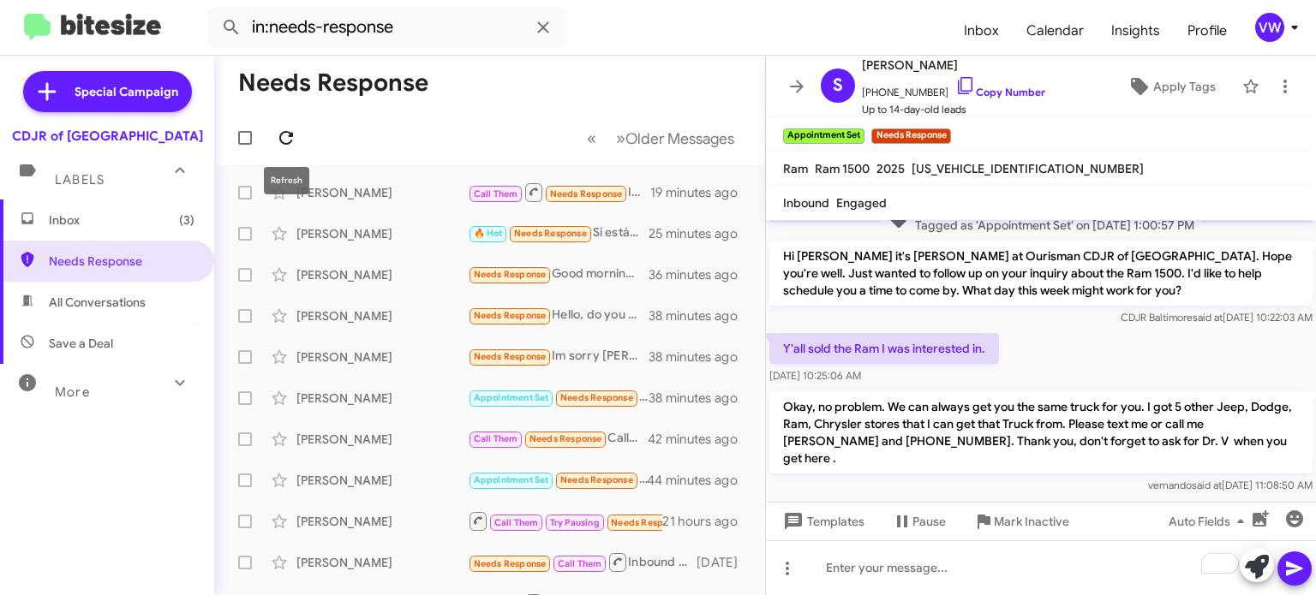
click at [284, 142] on icon at bounding box center [286, 138] width 21 height 21
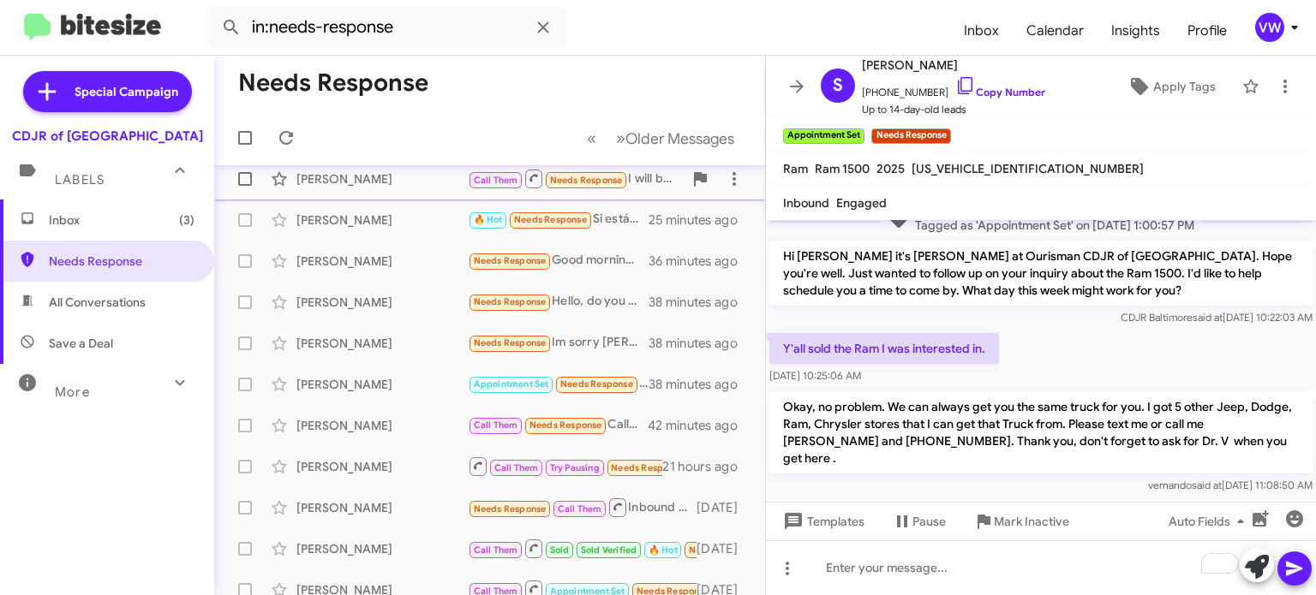
scroll to position [0, 0]
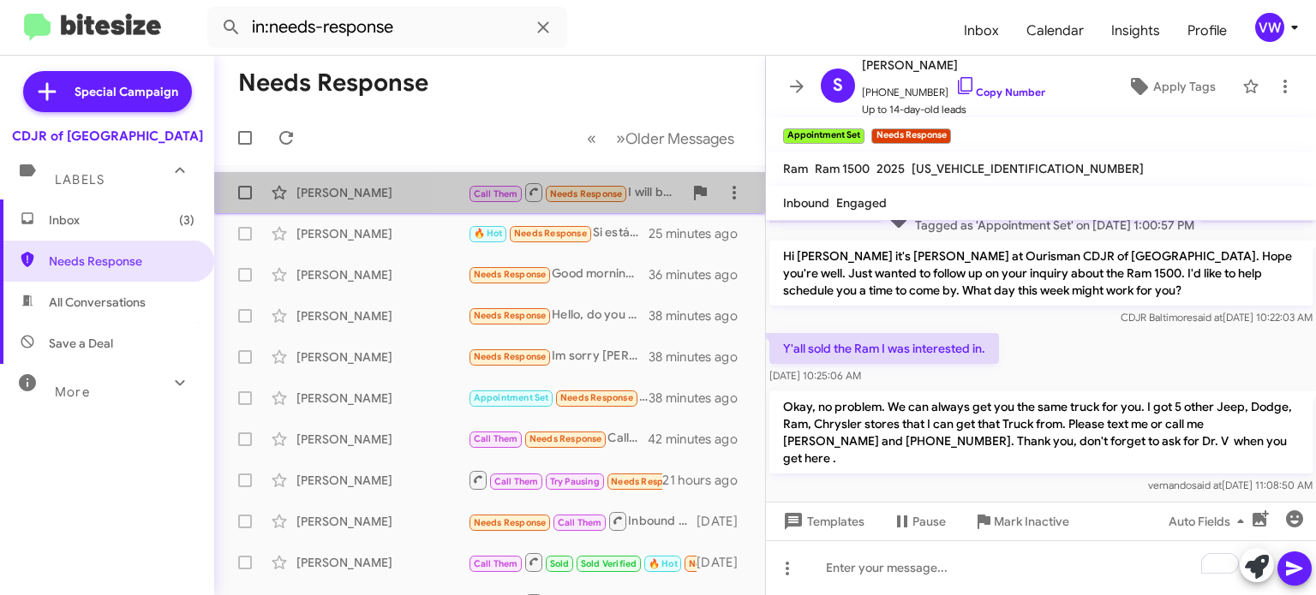
click at [564, 198] on span "Needs Response" at bounding box center [586, 193] width 73 height 11
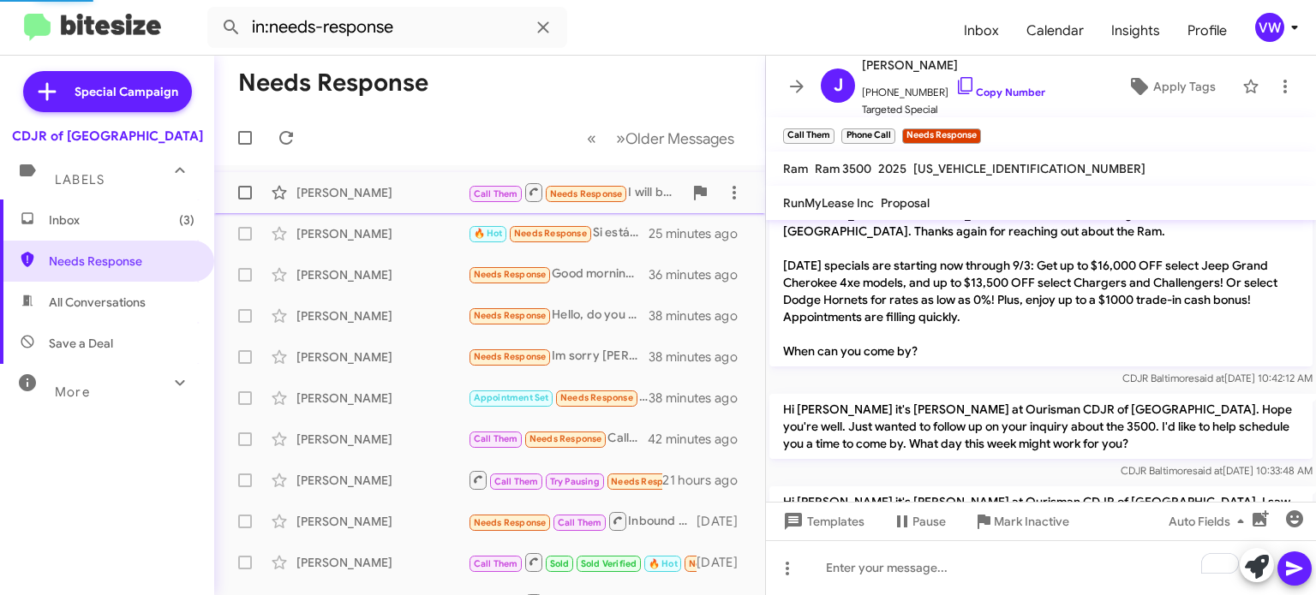
scroll to position [2234, 0]
